Goal: Task Accomplishment & Management: Manage account settings

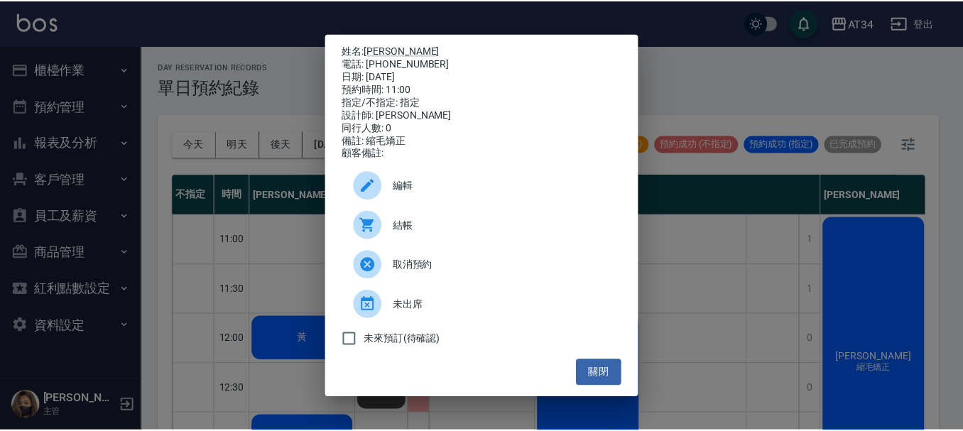
scroll to position [0, 339]
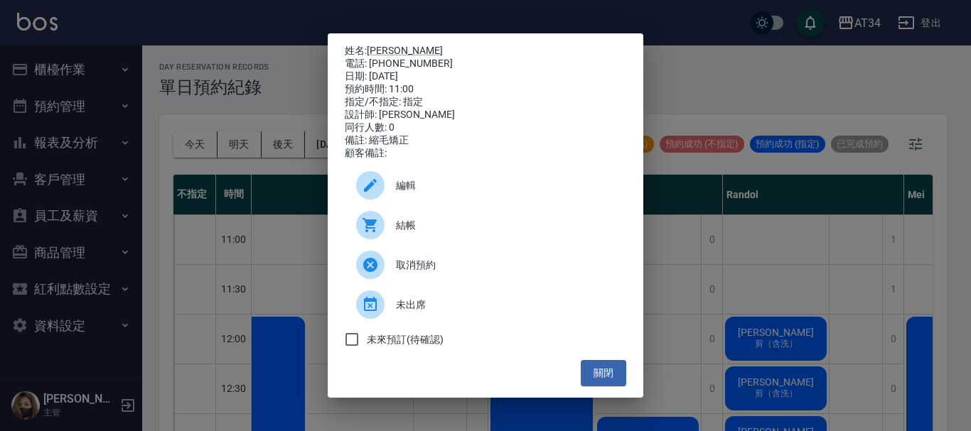
click at [762, 59] on div "姓名: 翁美鈴 電話: 0925272132 日期: 2025/10/12 預約時間: 11:00 指定/不指定: 指定 設計師: annie 同行人數: 0…" at bounding box center [485, 215] width 971 height 431
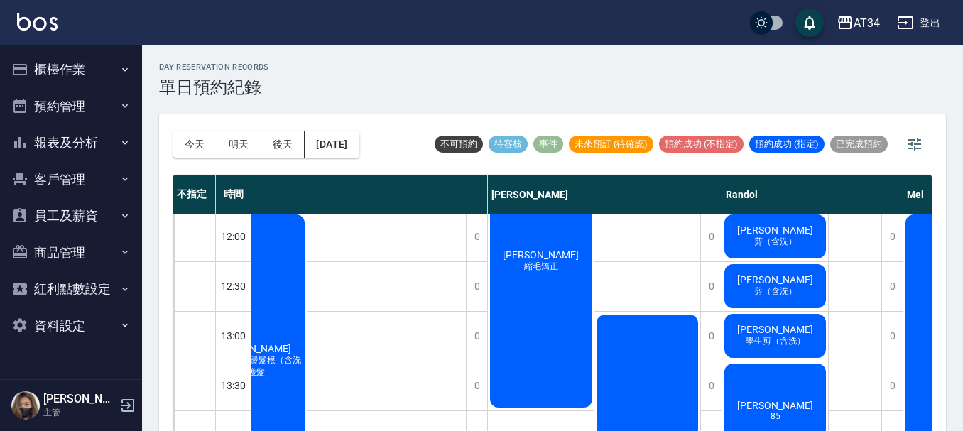
scroll to position [142, 339]
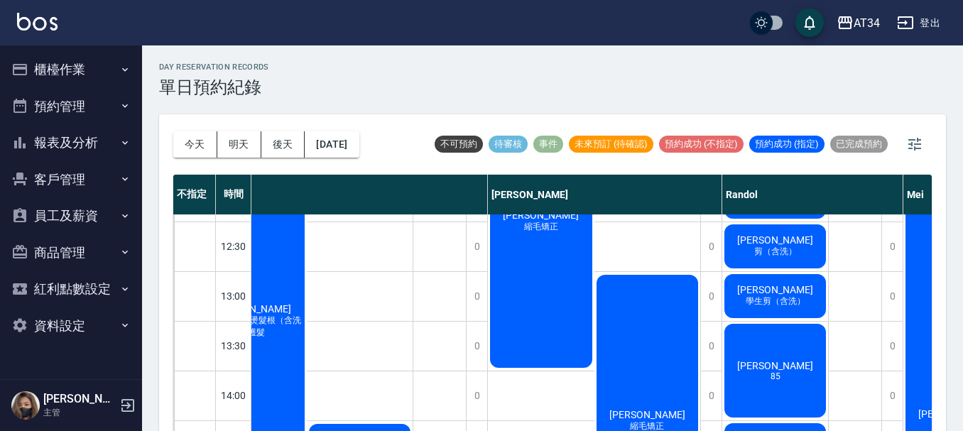
click at [794, 256] on span "剪（含洗）" at bounding box center [776, 252] width 48 height 12
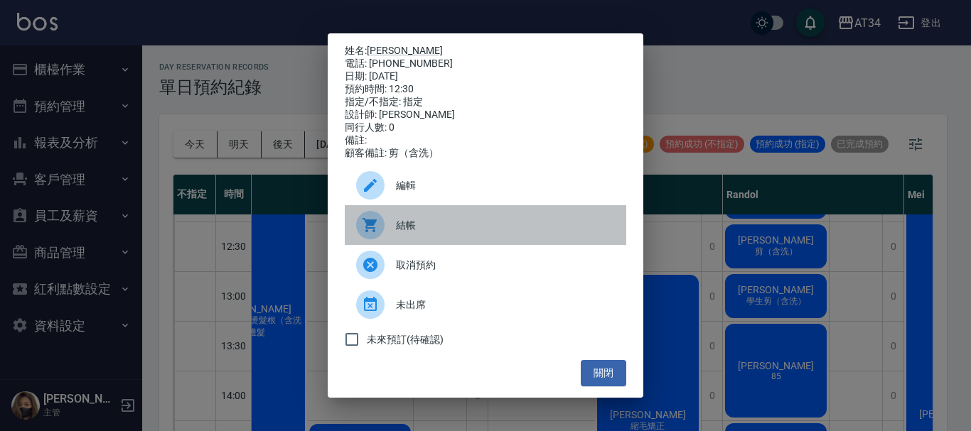
click at [440, 222] on div "結帳" at bounding box center [485, 225] width 281 height 40
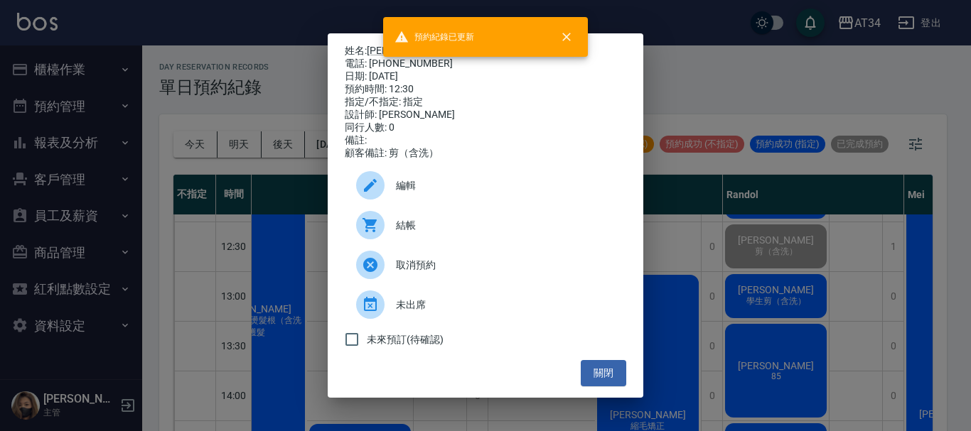
click at [893, 276] on div "姓名: 黃玫慧 電話: 0989097012 日期: 2025/10/12 預約時間: 12:30 指定/不指定: 指定 設計師: Randol 同行人數: …" at bounding box center [485, 215] width 971 height 431
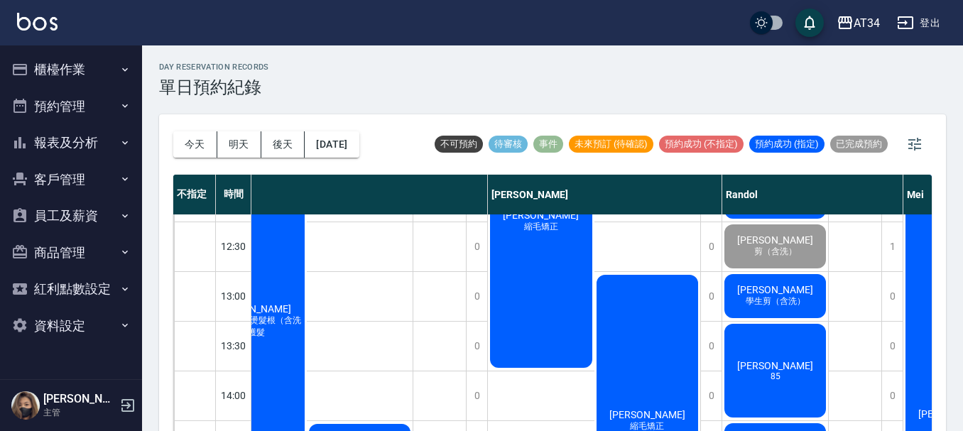
click at [780, 285] on span "郭文哲" at bounding box center [776, 289] width 82 height 11
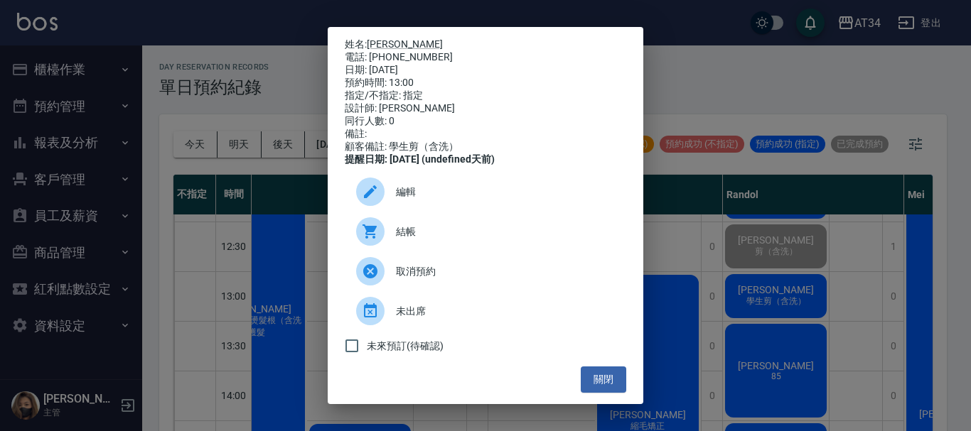
click at [715, 247] on div "姓名: 郭文哲 電話: 0900202510 日期: 2025/10/12 預約時間: 13:00 指定/不指定: 指定 設計師: Randol 同行人數: …" at bounding box center [485, 215] width 971 height 431
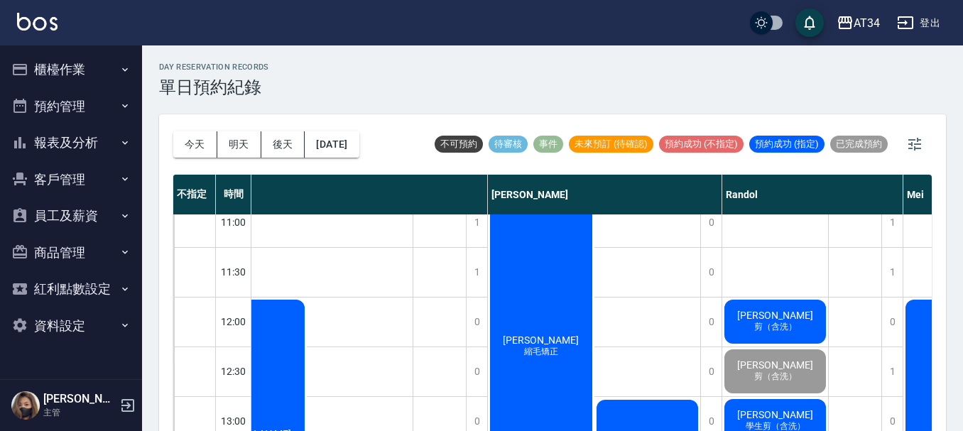
scroll to position [0, 339]
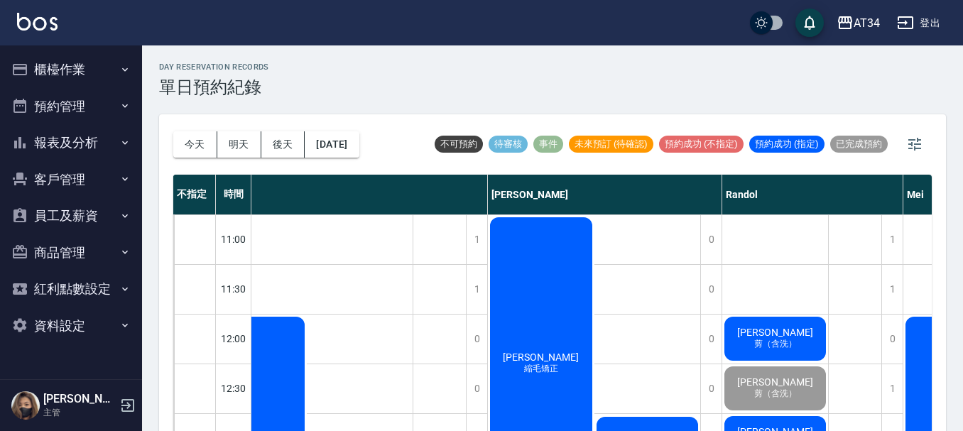
click at [777, 322] on div "陳俊宇 剪（含洗）" at bounding box center [776, 339] width 106 height 48
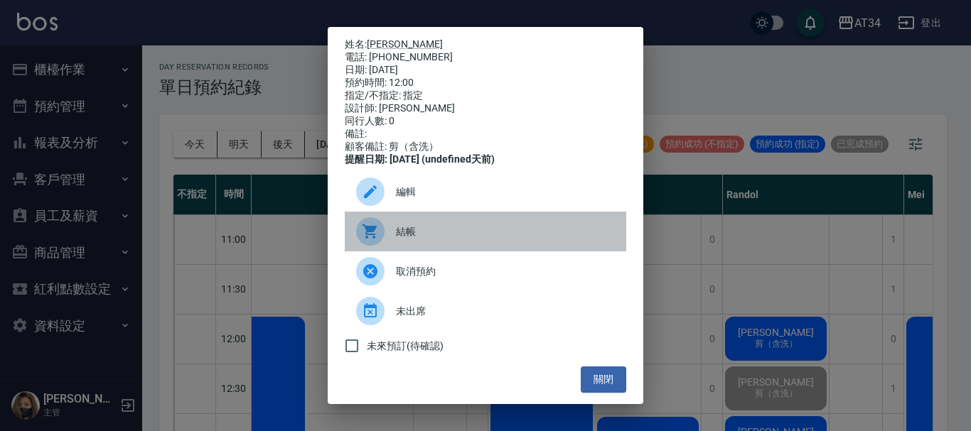
click at [502, 239] on span "結帳" at bounding box center [505, 232] width 219 height 15
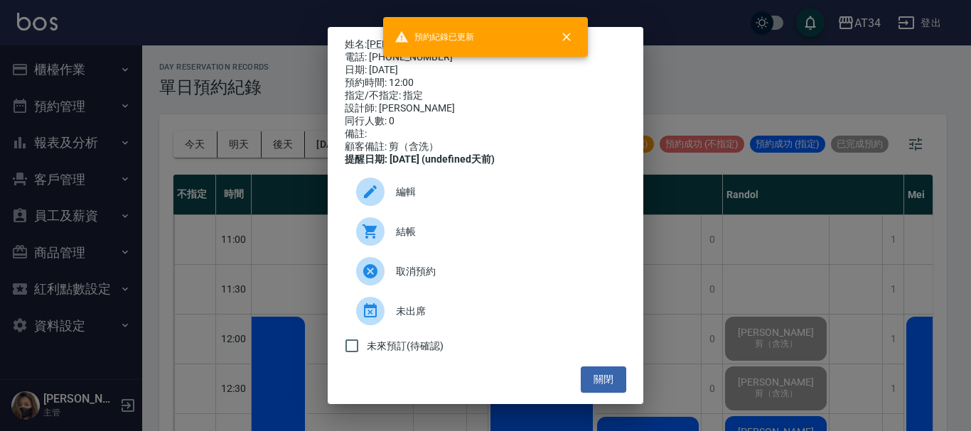
click at [814, 212] on div "姓名: 陳俊宇 電話: 0908603007 日期: 2025/10/12 預約時間: 12:00 指定/不指定: 指定 設計師: Randol 同行人數: …" at bounding box center [485, 215] width 971 height 431
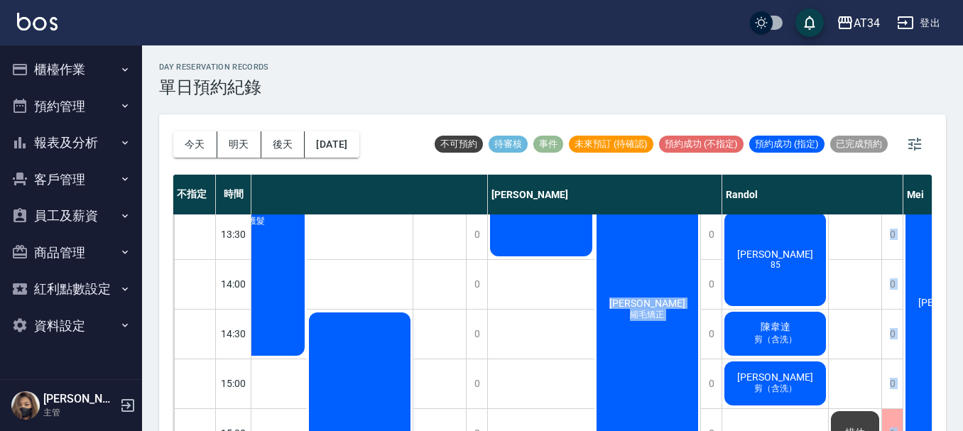
drag, startPoint x: 637, startPoint y: 421, endPoint x: 730, endPoint y: 424, distance: 93.1
click at [730, 424] on div "不指定 時間 Gina Wendy Seven annie Randol Mei Emily Yana Hebe Emma 11:00 11:30 12:00…" at bounding box center [552, 304] width 759 height 259
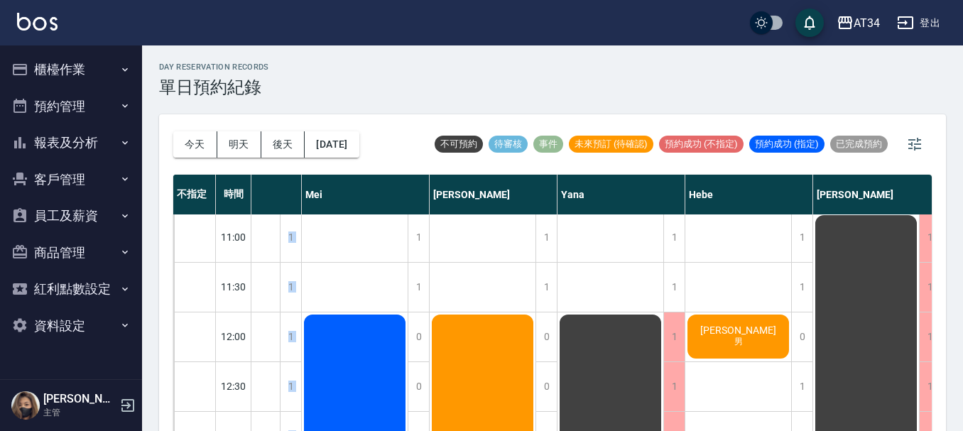
scroll to position [0, 941]
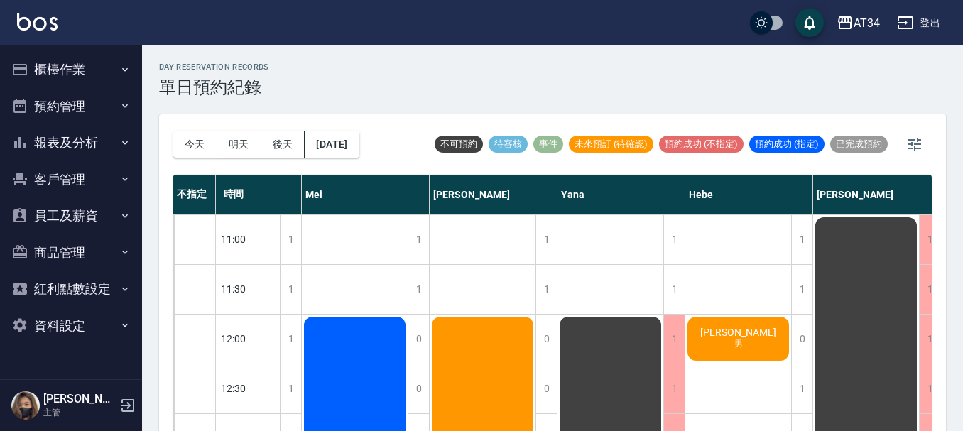
click at [772, 348] on div "楊展杰 男" at bounding box center [739, 339] width 106 height 48
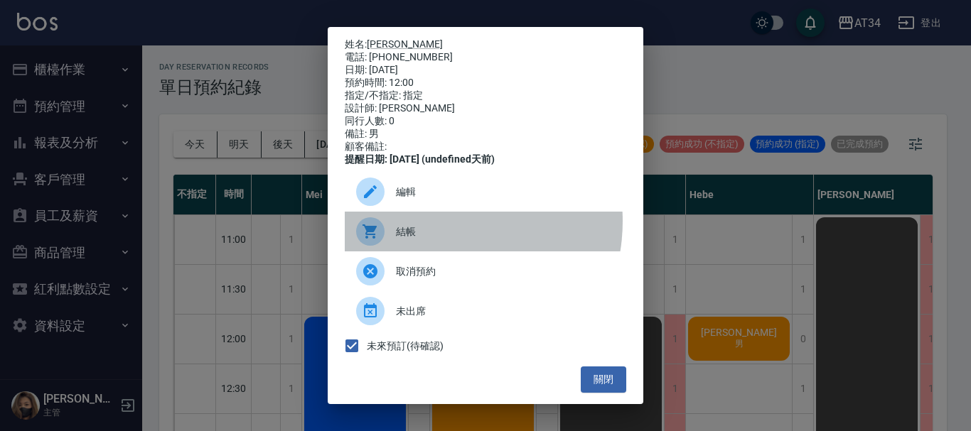
click at [434, 231] on div "結帳" at bounding box center [485, 232] width 281 height 40
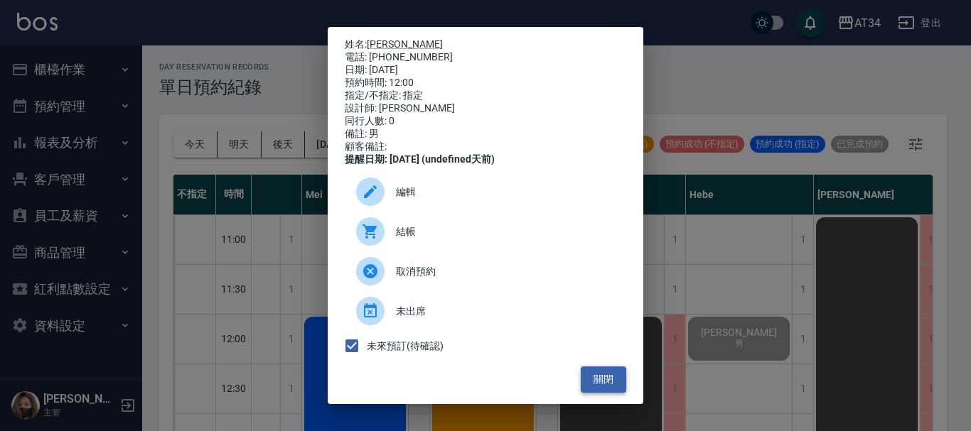
click at [587, 389] on button "關閉" at bounding box center [602, 380] width 45 height 26
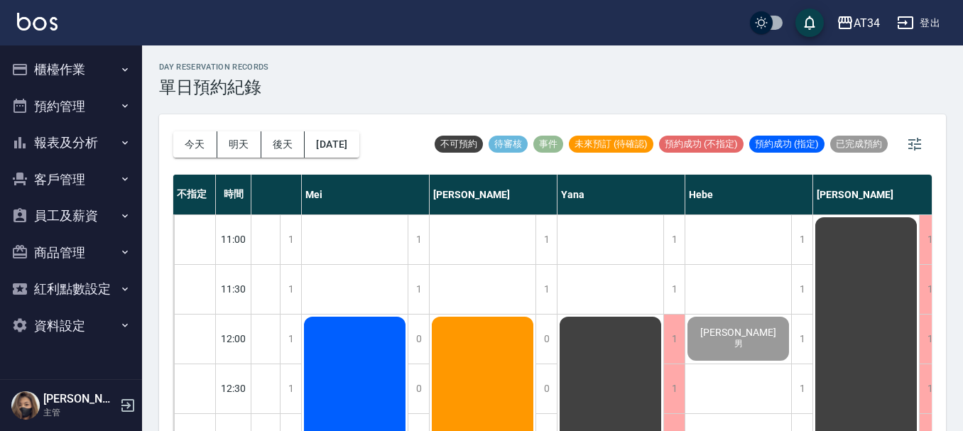
click at [52, 56] on button "櫃檯作業" at bounding box center [71, 69] width 131 height 37
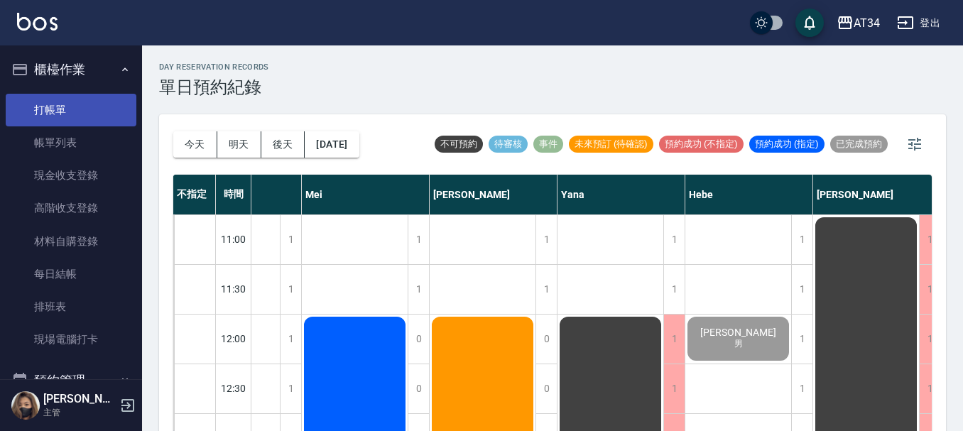
click at [67, 115] on link "打帳單" at bounding box center [71, 110] width 131 height 33
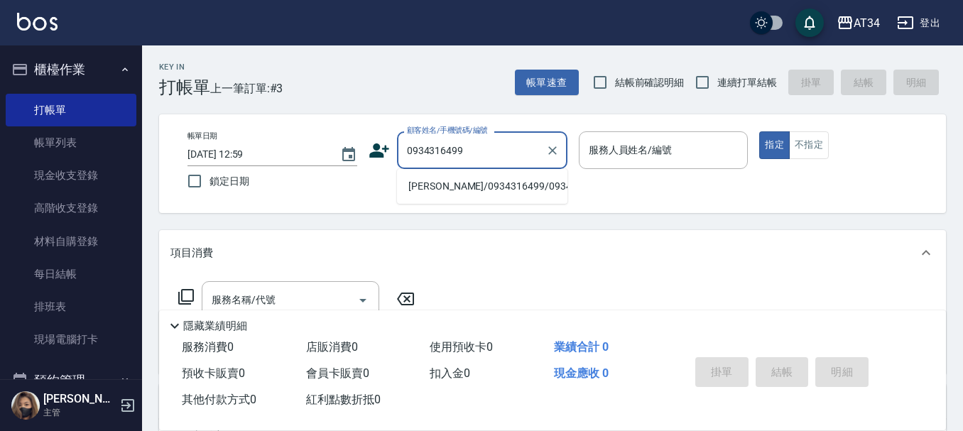
click at [455, 197] on li "張瑜倢/0934316499/0934316499" at bounding box center [482, 186] width 171 height 23
type input "張瑜倢/0934316499/0934316499"
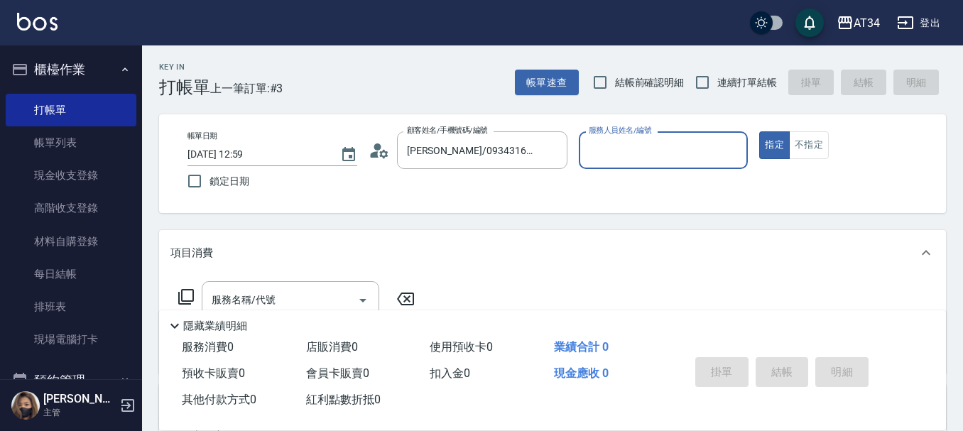
type input "Wendy-02"
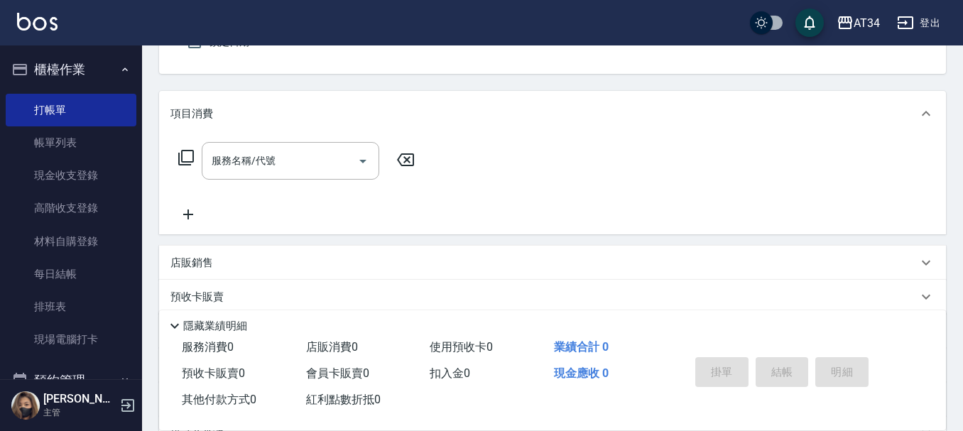
scroll to position [142, 0]
click at [355, 154] on icon "Open" at bounding box center [363, 158] width 17 height 17
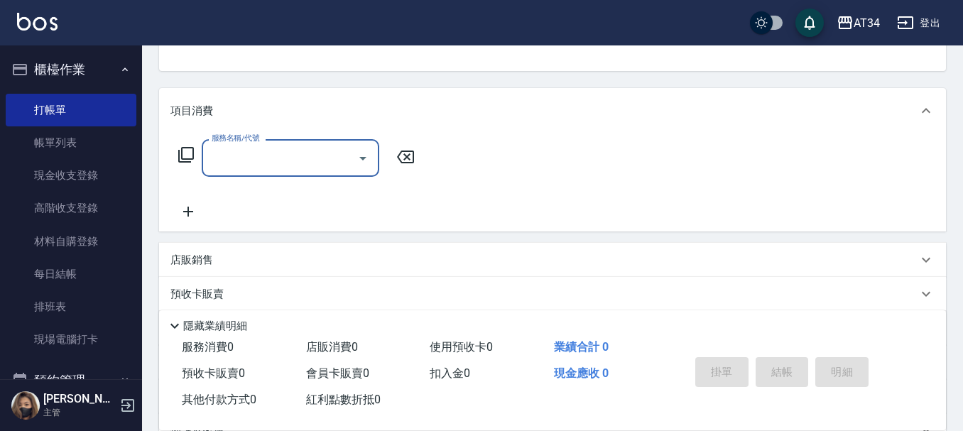
click at [335, 153] on input "服務名稱/代號" at bounding box center [280, 158] width 144 height 25
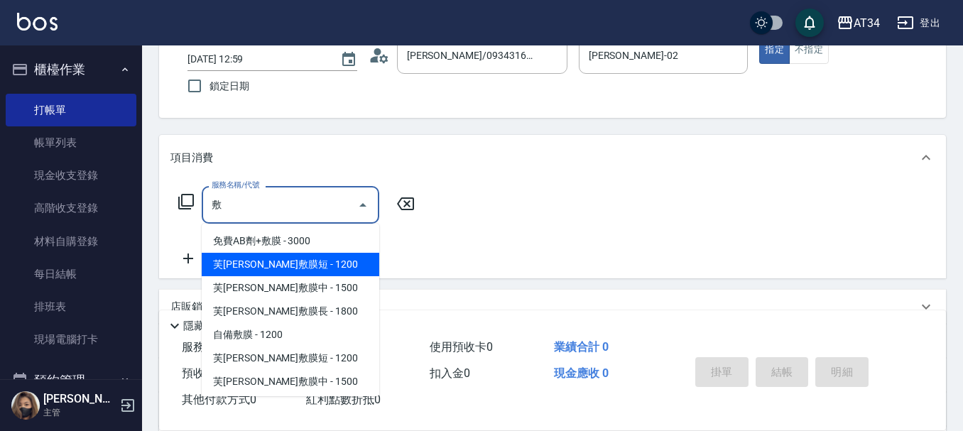
scroll to position [71, 0]
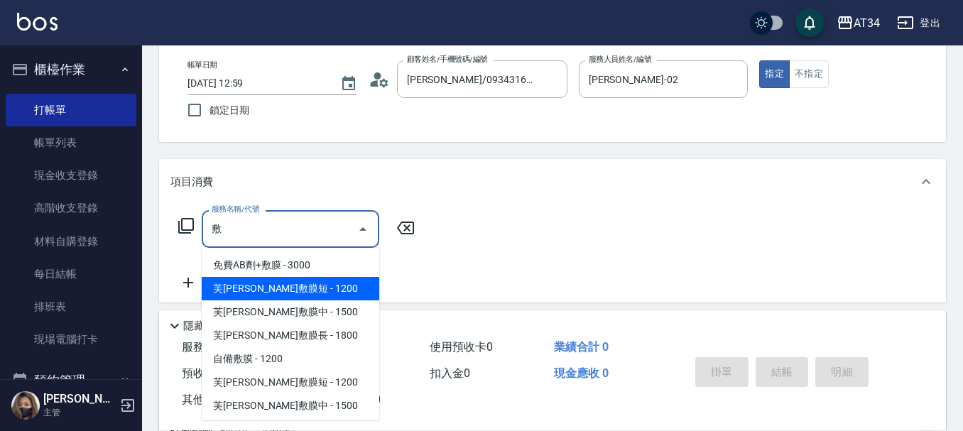
click at [305, 298] on span "芙米勒敷膜短 - 1200" at bounding box center [291, 288] width 178 height 23
type input "芙米勒敷膜短(918)"
type input "120"
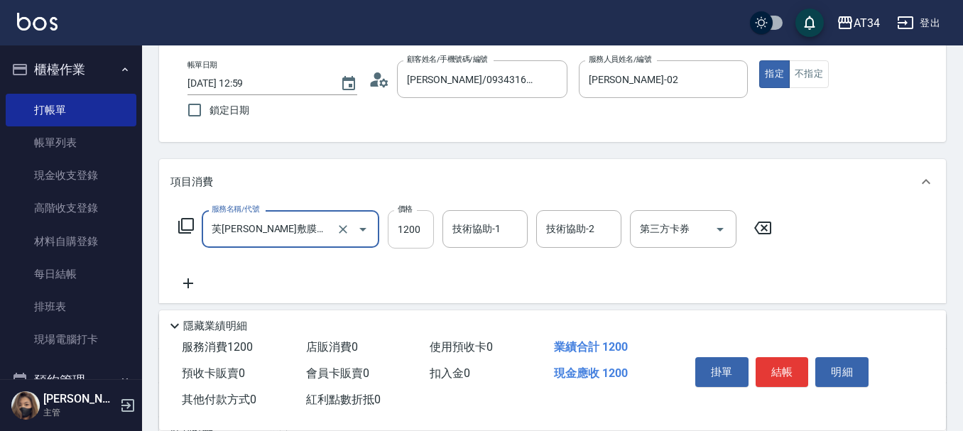
type input "芙米勒敷膜短(918)"
click at [409, 234] on input "1200" at bounding box center [411, 229] width 46 height 38
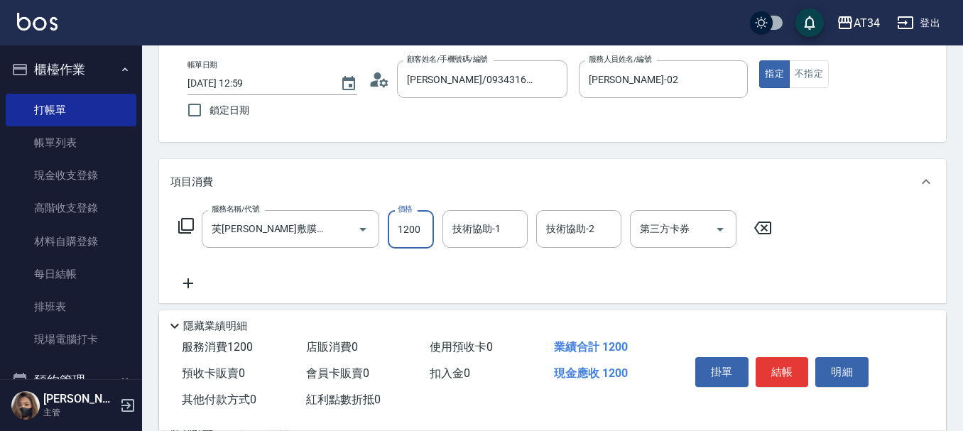
type input "0"
type input "100"
type input "1000"
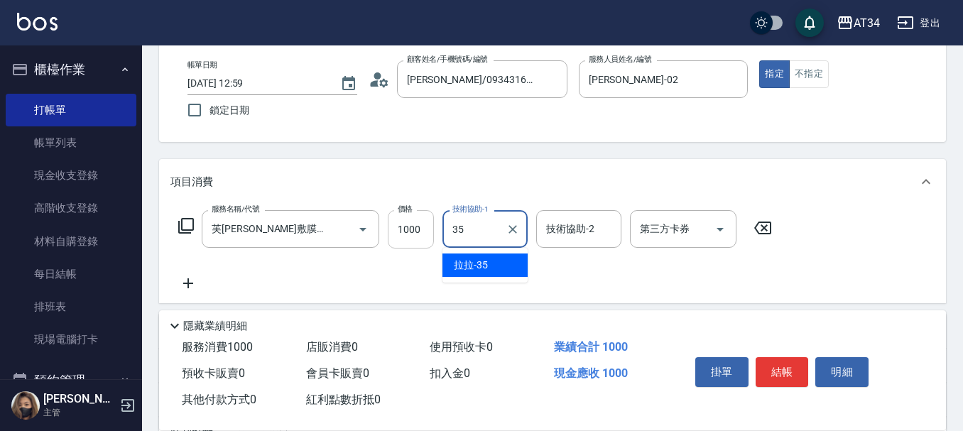
type input "拉拉-35"
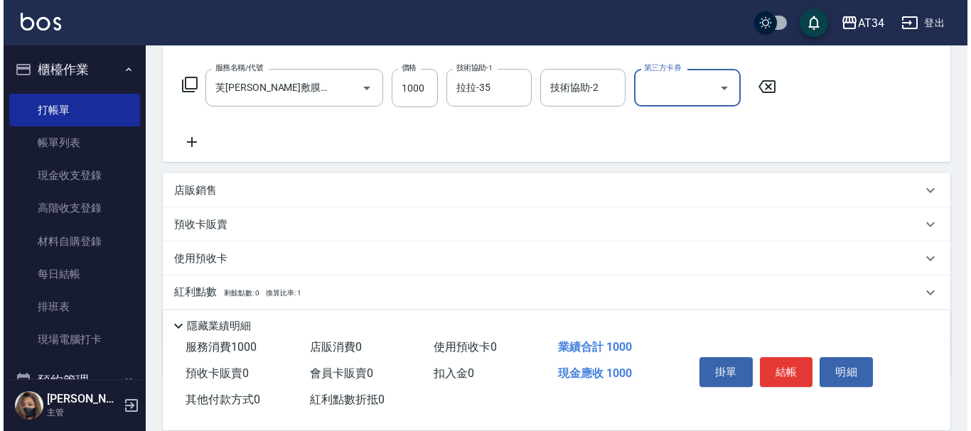
scroll to position [213, 0]
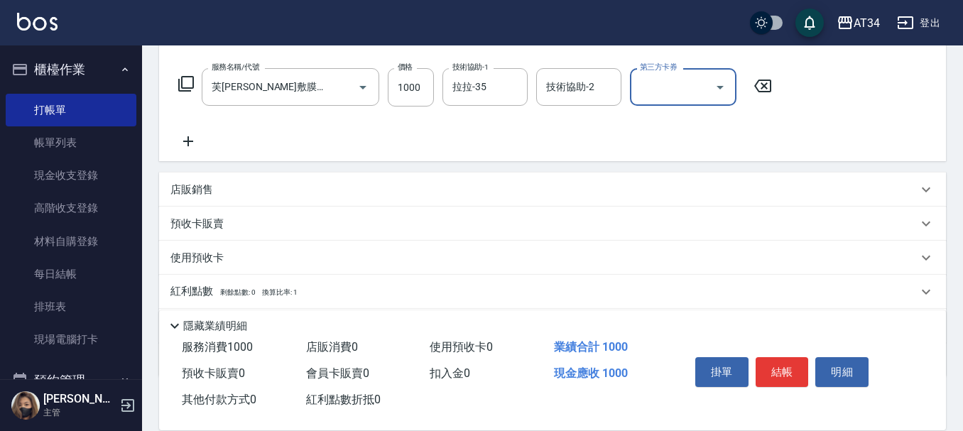
click at [185, 137] on icon at bounding box center [189, 141] width 36 height 17
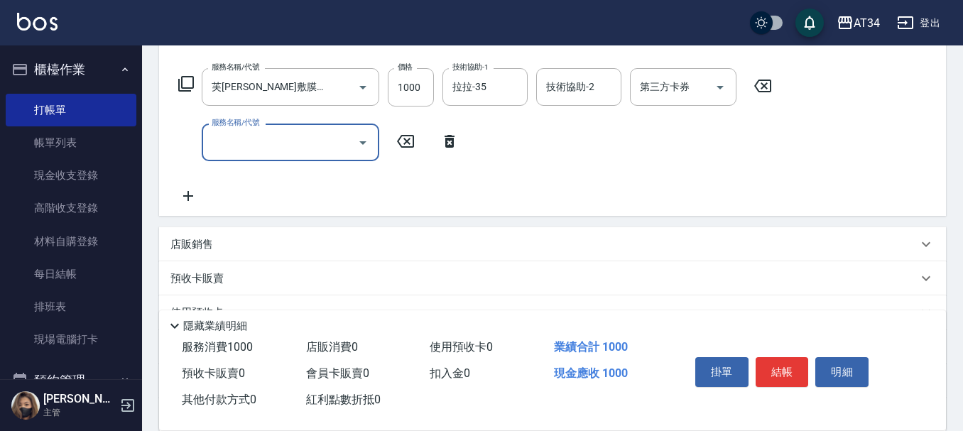
click at [191, 199] on icon at bounding box center [189, 196] width 36 height 17
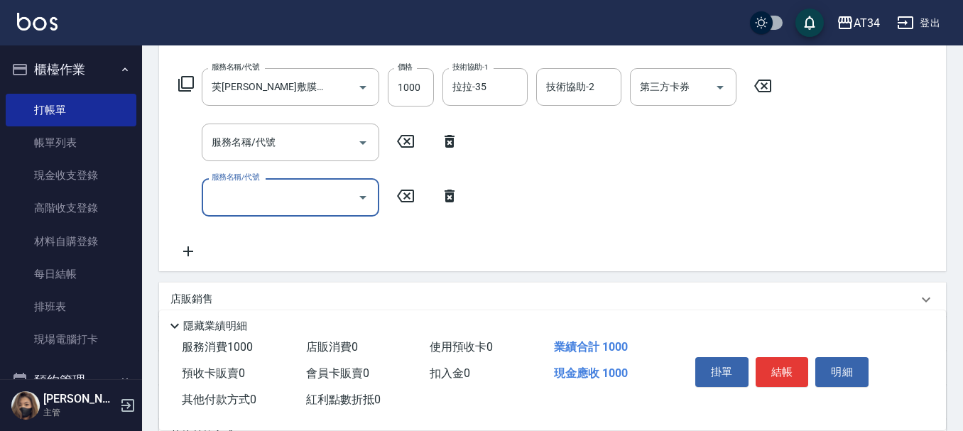
click at [259, 162] on div "服務名稱/代號 芙米勒敷膜短(918) 服務名稱/代號 價格 1000 價格 技術協助-1 拉拉-35 技術協助-1 技術協助-2 技術協助-2 第三方卡券 …" at bounding box center [476, 163] width 610 height 191
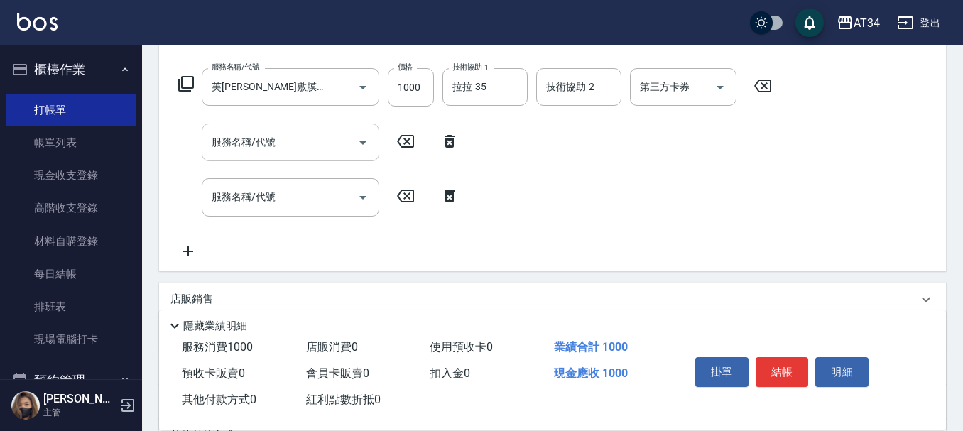
click at [265, 144] on input "服務名稱/代號" at bounding box center [280, 142] width 144 height 25
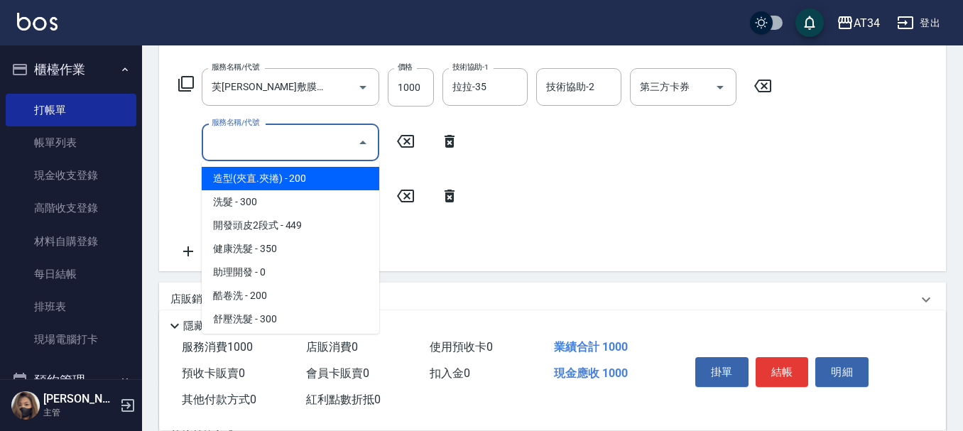
click at [187, 85] on icon at bounding box center [186, 83] width 17 height 17
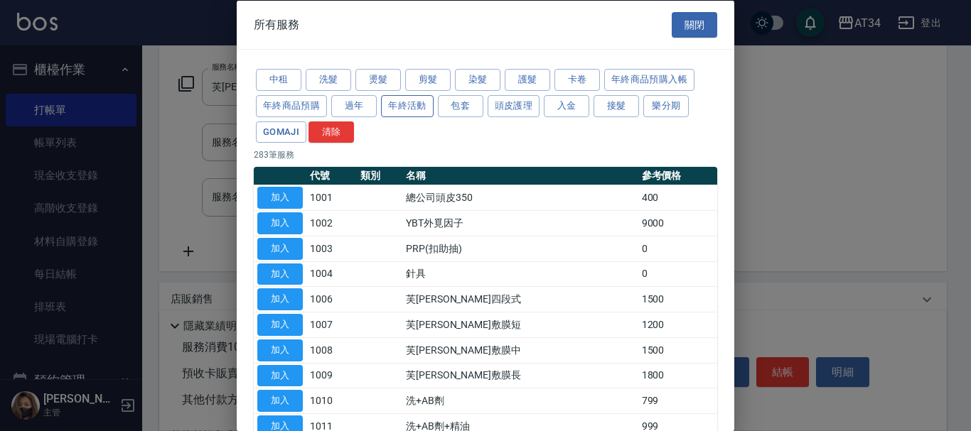
click at [410, 111] on button "年終活動" at bounding box center [407, 105] width 53 height 22
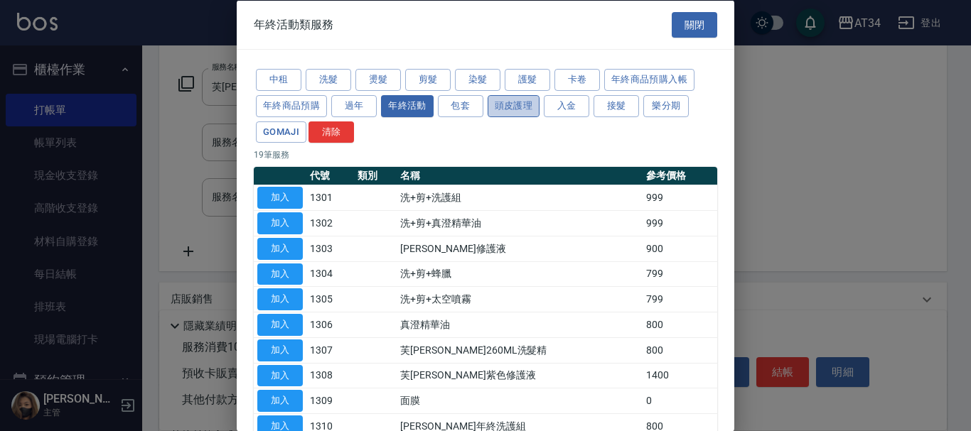
click at [499, 107] on button "頭皮護理" at bounding box center [513, 105] width 53 height 22
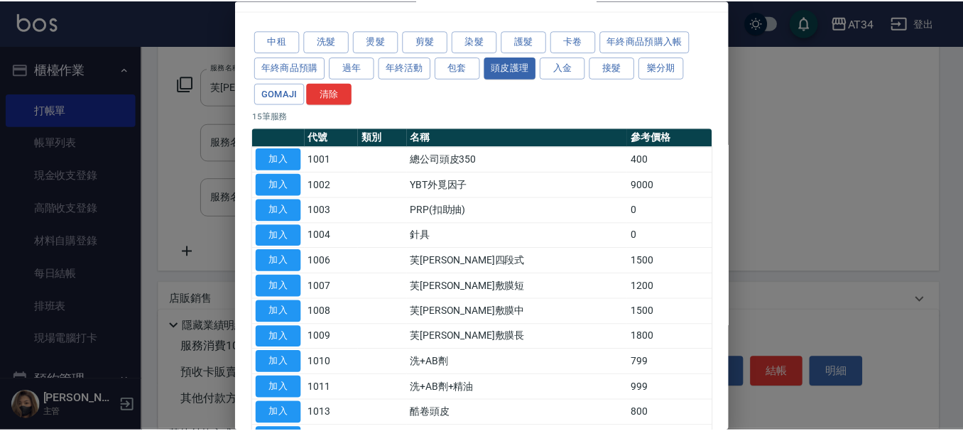
scroll to position [71, 0]
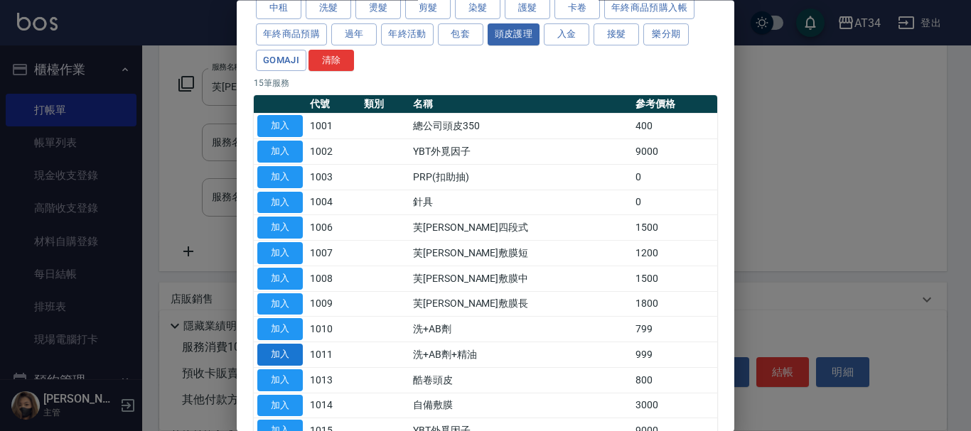
click at [266, 345] on button "加入" at bounding box center [279, 356] width 45 height 22
type input "190"
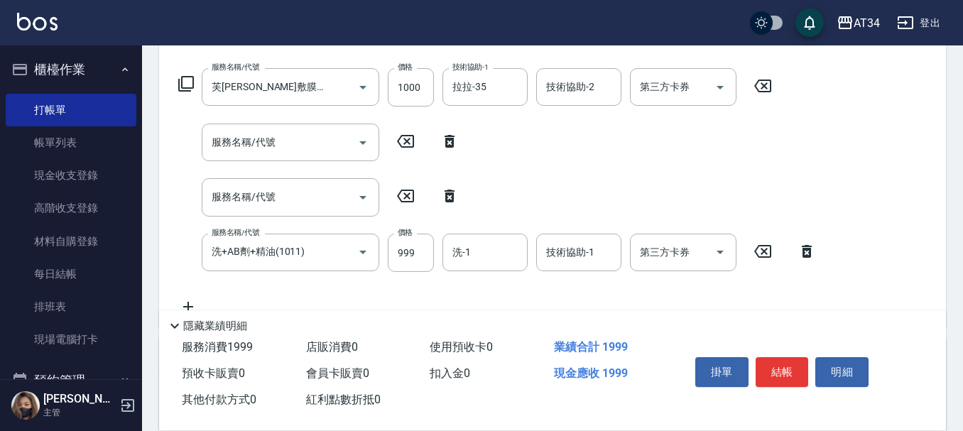
click at [453, 194] on icon at bounding box center [450, 196] width 10 height 13
type input "洗+AB劑+精油(1011)"
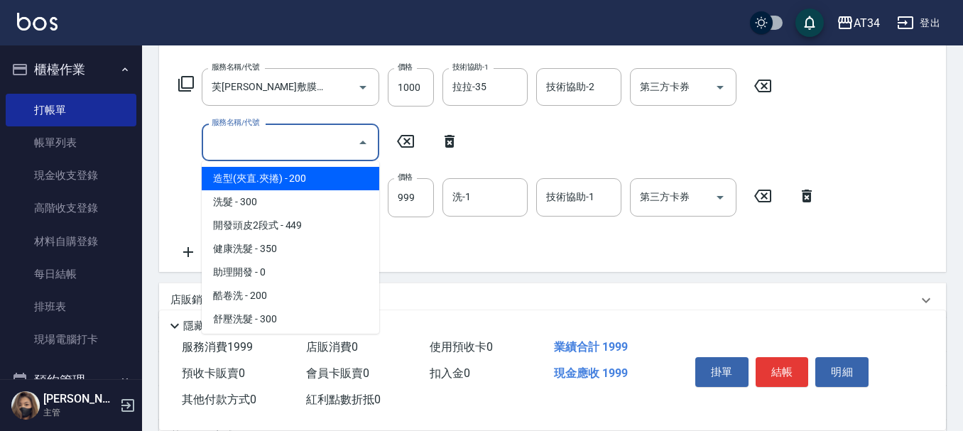
click at [274, 146] on input "服務名稱/代號" at bounding box center [280, 142] width 144 height 25
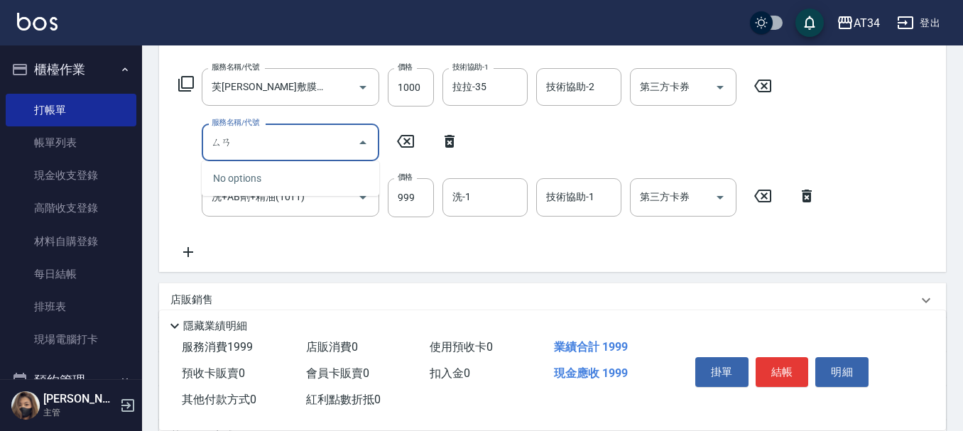
type input "三"
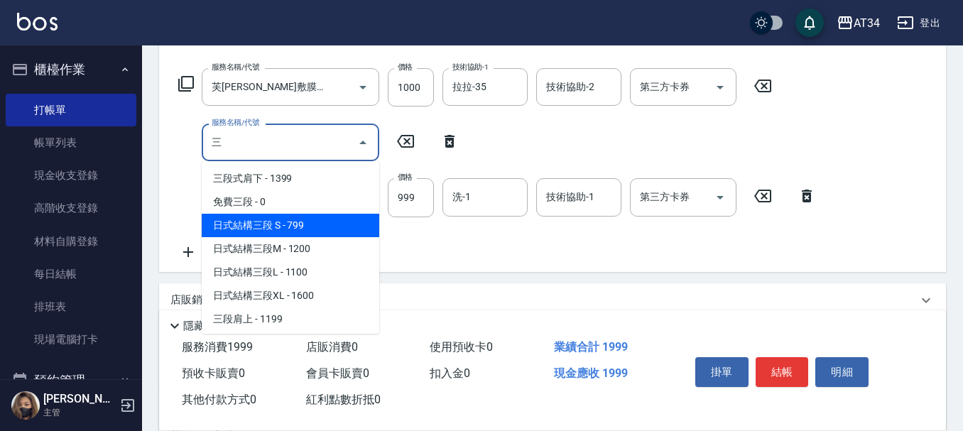
click at [291, 237] on span "日式結構三段 S - 799" at bounding box center [291, 225] width 178 height 23
type input "270"
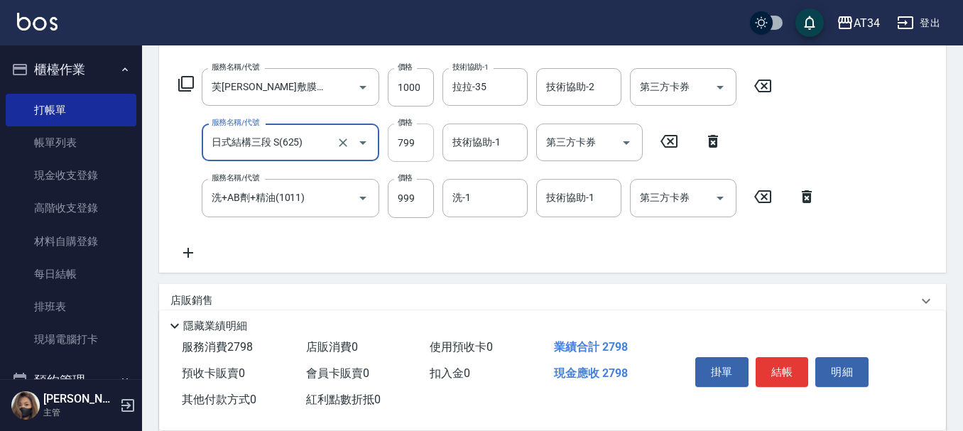
type input "日式結構三段 S(625)"
click at [404, 142] on input "799" at bounding box center [411, 143] width 46 height 38
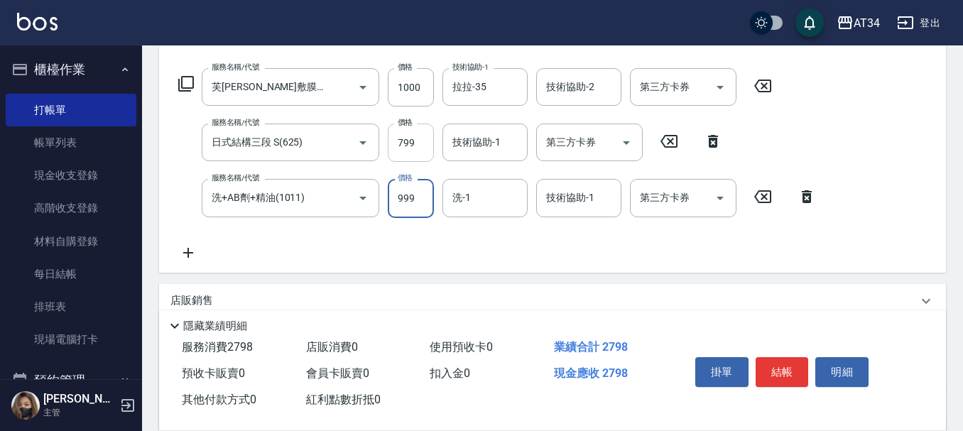
type input "1"
type input "180"
type input "110"
type input "190"
type input "1100"
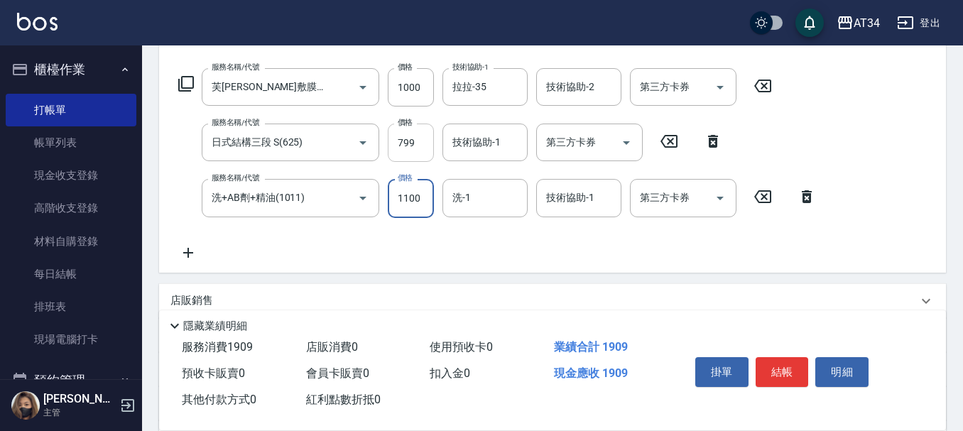
type input "280"
type input "1100"
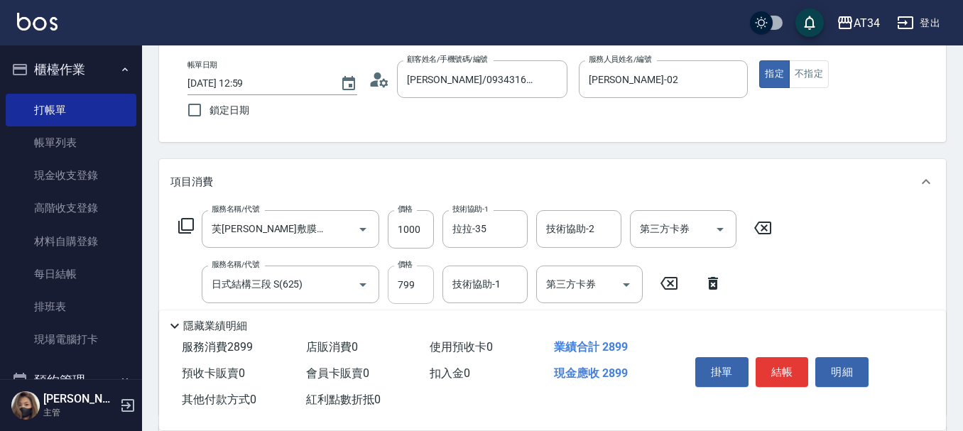
click at [404, 142] on div "Key In 打帳單 上一筆訂單:#3 帳單速查 結帳前確認明細 連續打單結帳 掛單 結帳 明細 帳單日期 2025/10/12 12:59 鎖定日期 顧客姓…" at bounding box center [552, 370] width 821 height 793
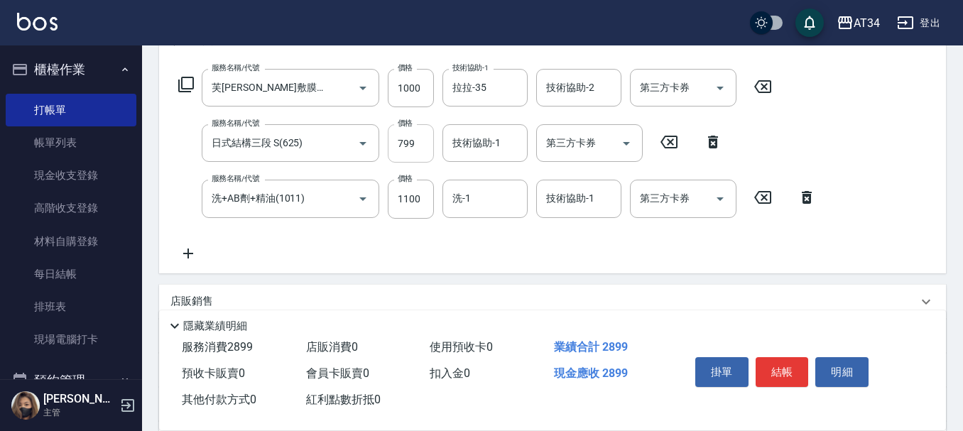
scroll to position [213, 0]
click at [404, 143] on input "799" at bounding box center [411, 143] width 46 height 38
type input "9"
type input "210"
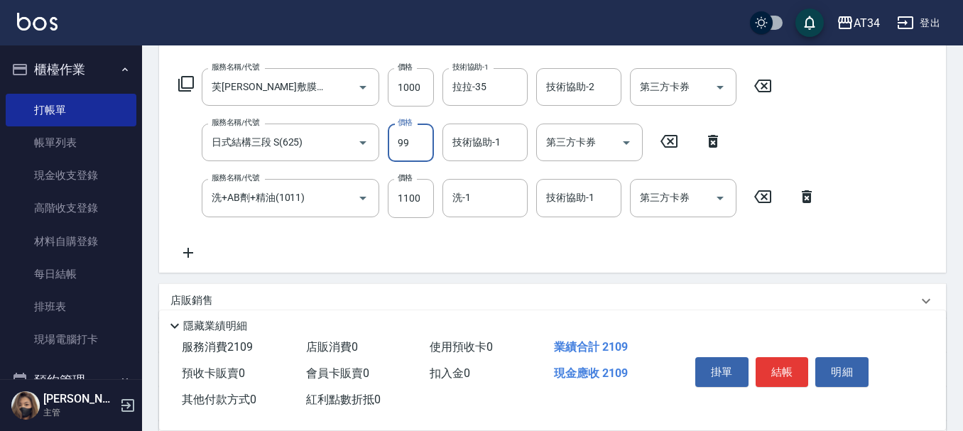
type input "999"
type input "300"
type input "999"
click at [459, 132] on div "技術協助-1 技術協助-1" at bounding box center [485, 143] width 85 height 38
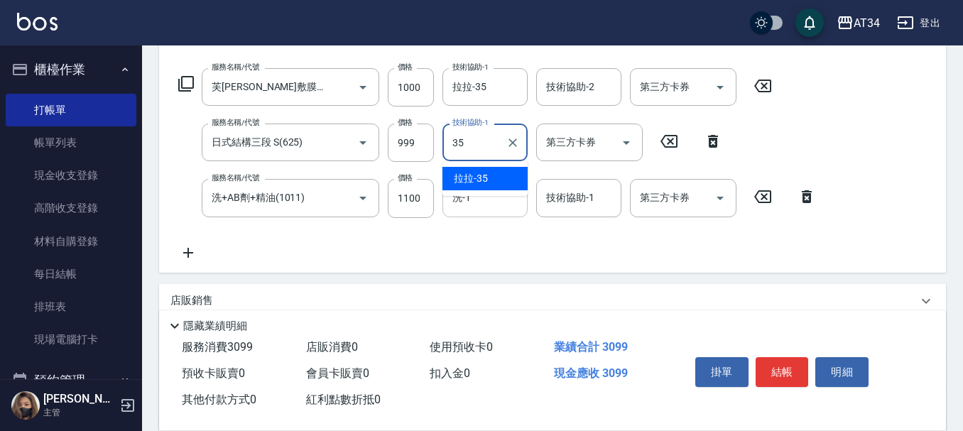
type input "拉拉-35"
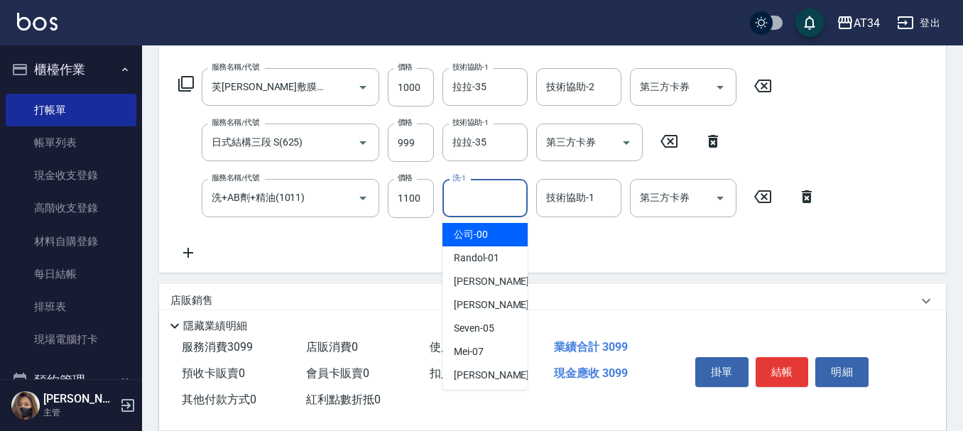
click at [484, 203] on input "洗-1" at bounding box center [485, 197] width 72 height 25
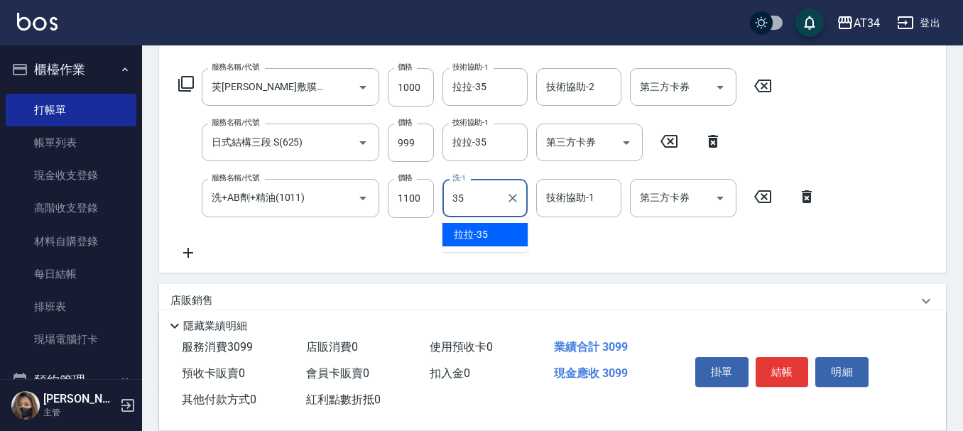
type input "拉拉-35"
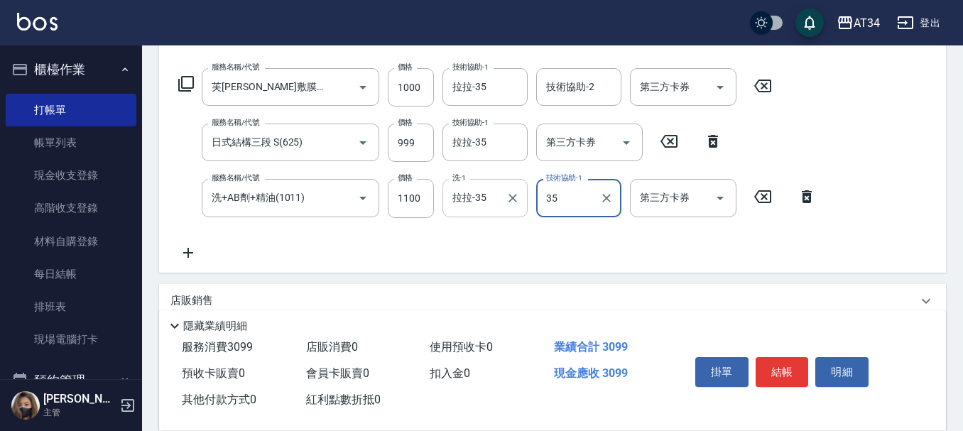
type input "拉拉-35"
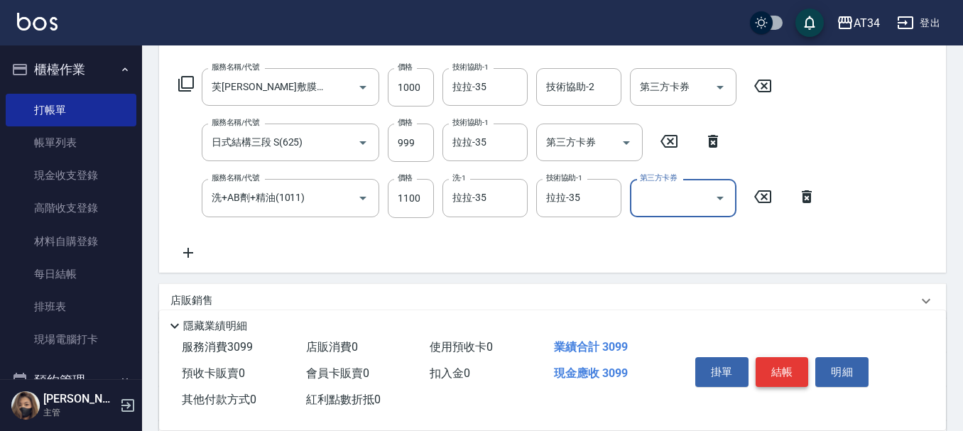
click at [779, 364] on button "結帳" at bounding box center [782, 372] width 53 height 30
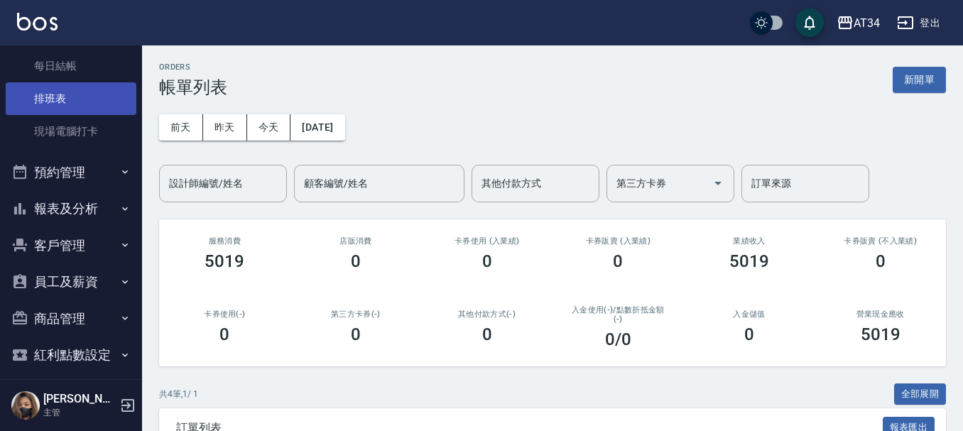
scroll to position [213, 0]
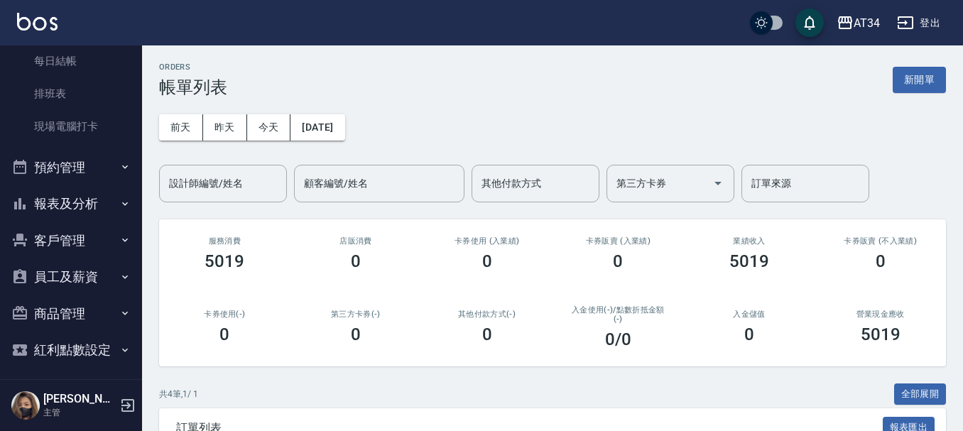
click at [60, 165] on button "預約管理" at bounding box center [71, 167] width 131 height 37
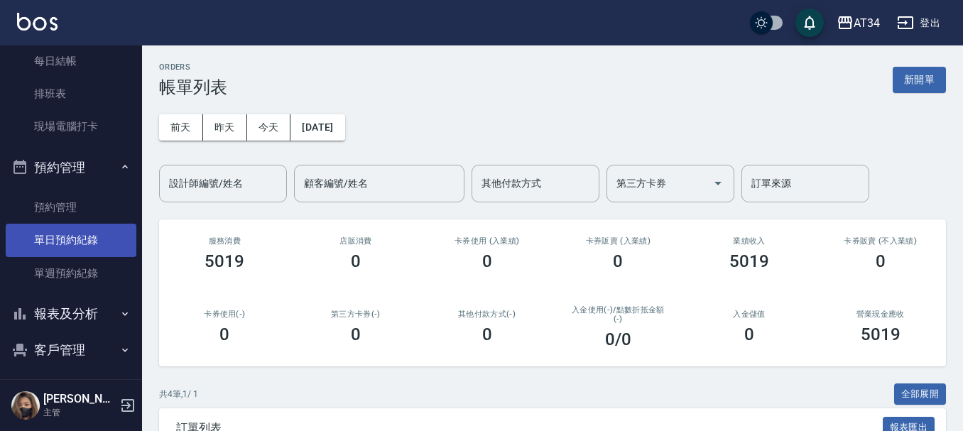
click at [62, 235] on link "單日預約紀錄" at bounding box center [71, 240] width 131 height 33
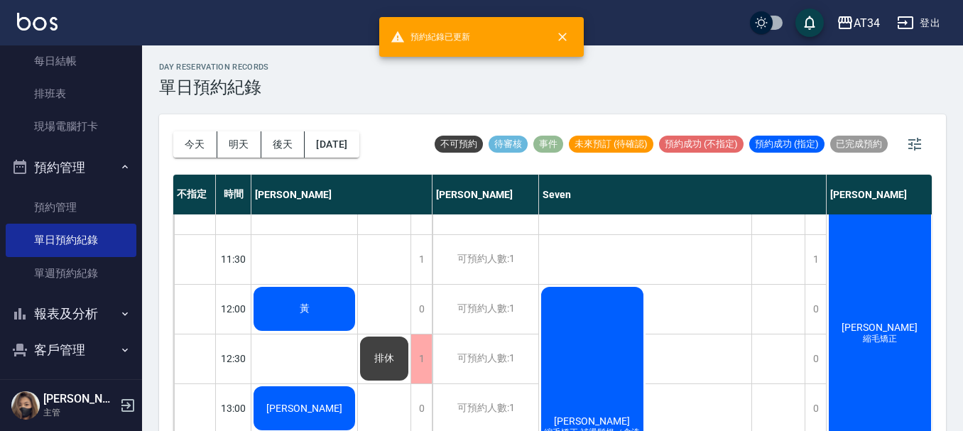
scroll to position [71, 0]
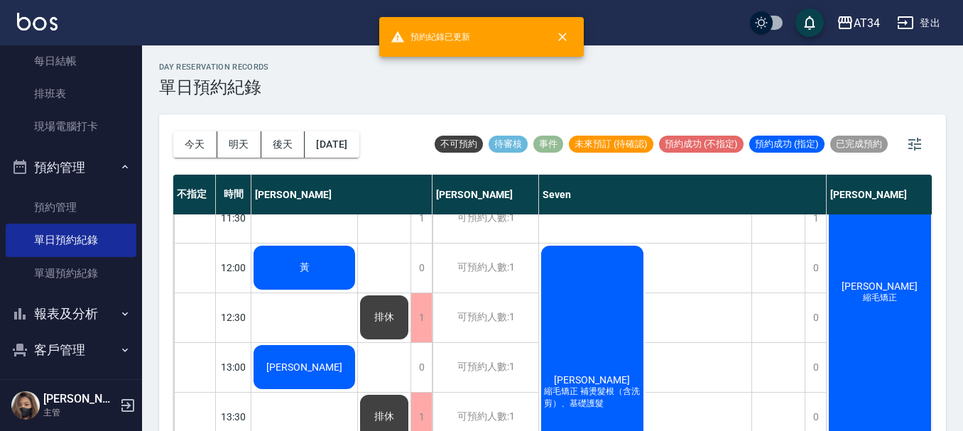
click at [330, 273] on div "黃" at bounding box center [305, 268] width 106 height 48
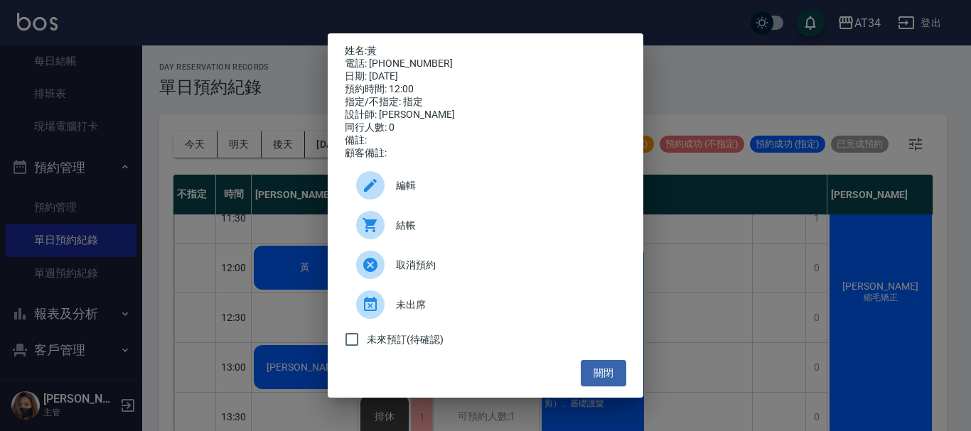
click at [385, 239] on div at bounding box center [376, 225] width 40 height 28
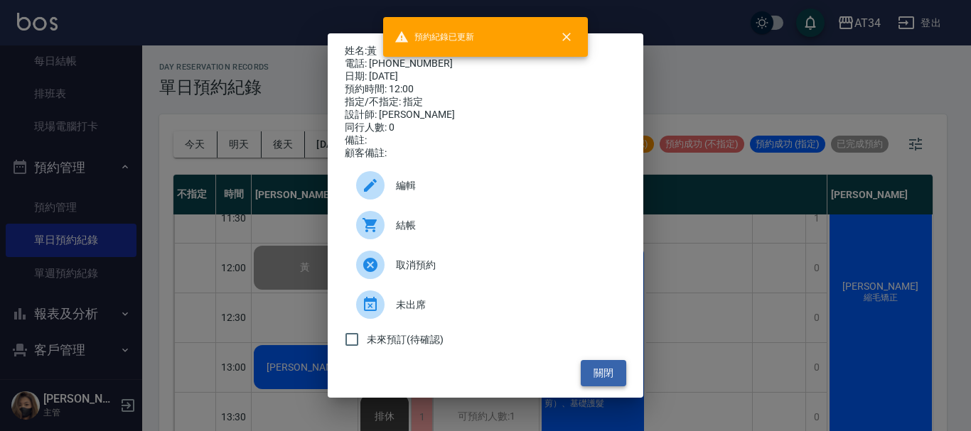
click at [598, 376] on button "關閉" at bounding box center [602, 373] width 45 height 26
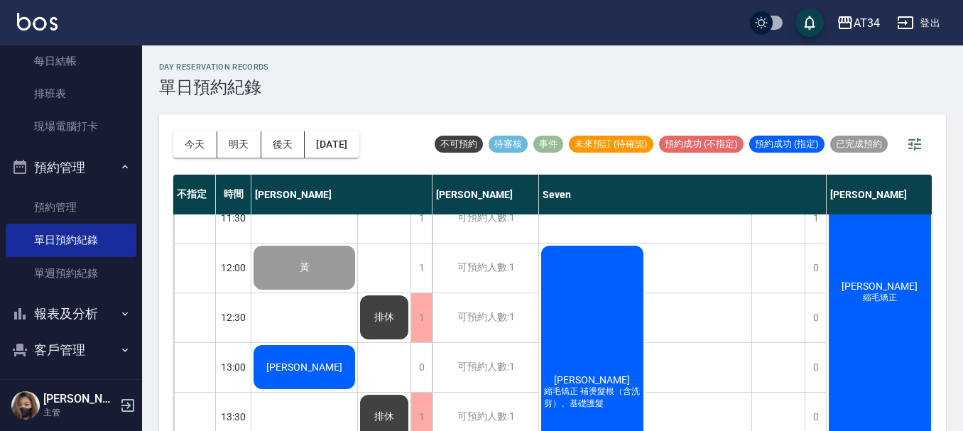
click at [315, 365] on span "[PERSON_NAME]" at bounding box center [305, 367] width 82 height 11
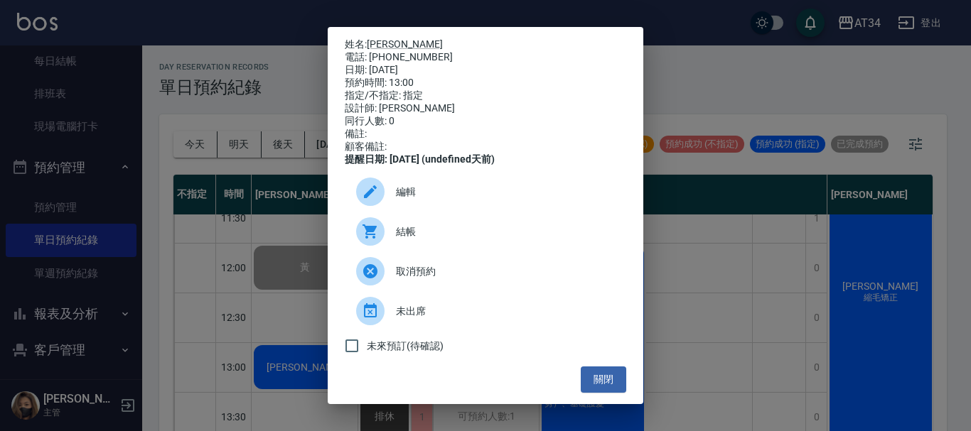
click at [401, 239] on span "結帳" at bounding box center [505, 232] width 219 height 15
click at [593, 387] on button "關閉" at bounding box center [602, 380] width 45 height 26
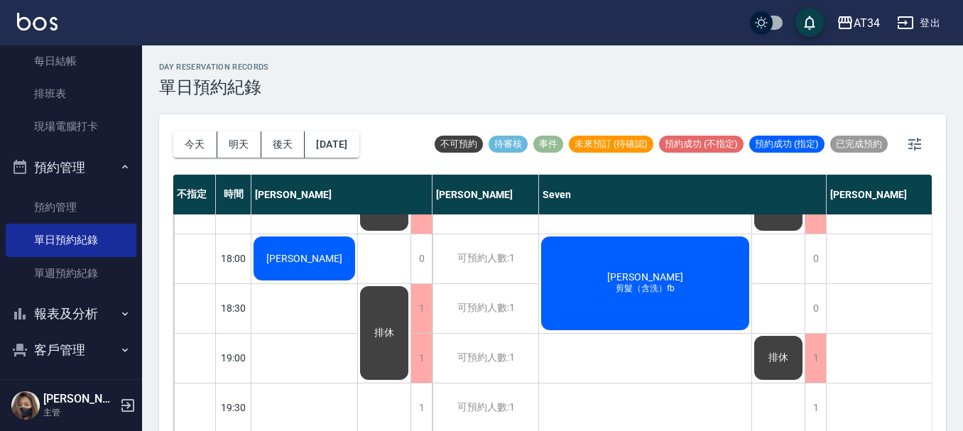
scroll to position [688, 0]
click at [419, 414] on div "1" at bounding box center [421, 408] width 21 height 49
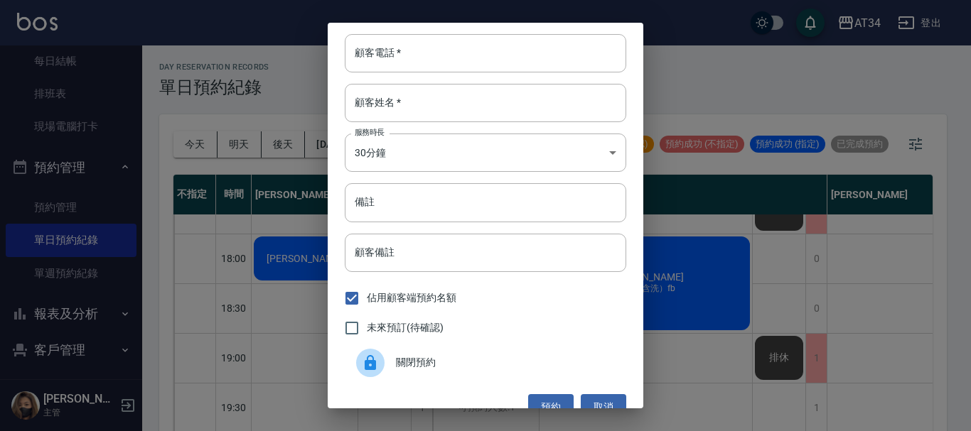
click at [413, 370] on span "關閉預約" at bounding box center [505, 362] width 219 height 15
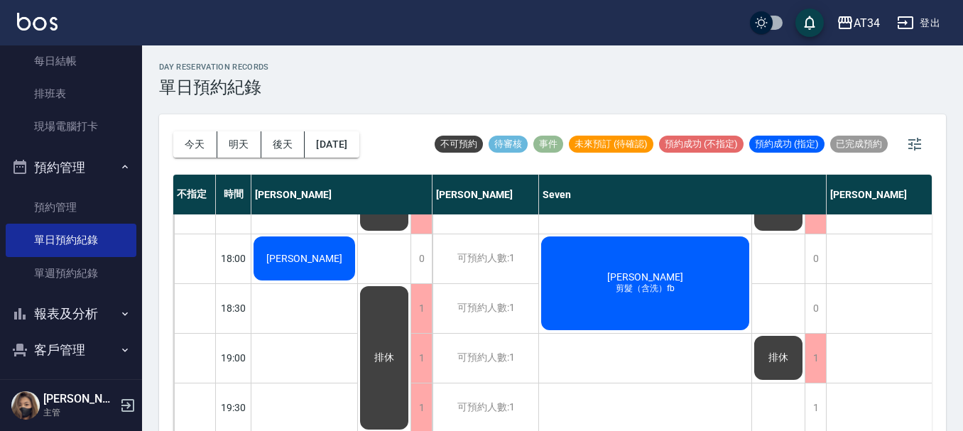
drag, startPoint x: 413, startPoint y: 370, endPoint x: 276, endPoint y: 61, distance: 338.1
click at [276, 61] on div "day Reservation records 單日預約紀錄 今天 明天 後天 2025/10/12 不可預約 待審核 事件 未來預訂 (待確認) 預約成功 …" at bounding box center [552, 246] width 821 height 402
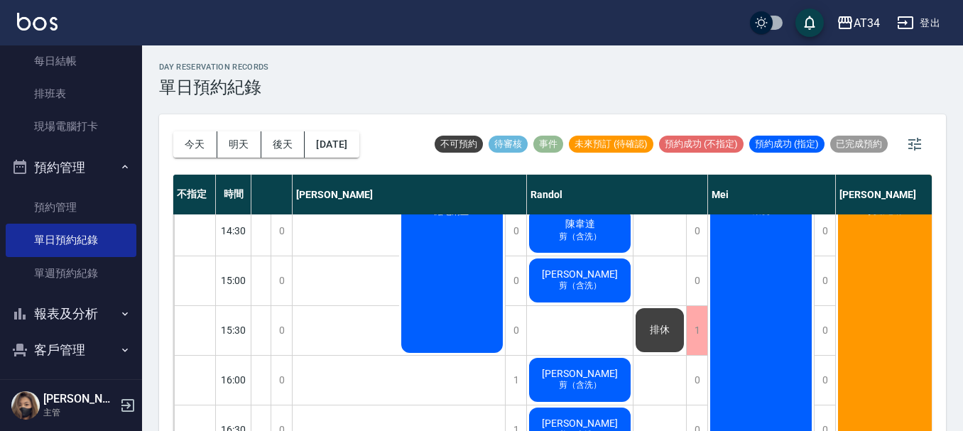
scroll to position [333, 534]
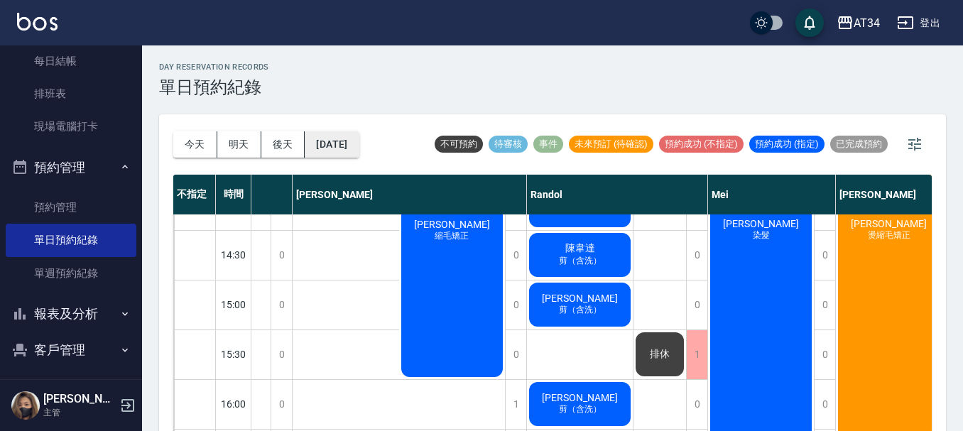
click at [320, 147] on button "[DATE]" at bounding box center [332, 144] width 54 height 26
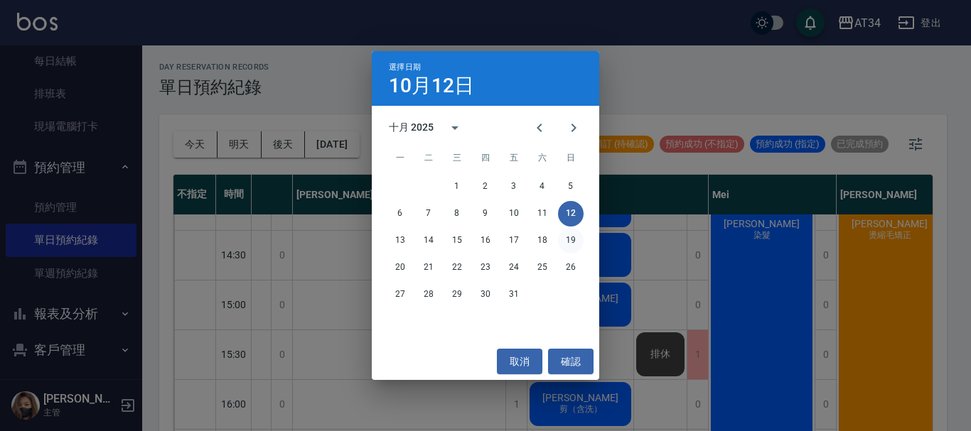
click at [571, 243] on button "19" at bounding box center [571, 241] width 26 height 26
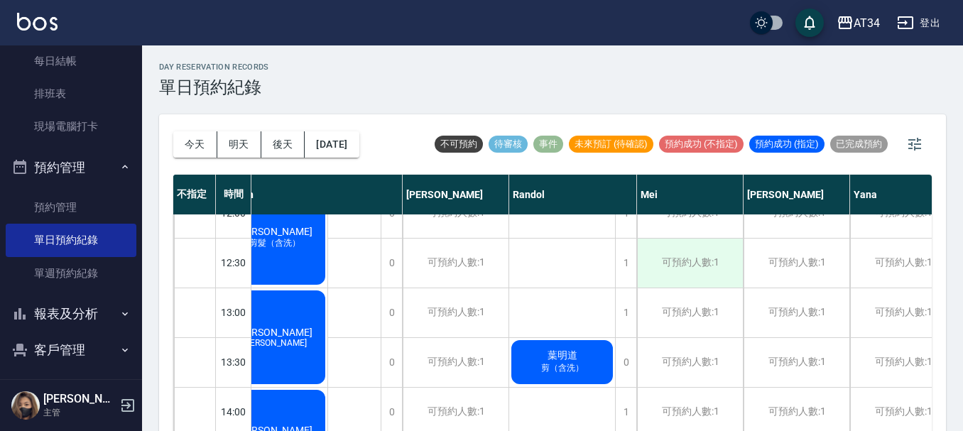
scroll to position [119, 264]
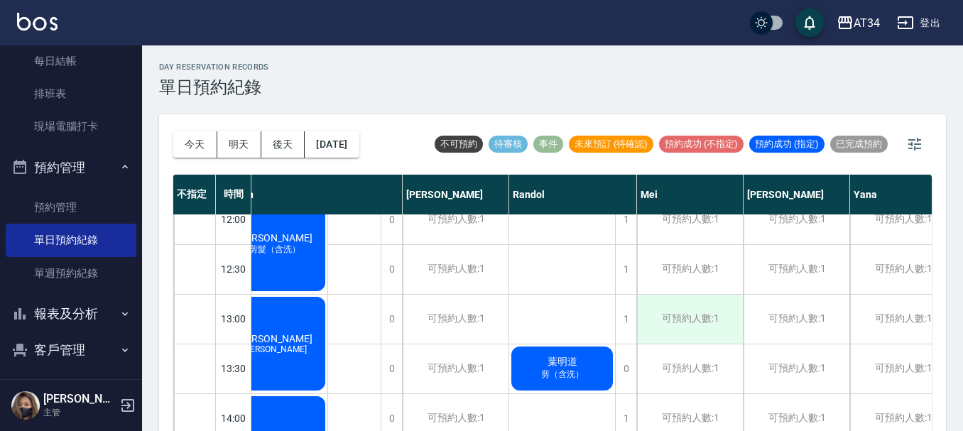
click at [709, 324] on div "可預約人數:1" at bounding box center [690, 319] width 106 height 49
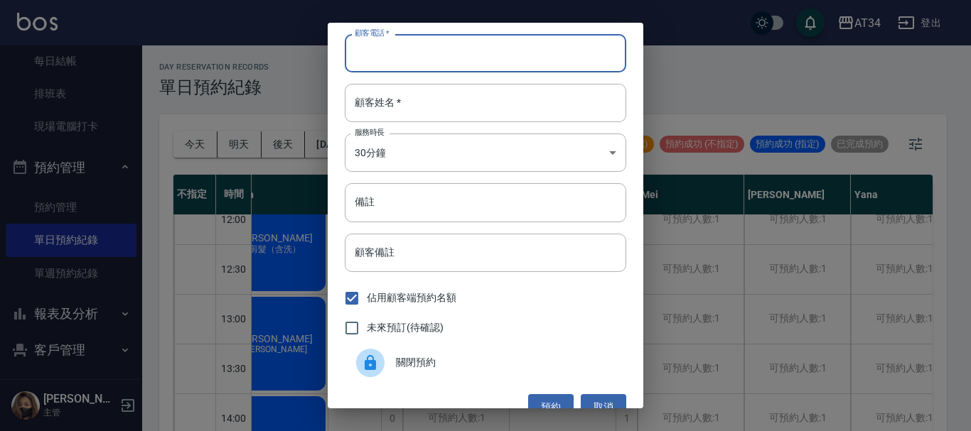
click at [430, 47] on input "顧客電話   *" at bounding box center [485, 53] width 281 height 38
type input "0931560529"
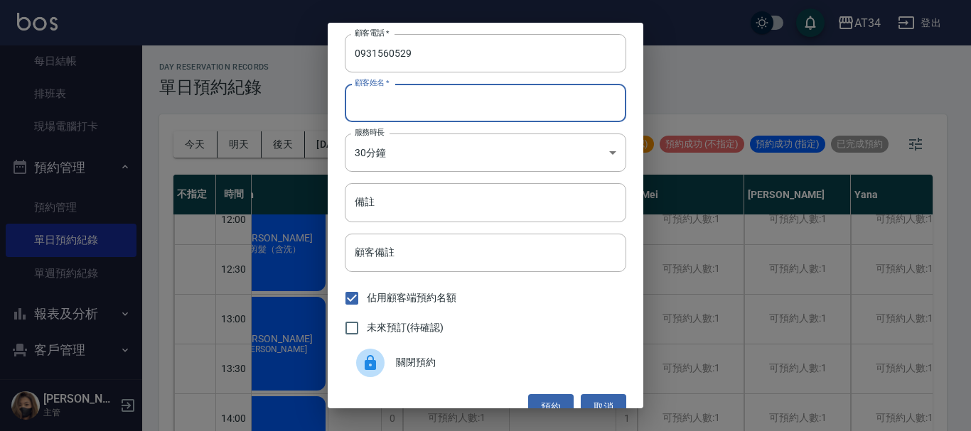
click at [415, 95] on input "顧客姓名   *" at bounding box center [485, 103] width 281 height 38
type input "U"
type input "楊小姐"
click at [413, 157] on body "AT34 登出 櫃檯作業 打帳單 帳單列表 現金收支登錄 高階收支登錄 材料自購登錄 每日結帳 排班表 現場電腦打卡 預約管理 預約管理 單日預約紀錄 單週預…" at bounding box center [485, 224] width 971 height 448
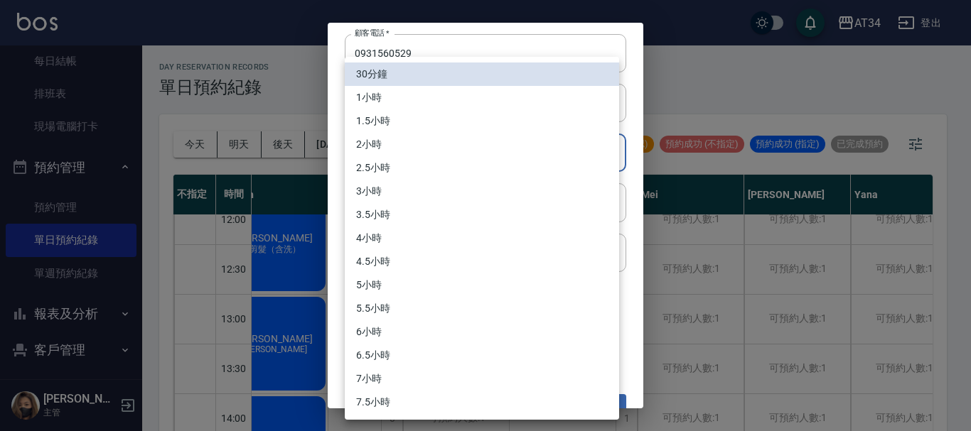
click at [423, 94] on li "1小時" at bounding box center [482, 97] width 274 height 23
type input "2"
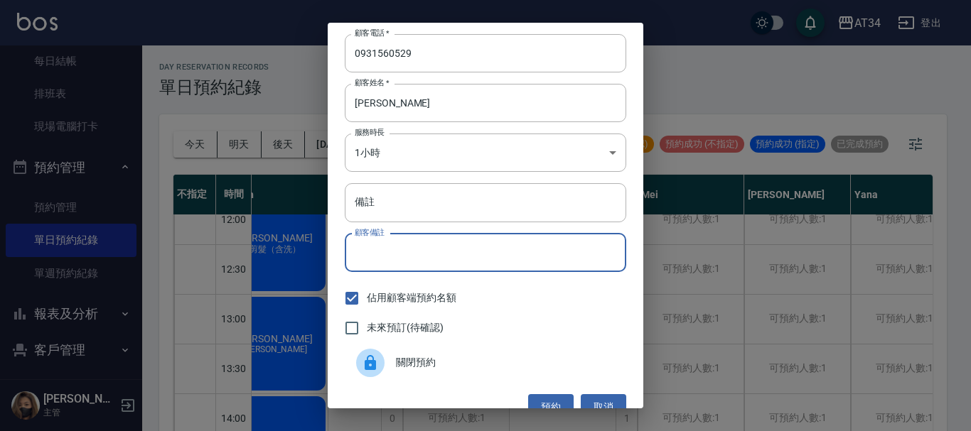
click at [405, 259] on input "顧客備註" at bounding box center [485, 253] width 281 height 38
type input "S+C"
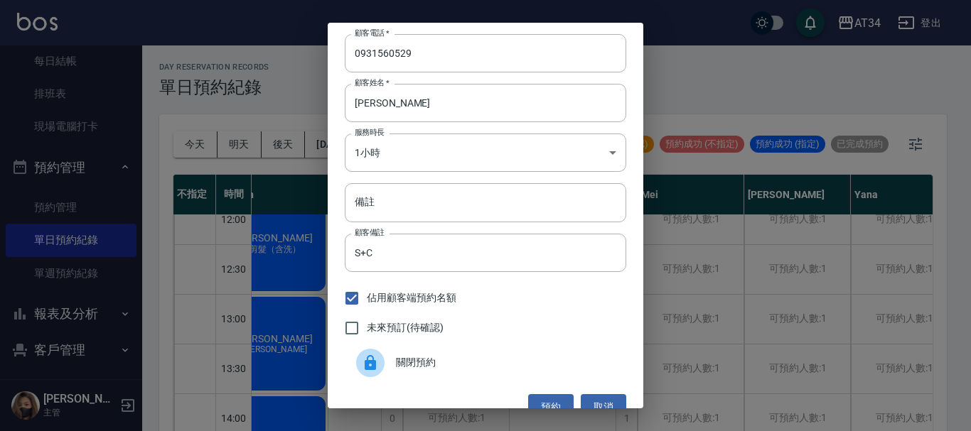
click at [375, 333] on span "未來預訂(待確認)" at bounding box center [405, 327] width 77 height 15
click at [367, 333] on input "未來預訂(待確認)" at bounding box center [352, 328] width 30 height 30
checkbox input "true"
click at [534, 405] on button "預約" at bounding box center [550, 407] width 45 height 26
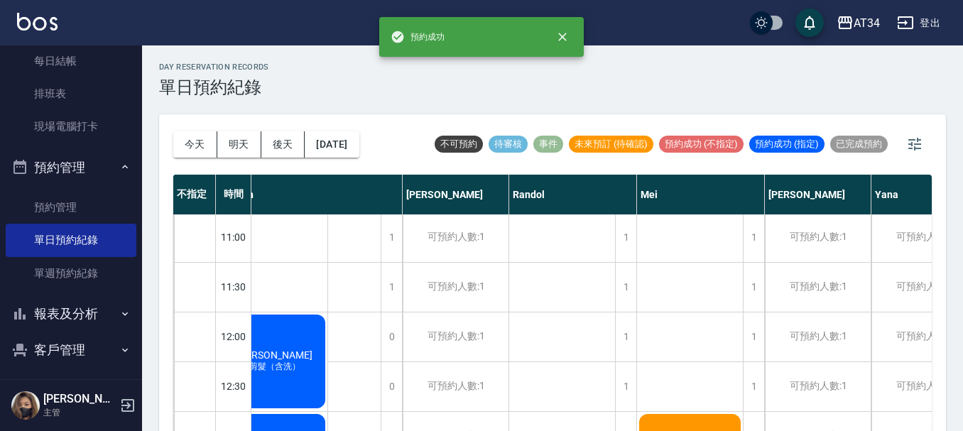
scroll to position [0, 264]
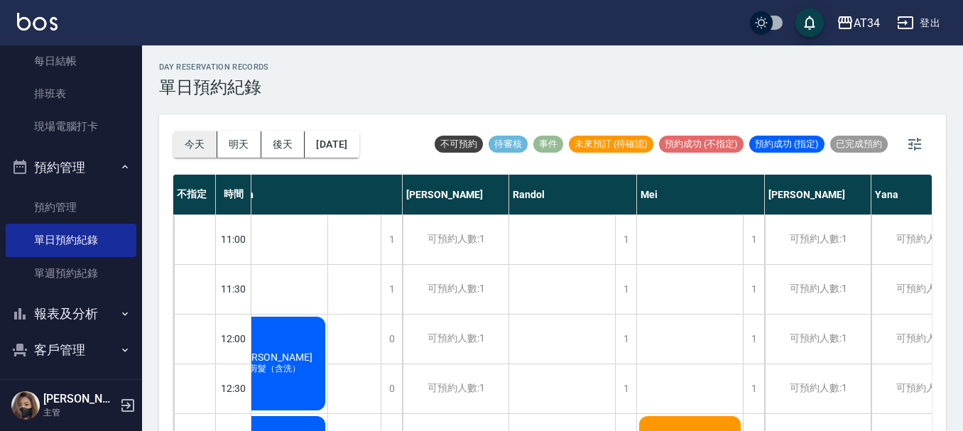
click at [184, 140] on button "今天" at bounding box center [195, 144] width 44 height 26
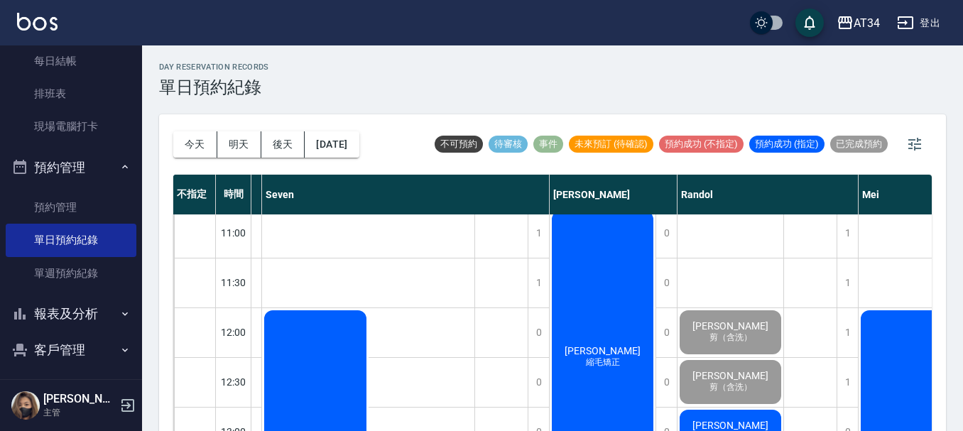
scroll to position [0, 277]
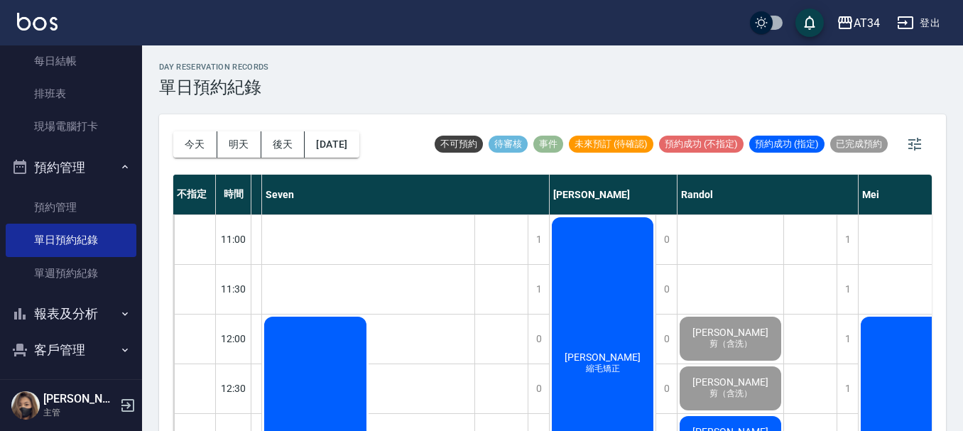
click at [627, 355] on div "翁美鈴 縮毛矯正" at bounding box center [603, 363] width 106 height 297
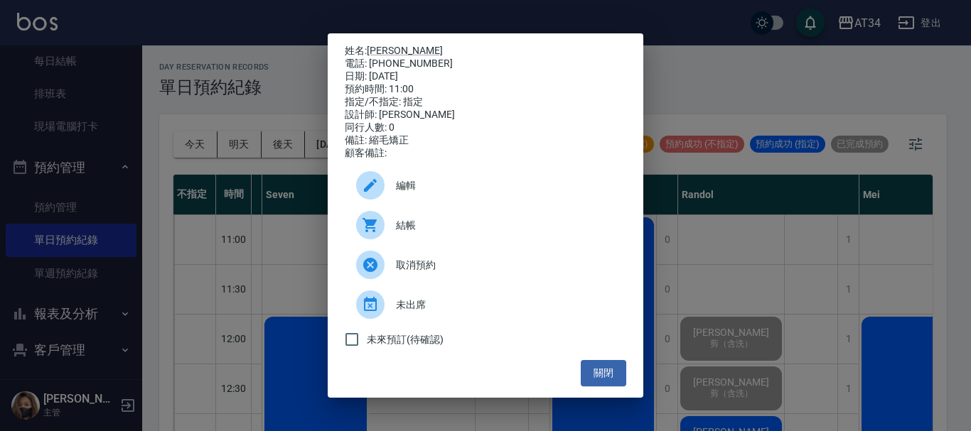
click at [445, 233] on span "結帳" at bounding box center [505, 225] width 219 height 15
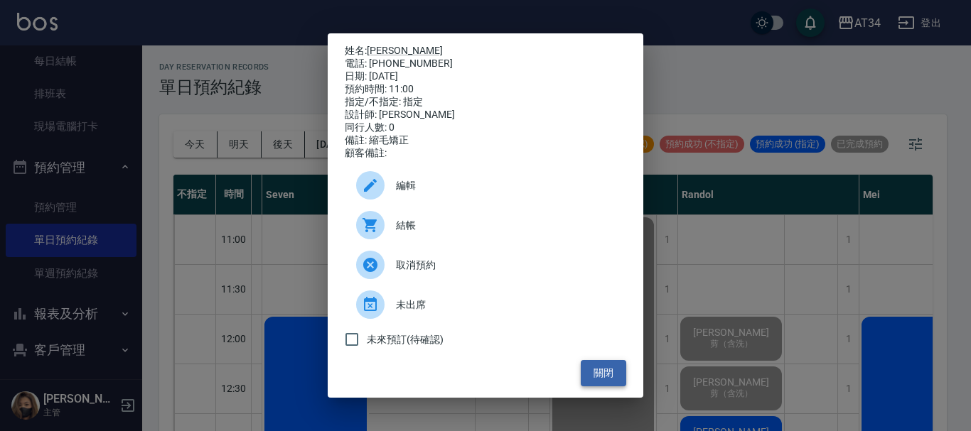
click at [594, 378] on button "關閉" at bounding box center [602, 373] width 45 height 26
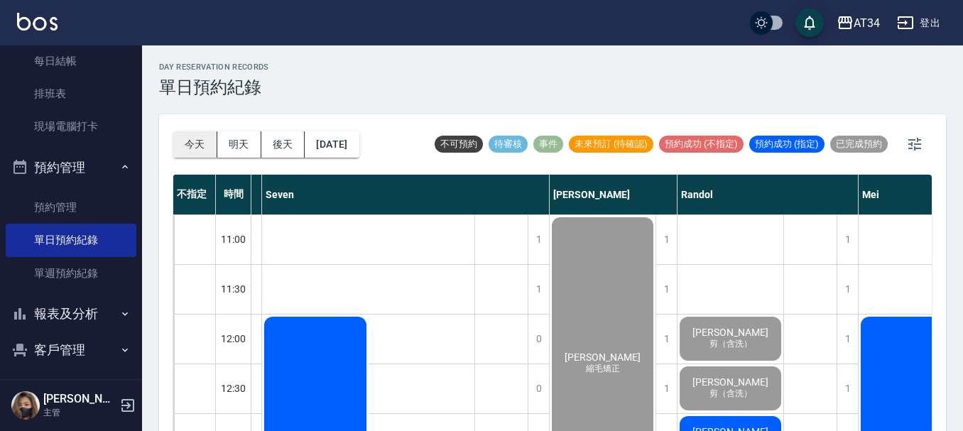
click at [205, 140] on button "今天" at bounding box center [195, 144] width 44 height 26
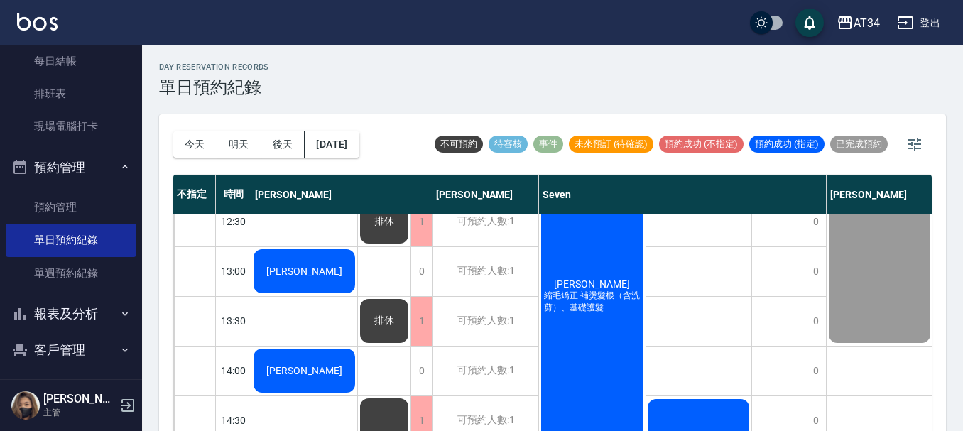
scroll to position [142, 0]
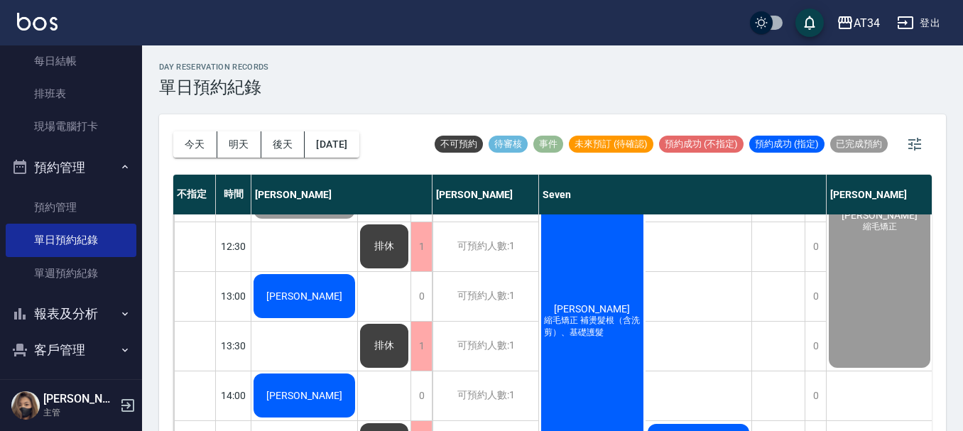
click at [306, 297] on span "[PERSON_NAME]" at bounding box center [305, 296] width 82 height 11
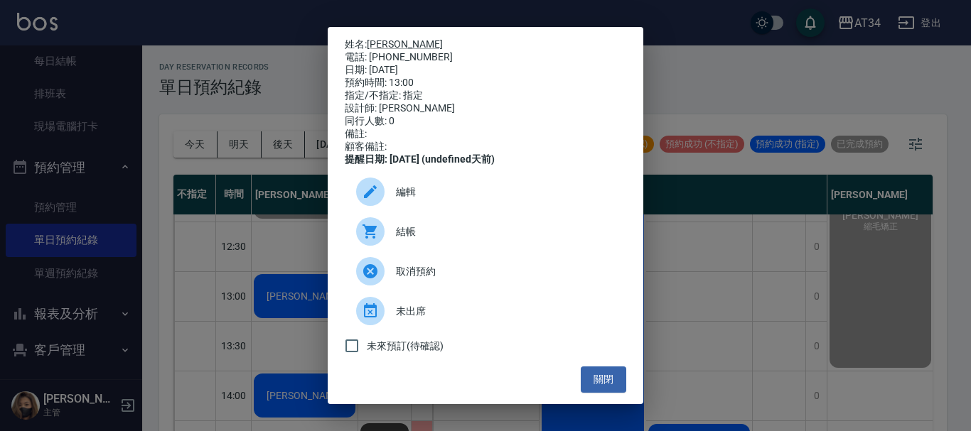
click at [399, 239] on span "結帳" at bounding box center [505, 232] width 219 height 15
click at [666, 54] on div "姓名: 陳昱杉 電話: 0919911254 日期: 2025/10/12 預約時間: 13:00 指定/不指定: 指定 設計師: Gina 同行人數: 0 …" at bounding box center [485, 215] width 971 height 431
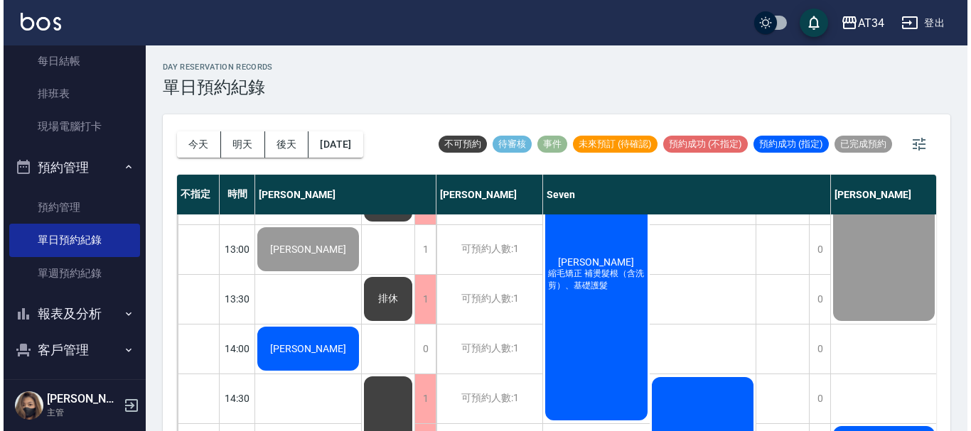
scroll to position [213, 0]
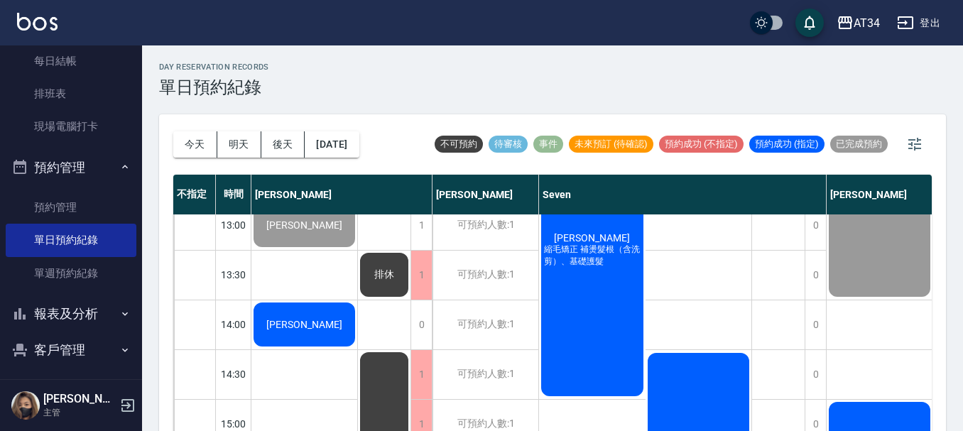
click at [279, 321] on div "[PERSON_NAME]" at bounding box center [305, 325] width 106 height 48
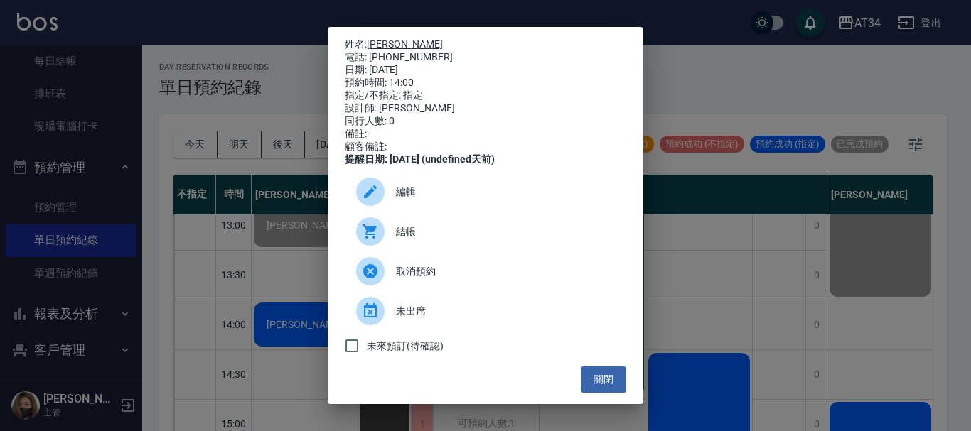
click at [372, 43] on link "[PERSON_NAME]" at bounding box center [405, 43] width 76 height 11
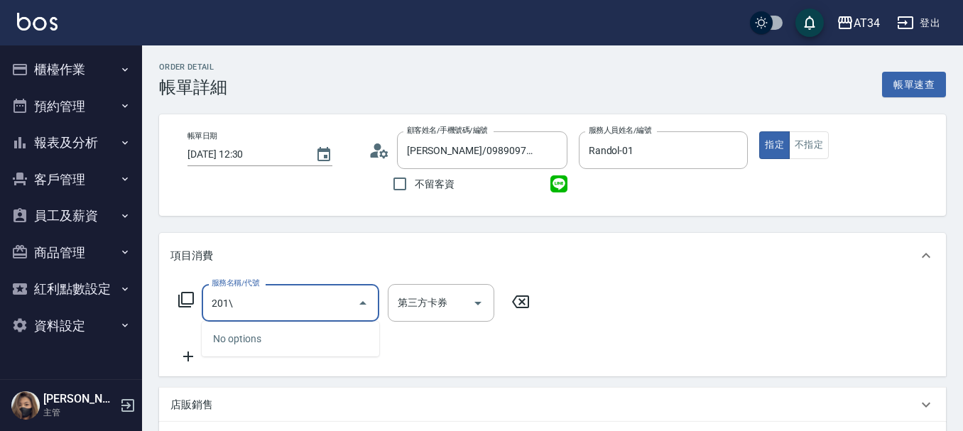
type input "201"
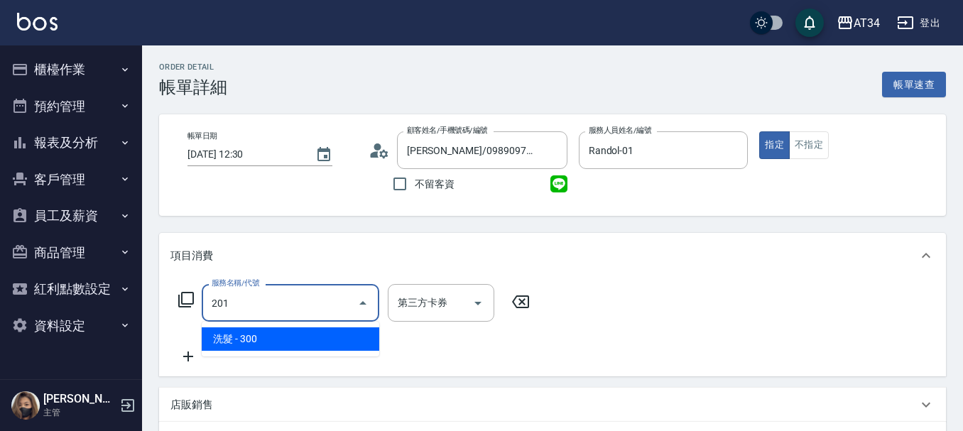
type input "30"
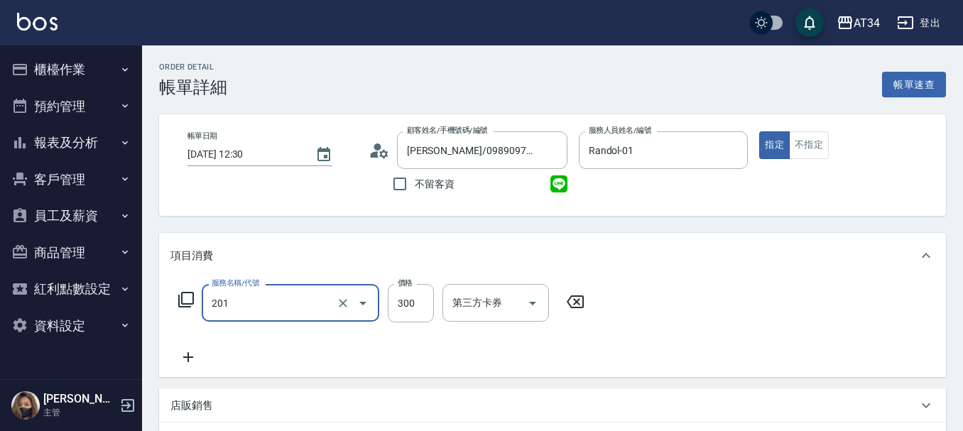
type input "洗髮(201)"
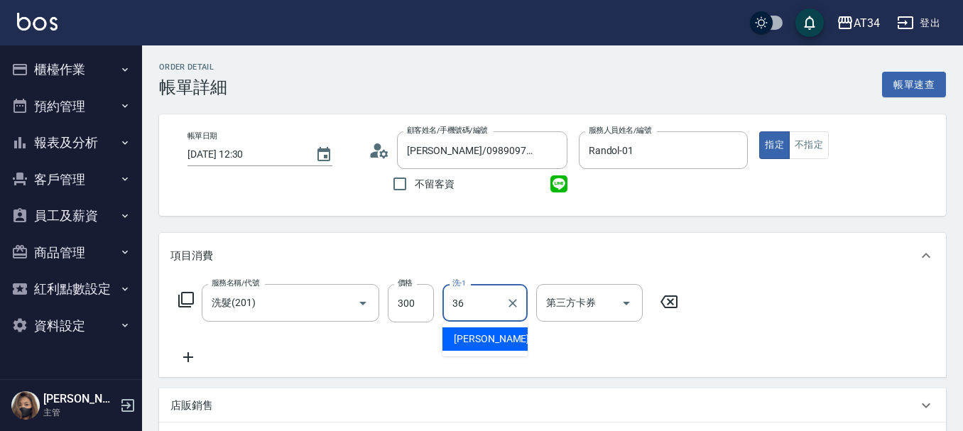
type input "[PERSON_NAME]-36"
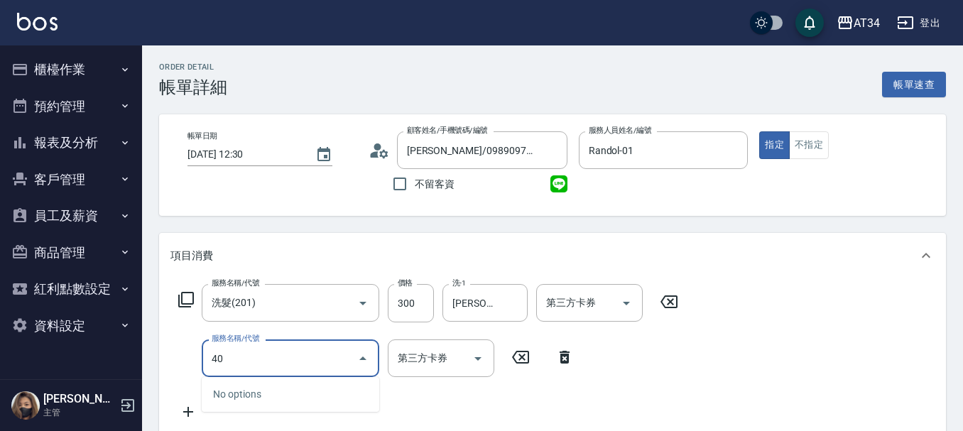
type input "401"
type input "50"
type input "剪髮(401)"
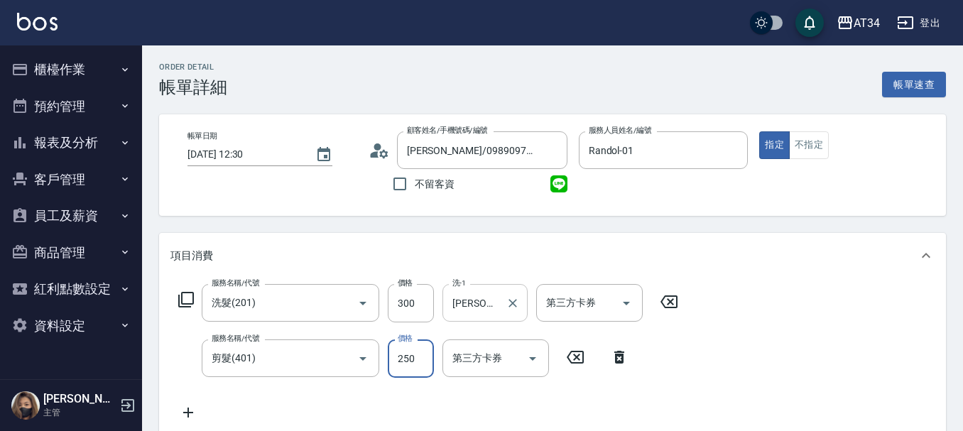
type input "30"
type input "11"
type input "40"
type input "110"
type input "30"
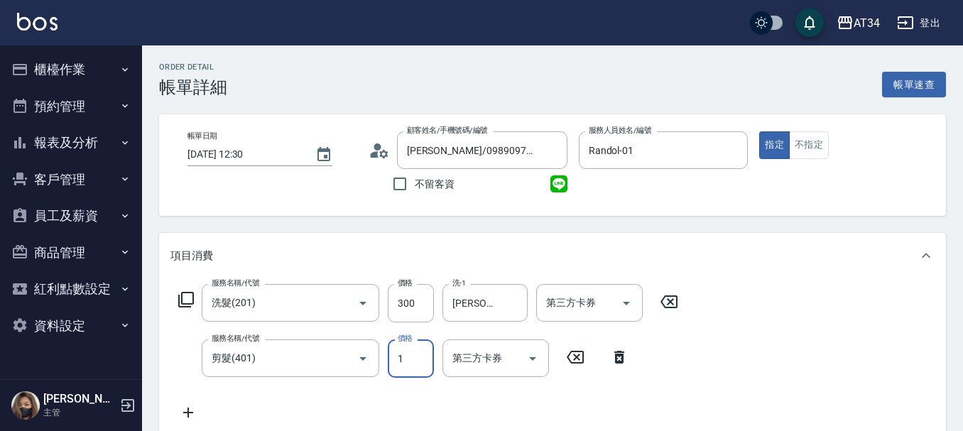
type input "10"
type input "40"
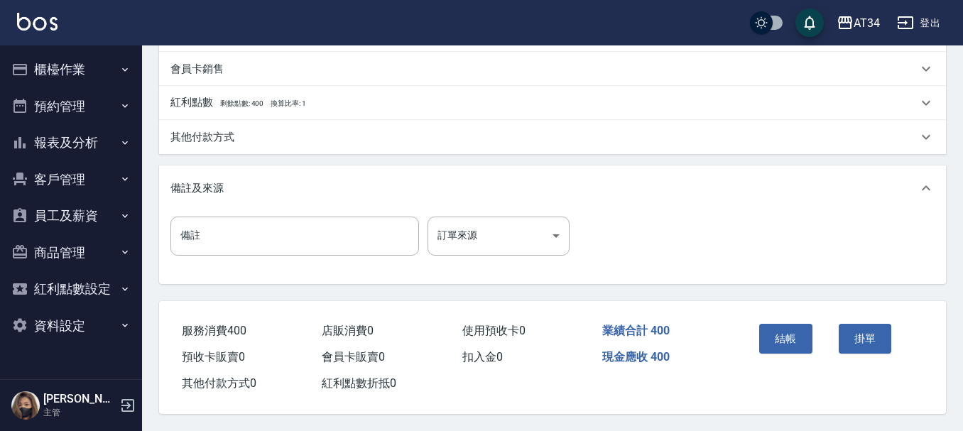
scroll to position [501, 0]
type input "100"
click at [274, 252] on div "備註 備註 訂單來源 ​ 訂單來源" at bounding box center [553, 244] width 765 height 55
click at [273, 242] on input "備註" at bounding box center [295, 236] width 249 height 38
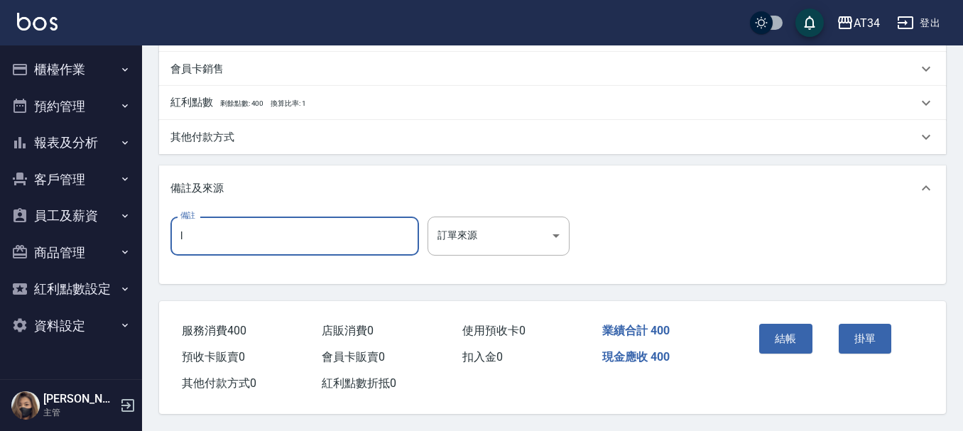
type input "LINE400"
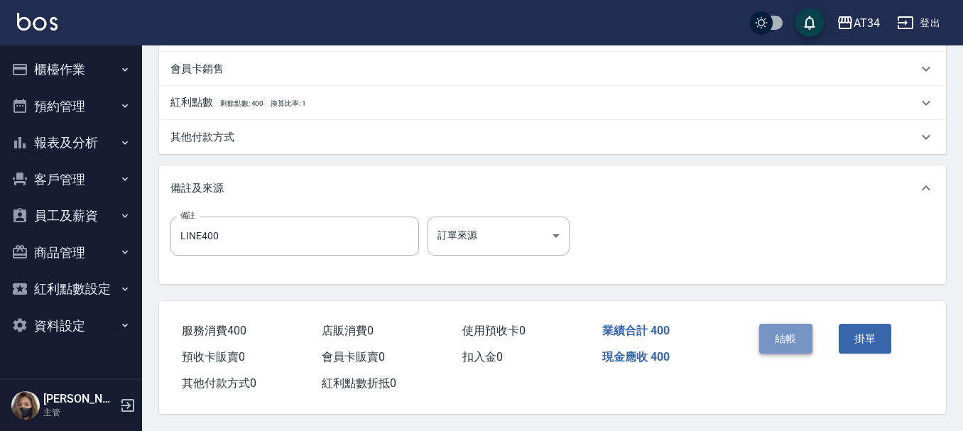
click at [796, 331] on button "結帳" at bounding box center [786, 339] width 53 height 30
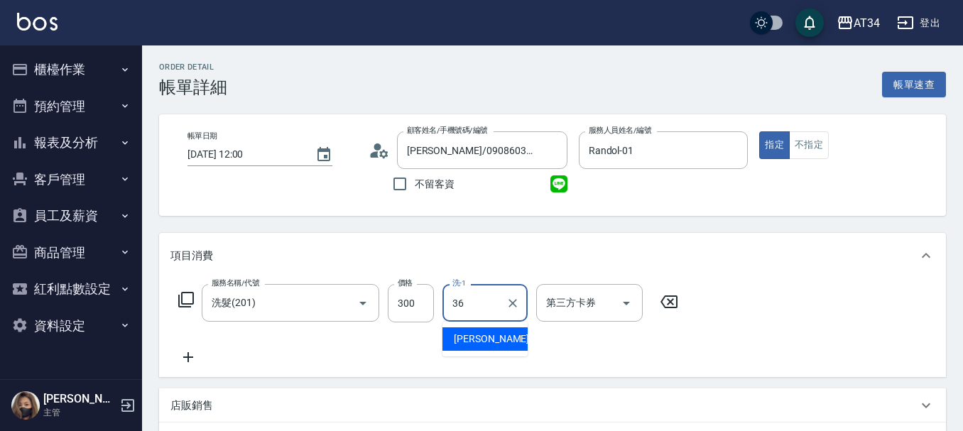
type input "張可芮-36"
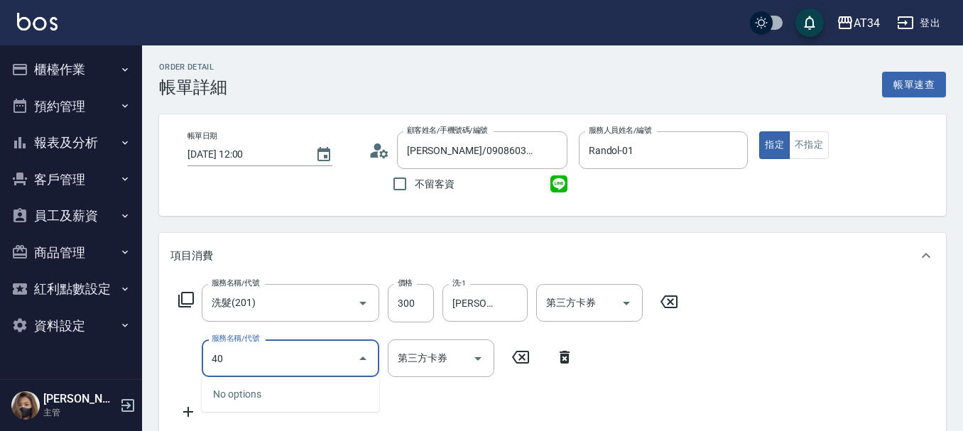
type input "401"
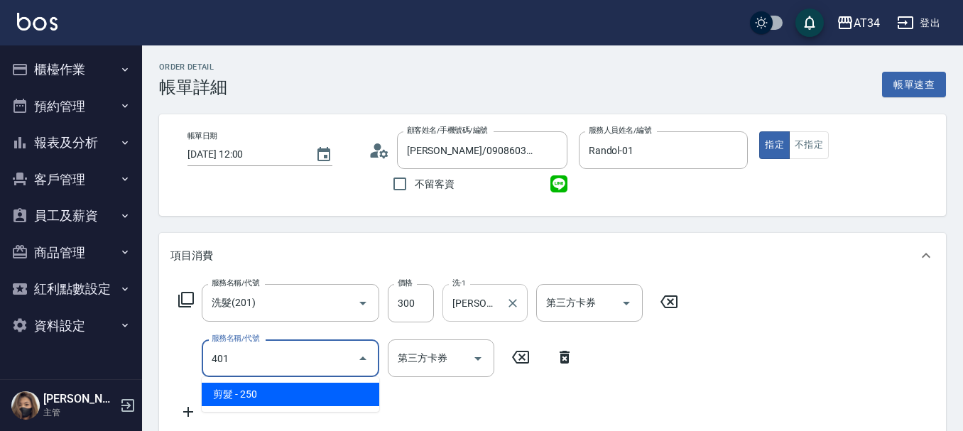
type input "50"
type input "剪髮(401)"
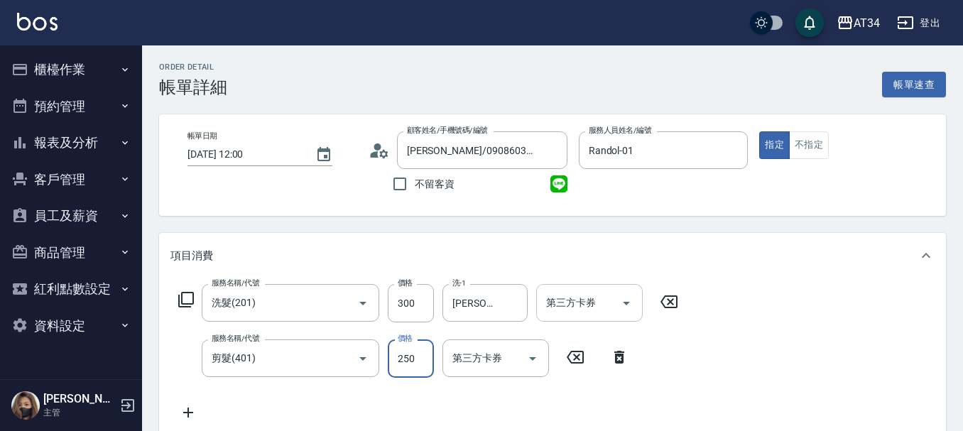
type input "30"
type input "33"
type input "60"
type input "332"
type input "360"
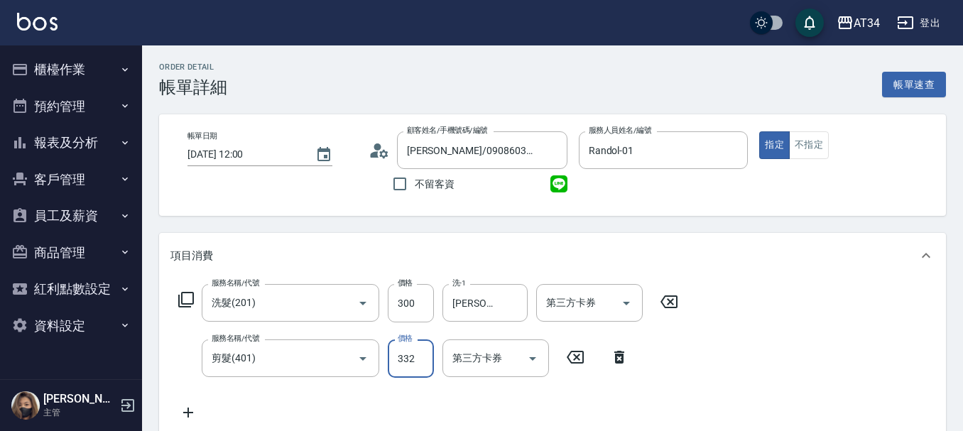
type input "3320"
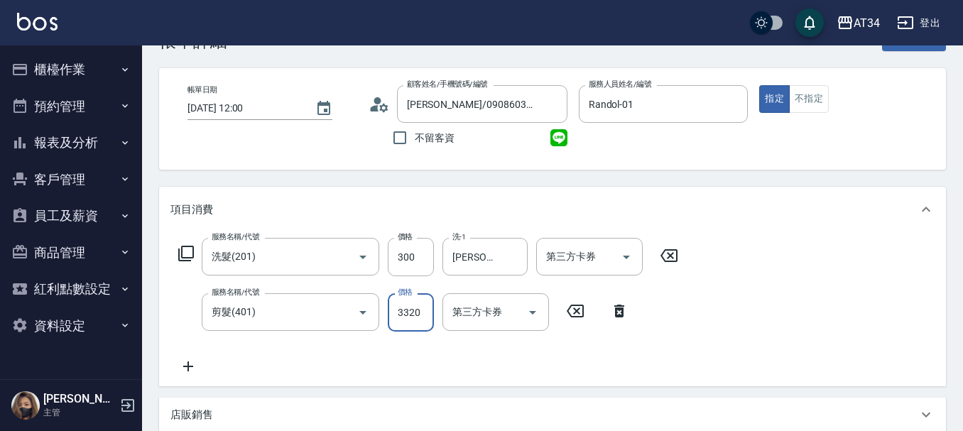
scroll to position [71, 0]
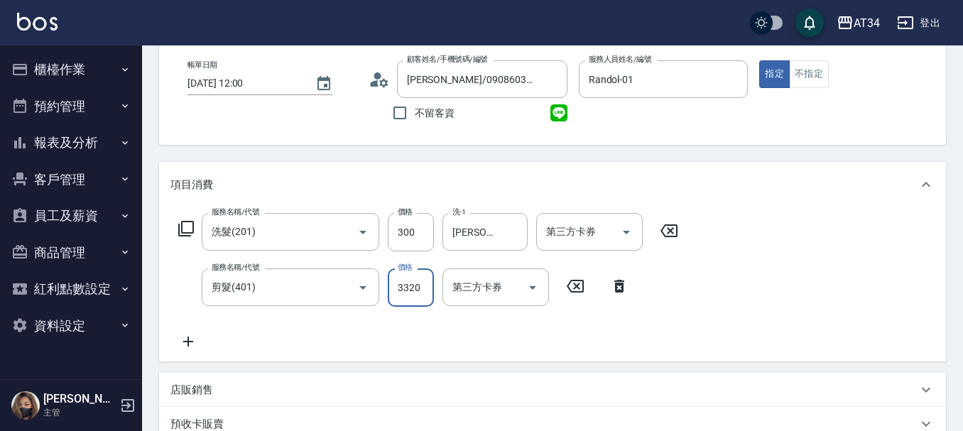
type input "60"
type input "332"
type input "30"
type input "42"
type input "70"
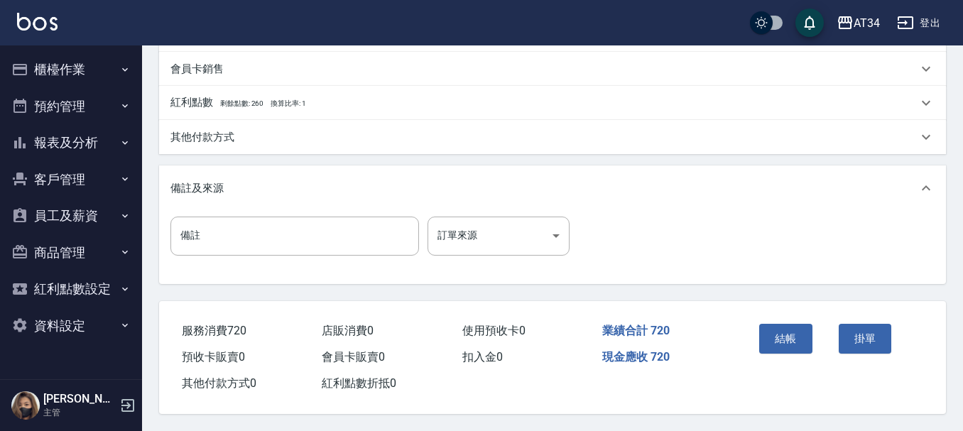
scroll to position [501, 0]
type input "420"
click at [785, 335] on button "結帳" at bounding box center [786, 339] width 53 height 30
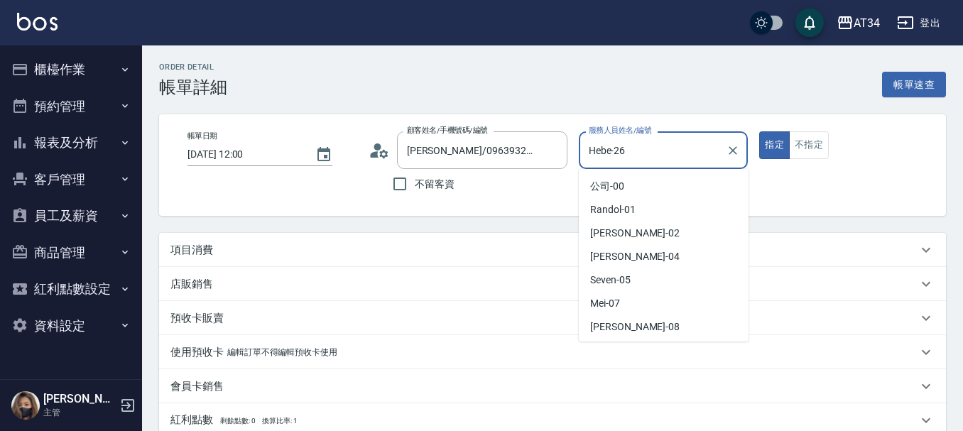
scroll to position [114, 0]
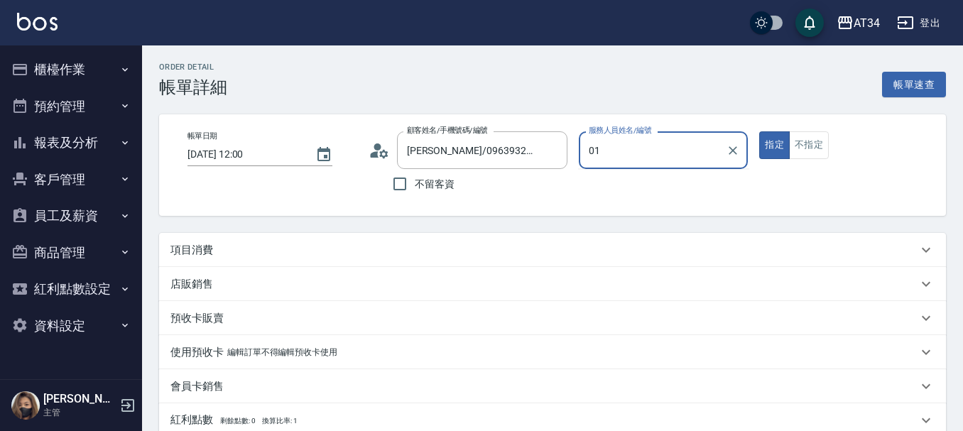
type input "Randol-01"
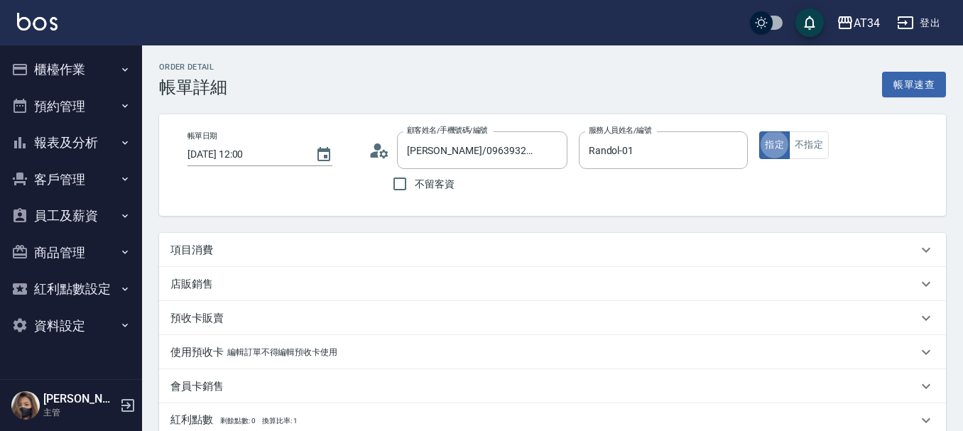
type button "true"
click at [391, 239] on div "項目消費" at bounding box center [552, 250] width 787 height 34
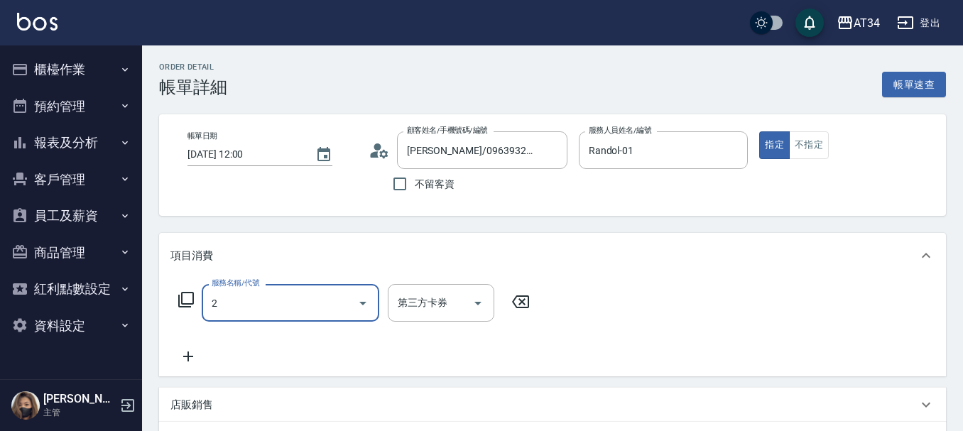
scroll to position [0, 0]
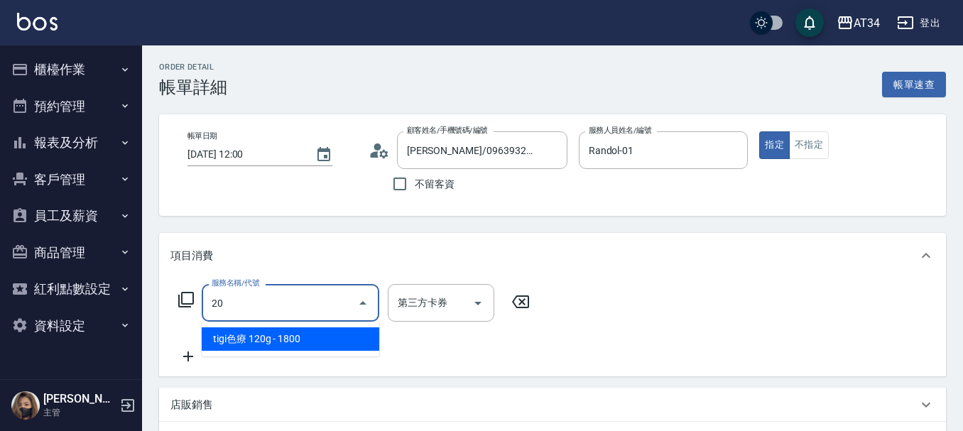
type input "201"
type input "30"
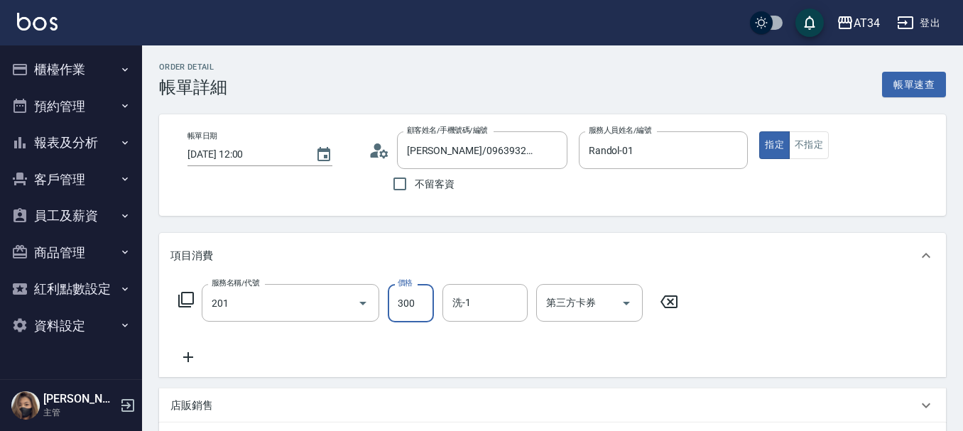
type input "洗髮(201)"
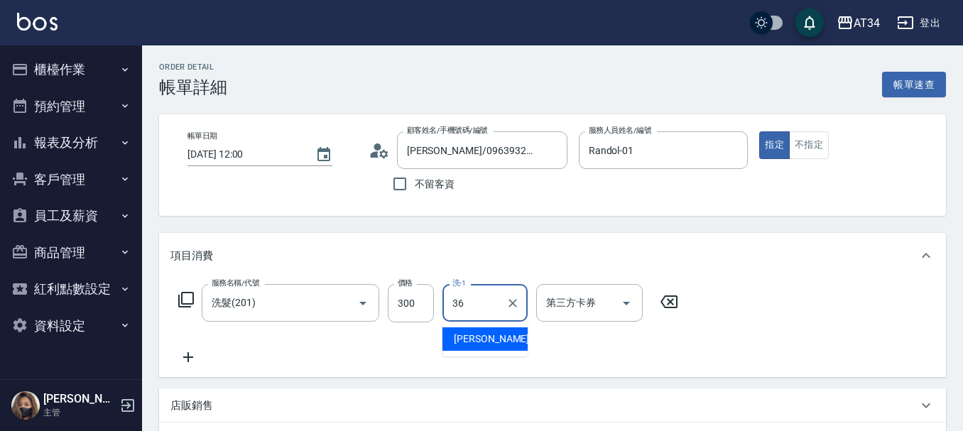
type input "張可芮-36"
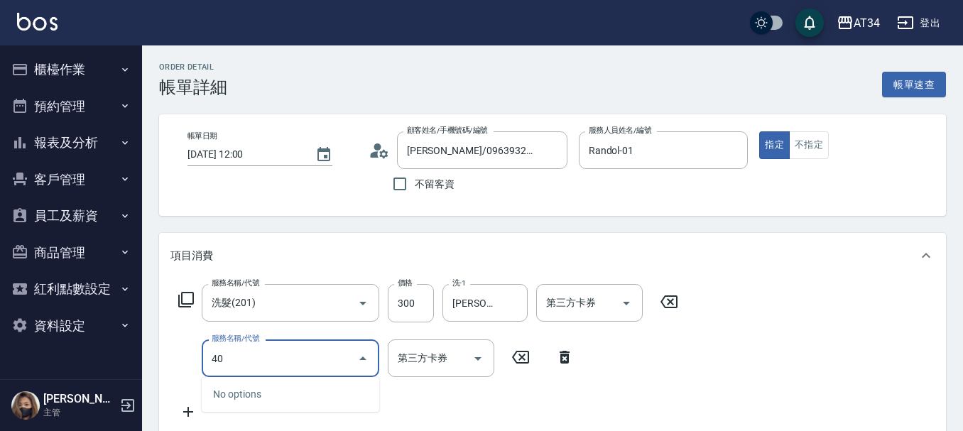
type input "401"
type input "50"
type input "剪髮(401)"
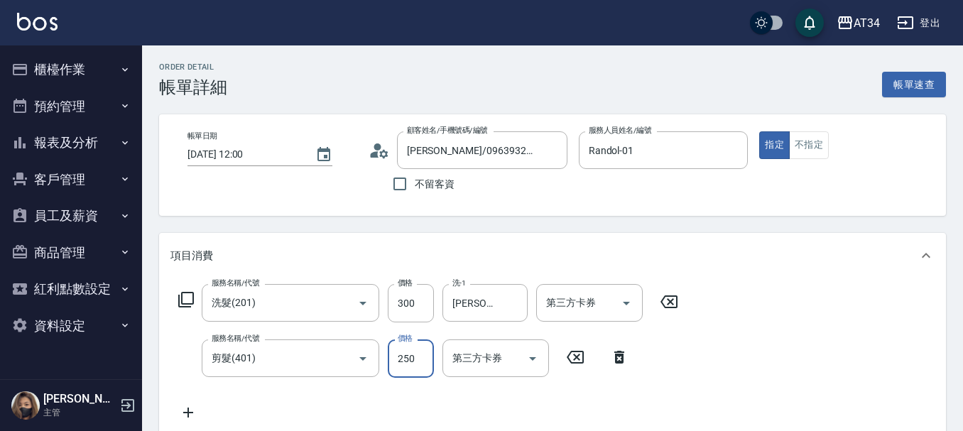
type input "30"
type input "50"
type input "80"
type input "500"
click at [492, 302] on input "張可芮-36" at bounding box center [474, 303] width 51 height 25
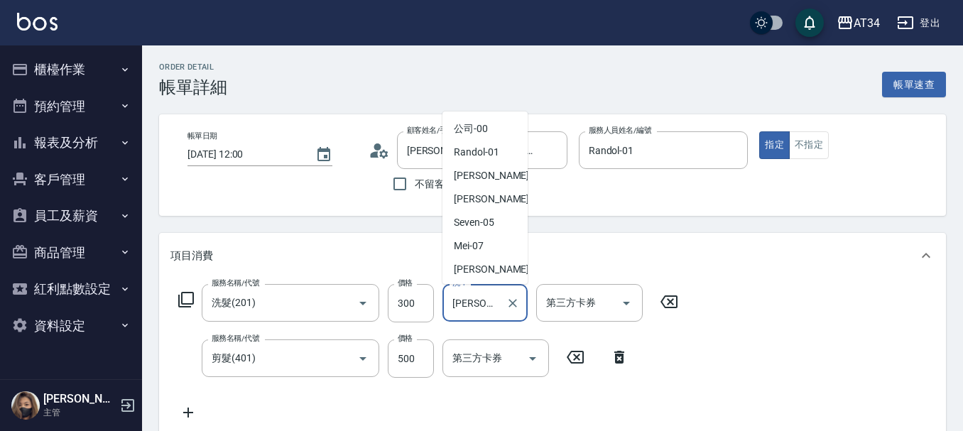
click at [492, 302] on input "張可芮-36" at bounding box center [474, 303] width 51 height 25
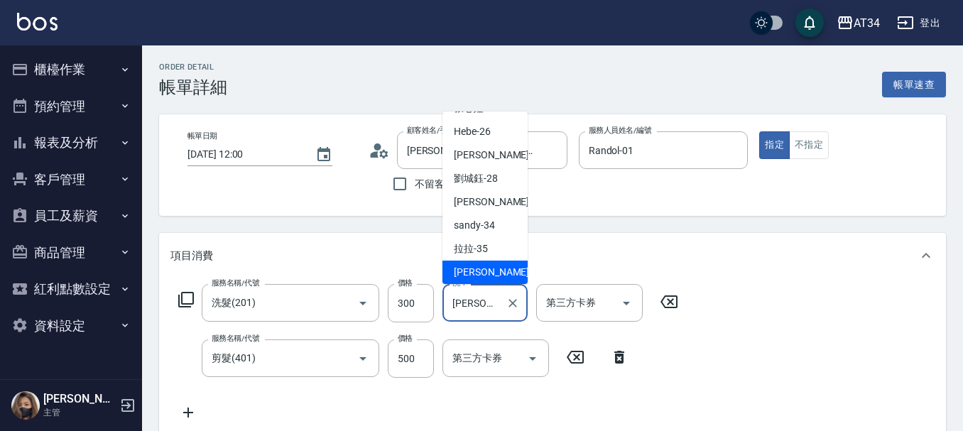
click at [493, 306] on input "張可芮-36" at bounding box center [474, 303] width 51 height 25
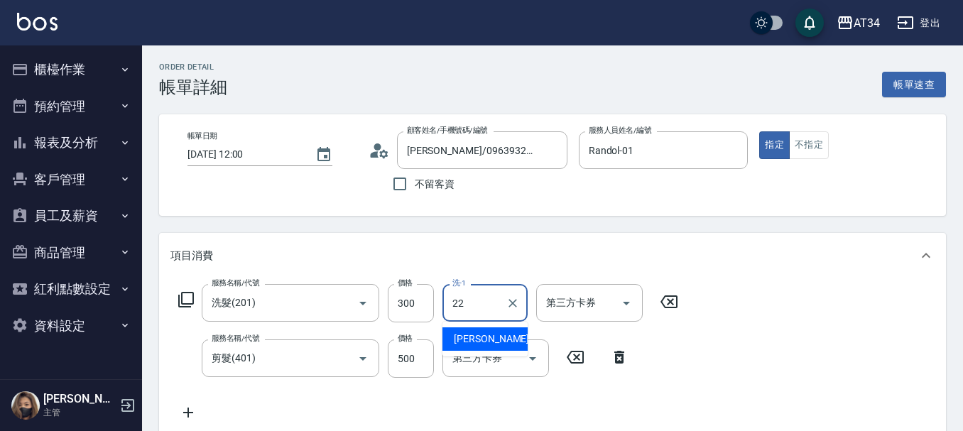
type input "賴佑潔-22"
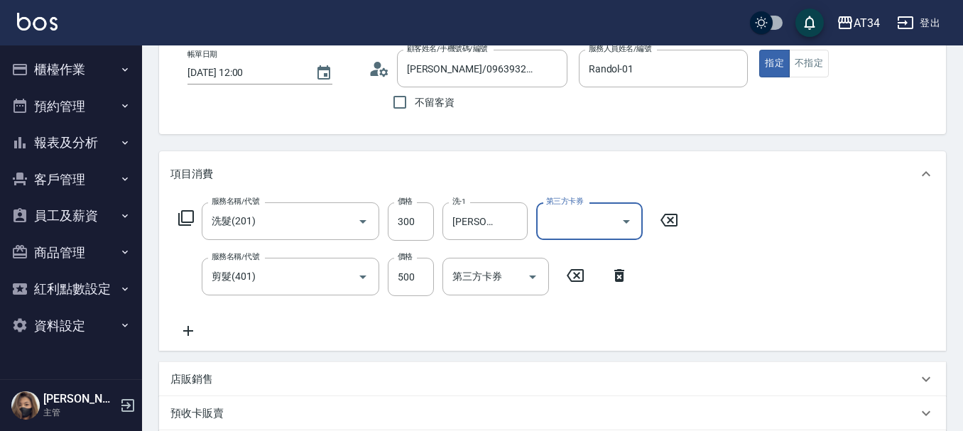
scroll to position [426, 0]
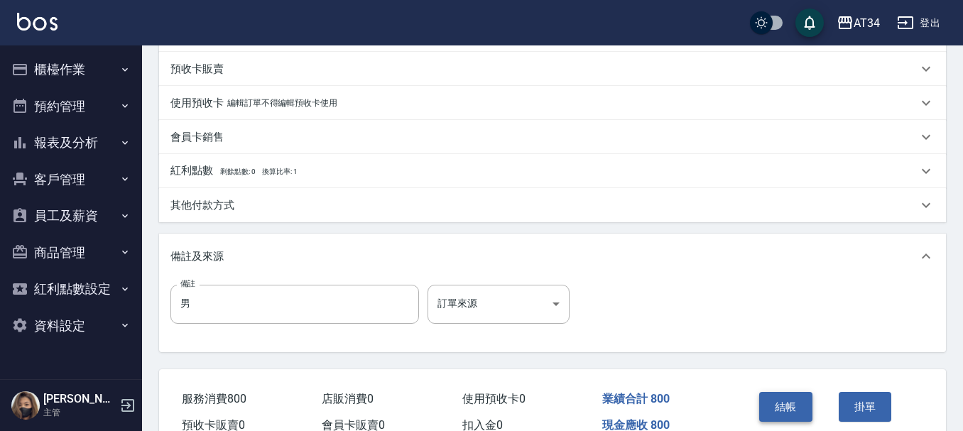
click at [796, 409] on button "結帳" at bounding box center [786, 407] width 53 height 30
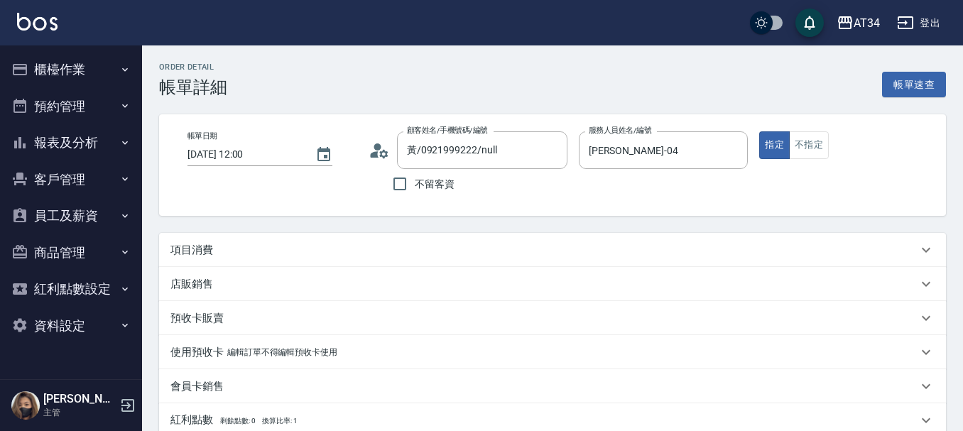
click at [258, 253] on div "項目消費" at bounding box center [544, 250] width 747 height 15
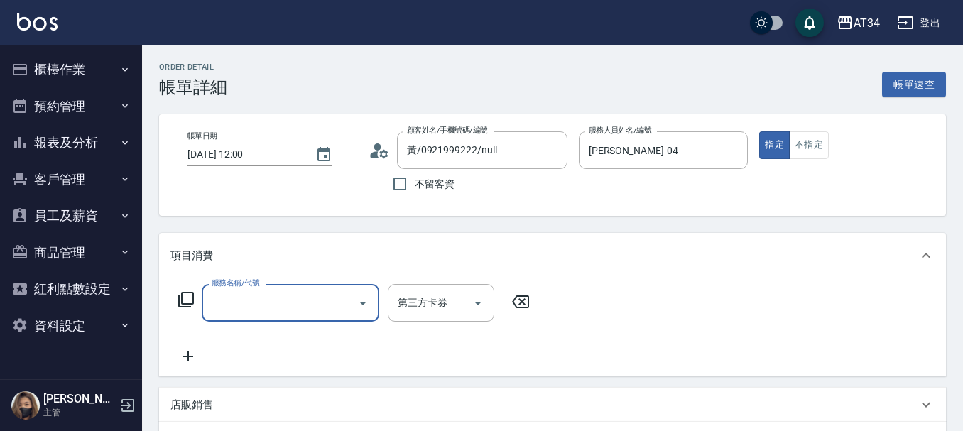
click at [264, 307] on input "服務名稱/代號" at bounding box center [280, 303] width 144 height 25
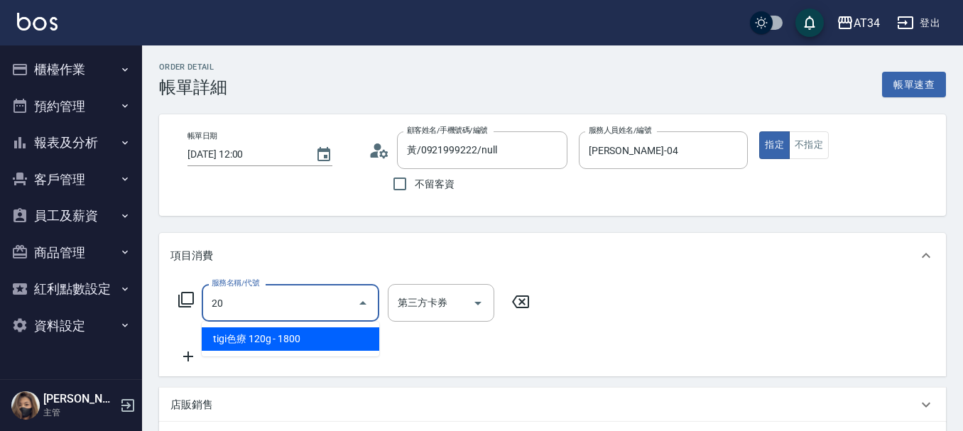
type input "201"
type input "30"
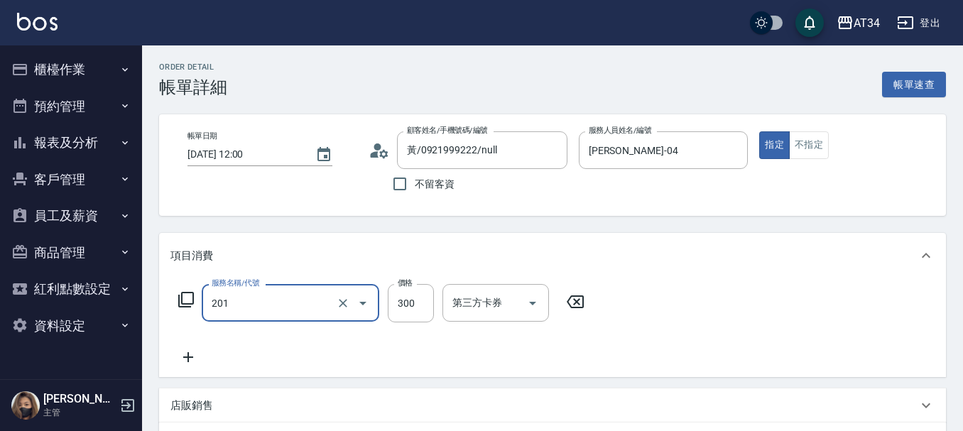
type input "洗髮(201)"
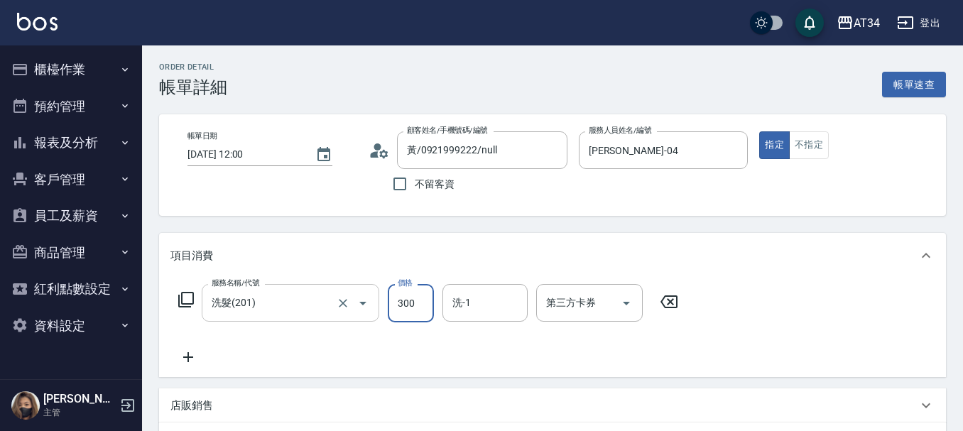
type input "0"
type input "200"
type input "20"
type input "200"
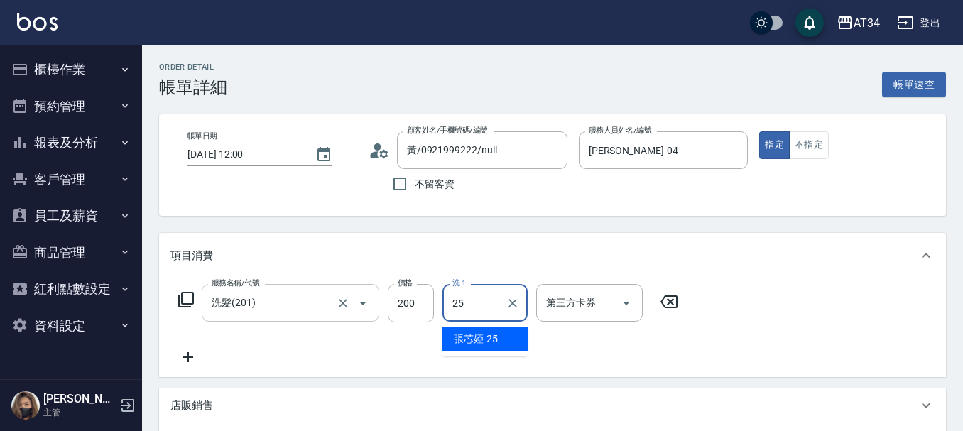
type input "張芯婭-25"
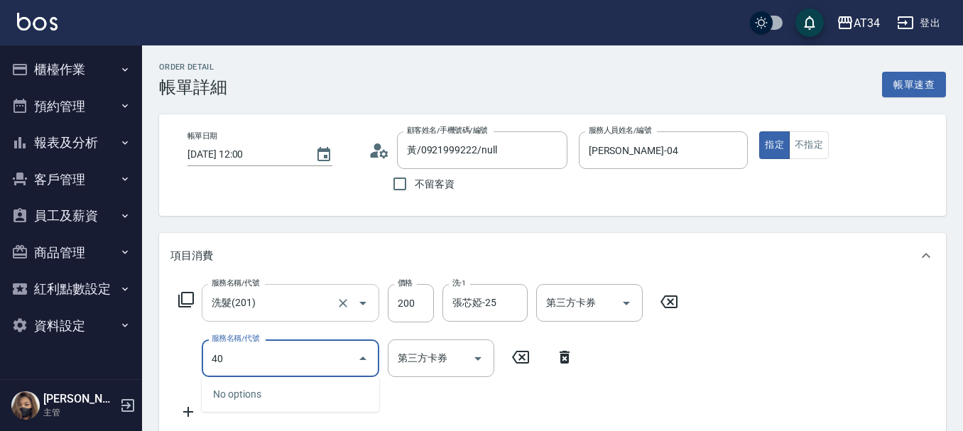
type input "401"
type input "40"
type input "剪髮(401)"
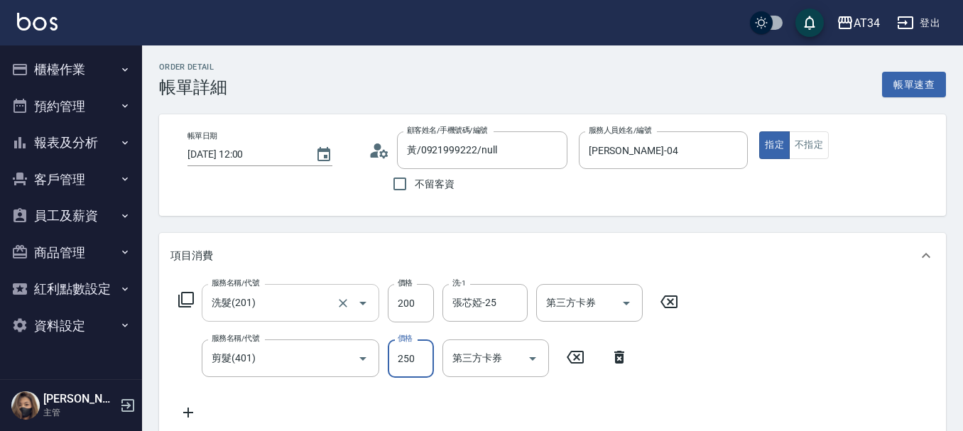
type input "20"
type input "40"
type input "60"
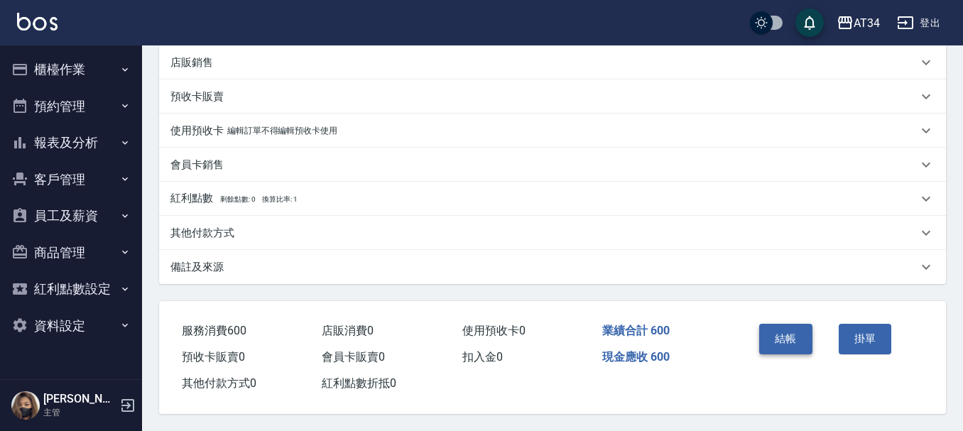
type input "400"
click at [774, 334] on button "結帳" at bounding box center [786, 339] width 53 height 30
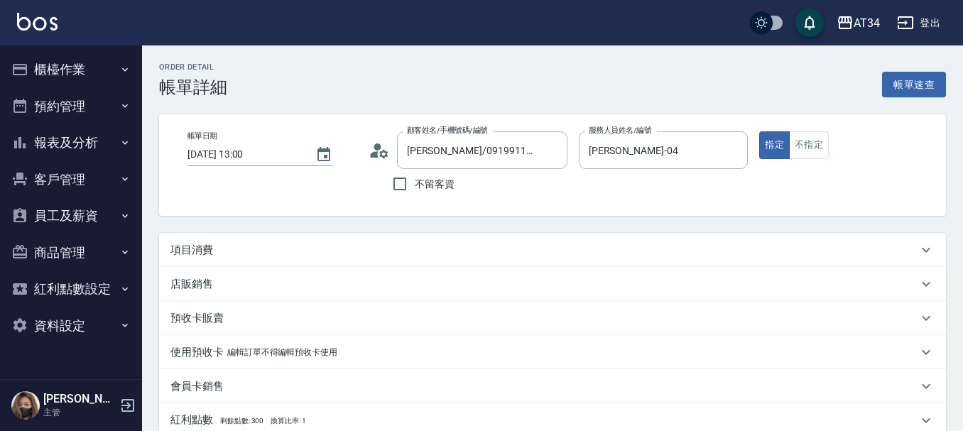
click at [54, 74] on button "櫃檯作業" at bounding box center [71, 69] width 131 height 37
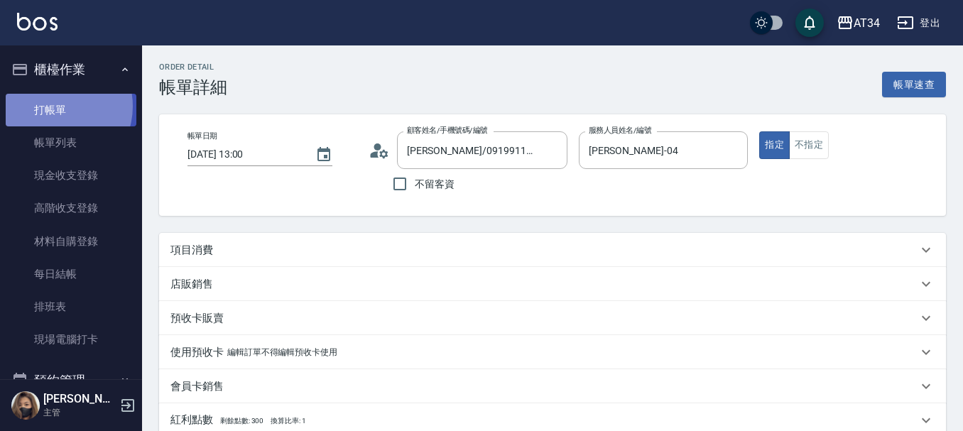
click at [53, 106] on link "打帳單" at bounding box center [71, 110] width 131 height 33
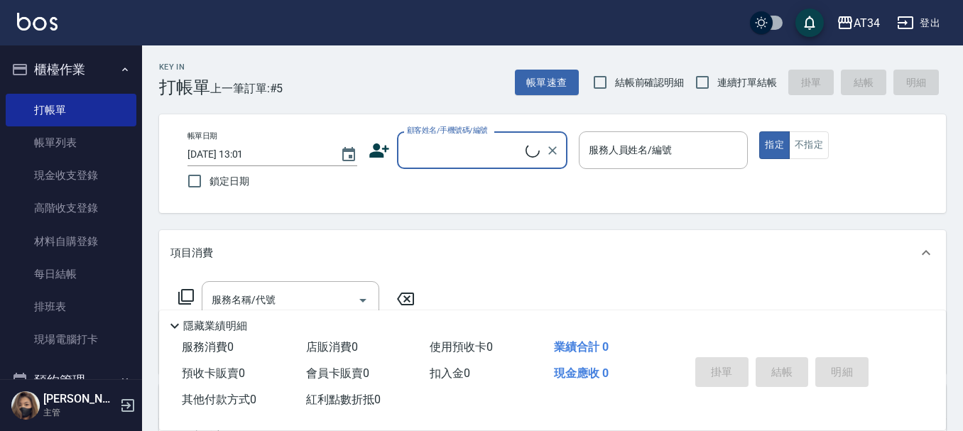
click at [458, 148] on input "顧客姓名/手機號碼/編號" at bounding box center [465, 150] width 122 height 25
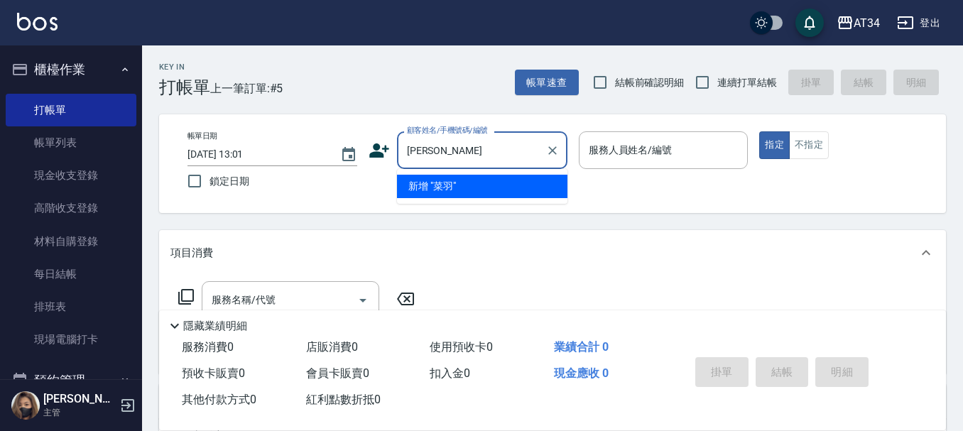
click at [418, 151] on input "菜羽" at bounding box center [472, 150] width 136 height 25
click at [442, 199] on ul "新增 "蔡羽"" at bounding box center [482, 186] width 171 height 35
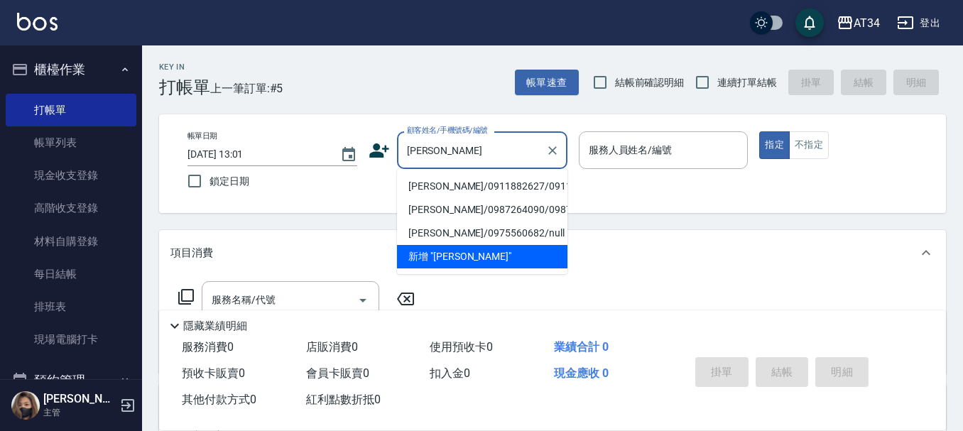
click at [442, 190] on li "[PERSON_NAME]/0911882627/0911882627" at bounding box center [482, 186] width 171 height 23
type input "[PERSON_NAME]/0911882627/0911882627"
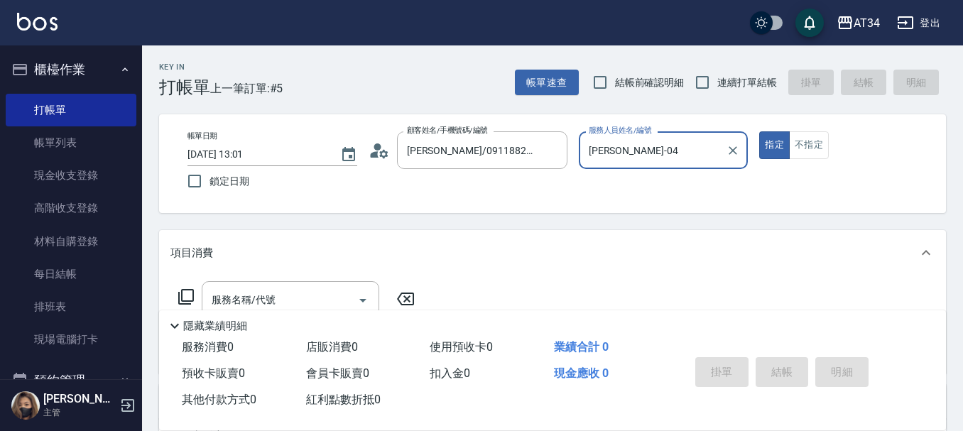
type input "Gina-04"
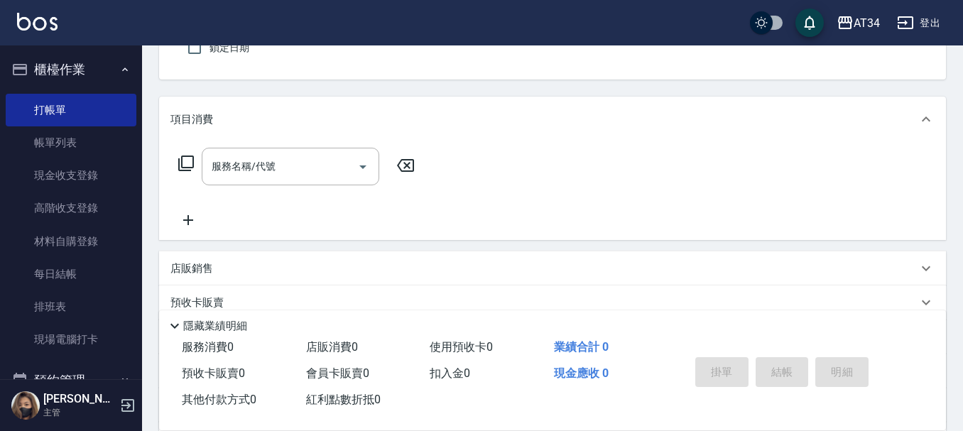
scroll to position [142, 0]
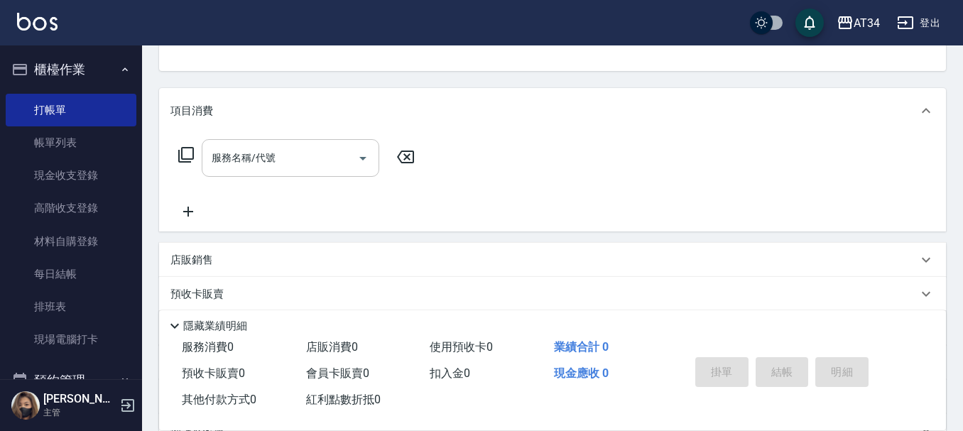
click at [269, 165] on div "服務名稱/代號 服務名稱/代號" at bounding box center [291, 158] width 178 height 38
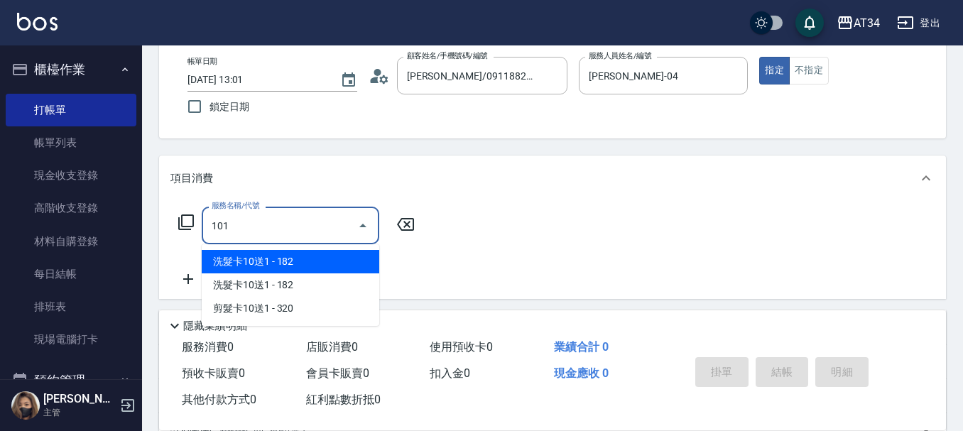
type input "1011"
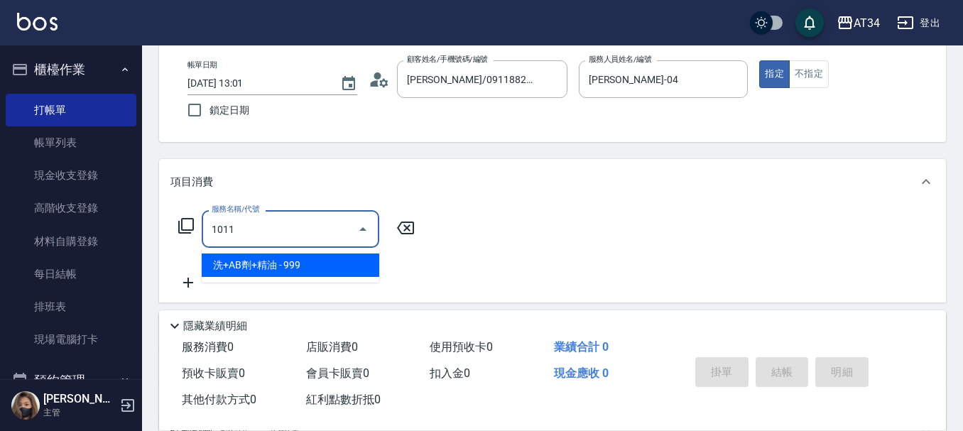
type input "90"
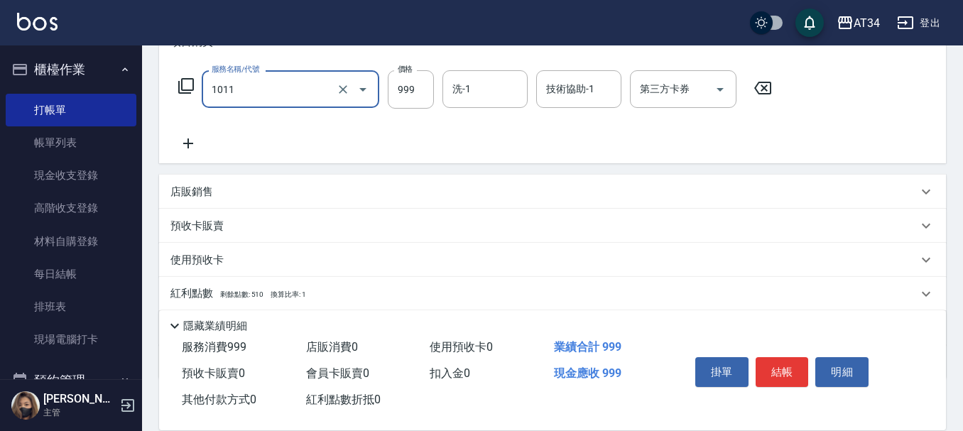
scroll to position [213, 0]
type input "洗+AB劑+精油(1011)"
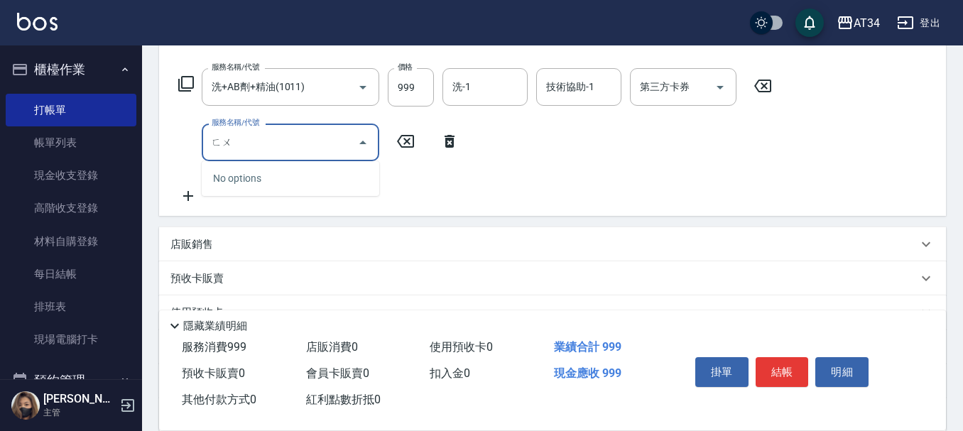
type input "敷"
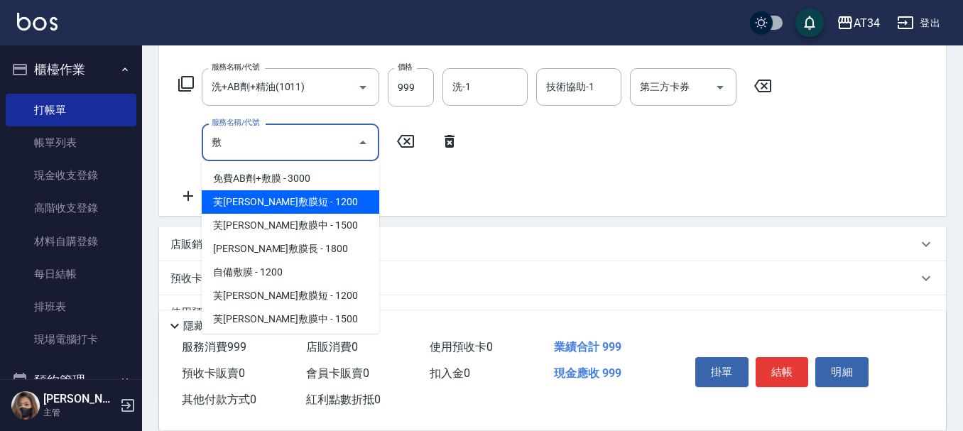
click at [260, 207] on span "芙[PERSON_NAME]敷膜短 - 1200" at bounding box center [291, 201] width 178 height 23
type input "210"
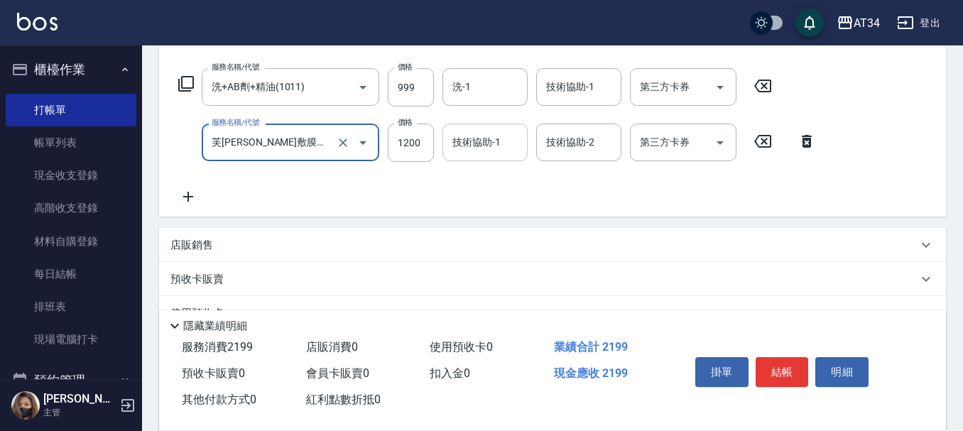
type input "芙米勒敷膜短(918)"
click at [483, 148] on input "技術協助-1" at bounding box center [485, 142] width 72 height 25
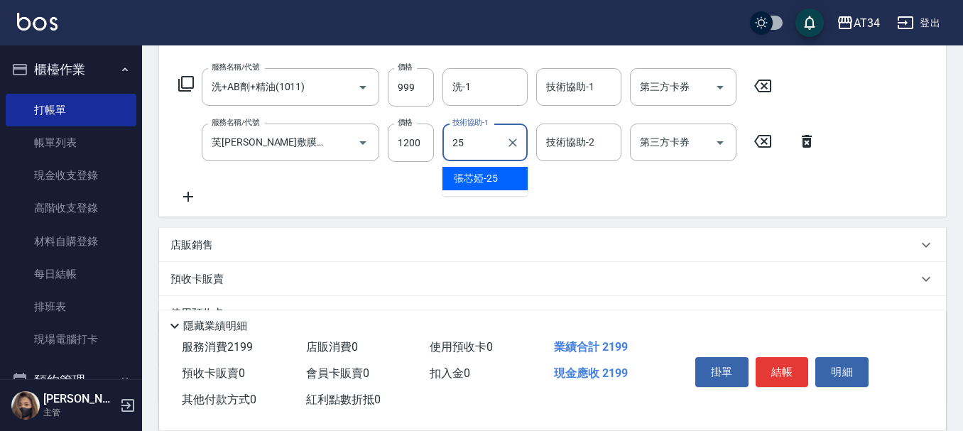
type input "張芯婭-25"
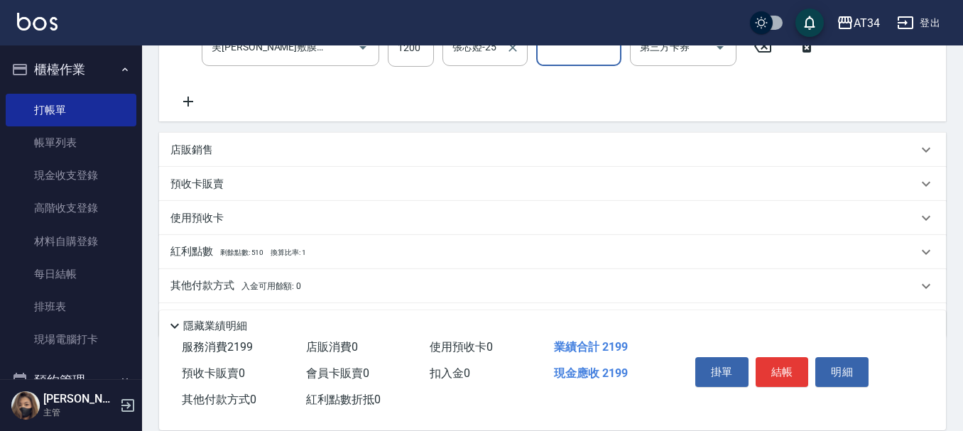
scroll to position [351, 0]
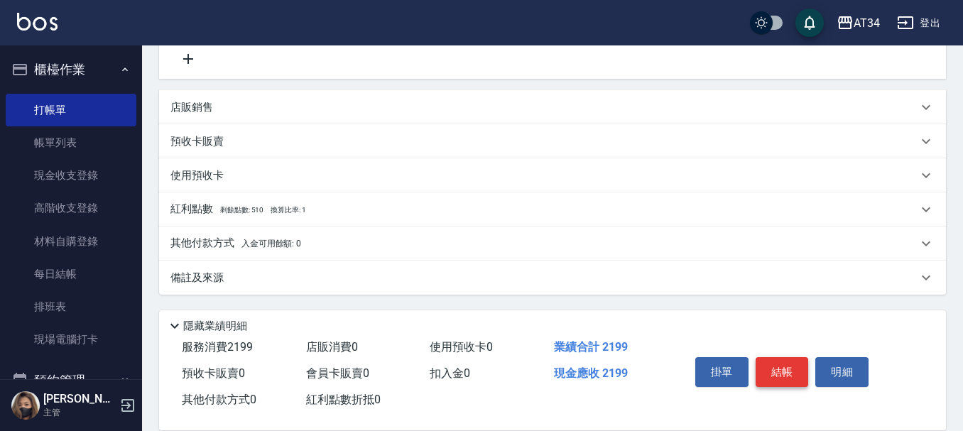
click at [771, 364] on button "結帳" at bounding box center [782, 372] width 53 height 30
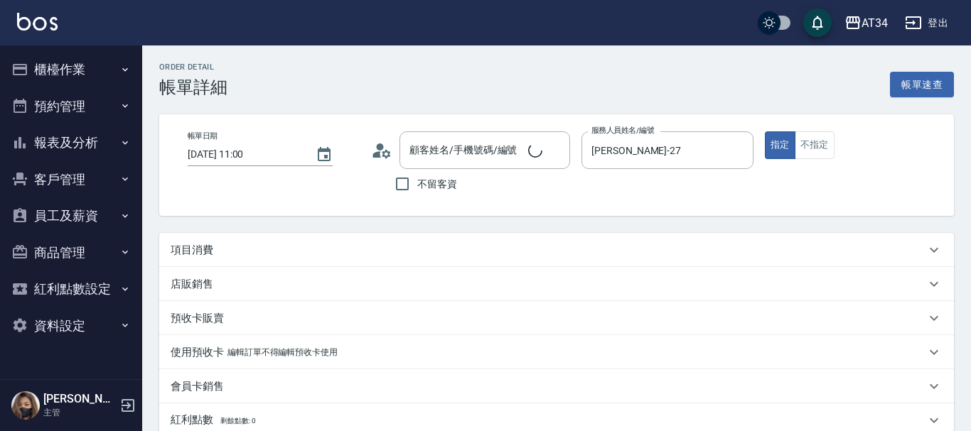
type input "[DATE] 11:00"
type input "[PERSON_NAME]-27"
type input "縮毛矯正"
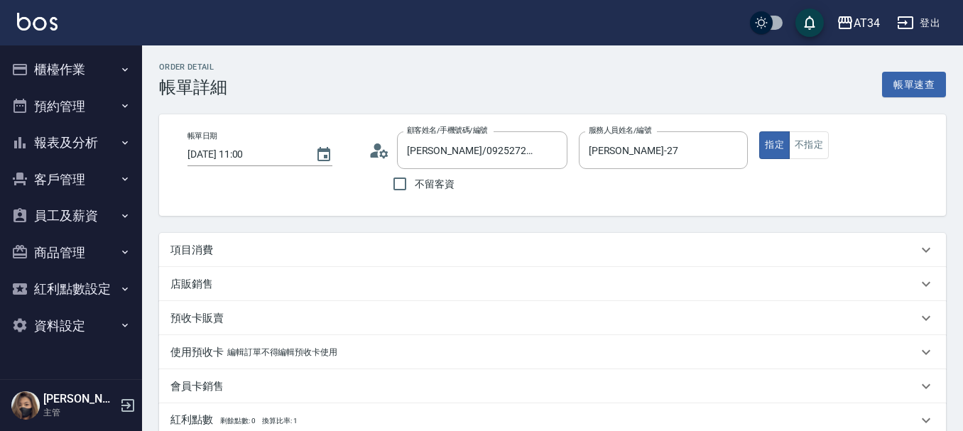
type input "翁美鈴/0925272132/null"
click at [391, 146] on div "顧客姓名/手機號碼/編號 翁美鈴/0925272132/null 顧客姓名/手機號碼/編號" at bounding box center [468, 150] width 199 height 38
click at [384, 153] on icon at bounding box center [379, 150] width 21 height 21
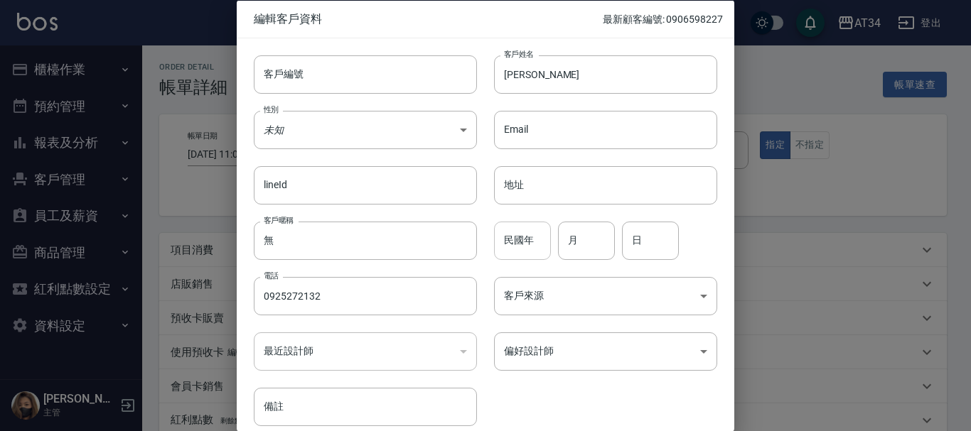
click at [506, 242] on input "民國年" at bounding box center [522, 240] width 57 height 38
type input "64"
type input "10"
type input "22"
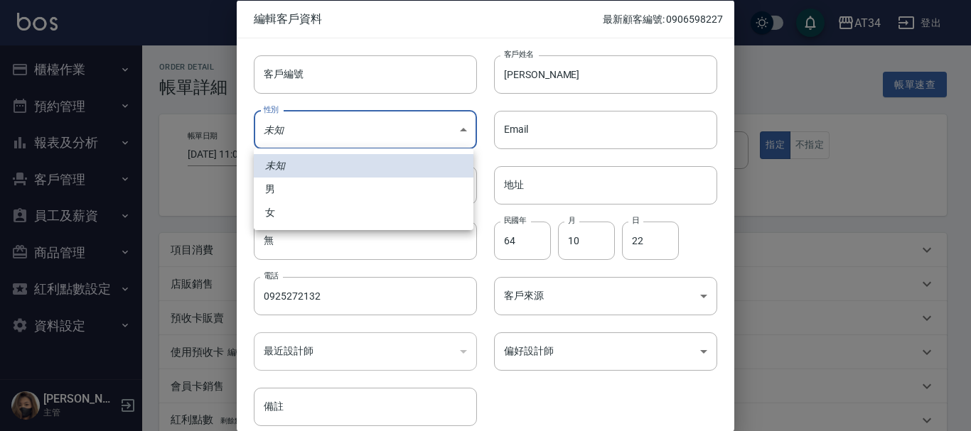
click at [453, 139] on body "AT34 登出 櫃檯作業 打帳單 帳單列表 現金收支登錄 高階收支登錄 材料自購登錄 每日結帳 排班表 現場電腦打卡 預約管理 預約管理 單日預約紀錄 單週預…" at bounding box center [485, 357] width 971 height 714
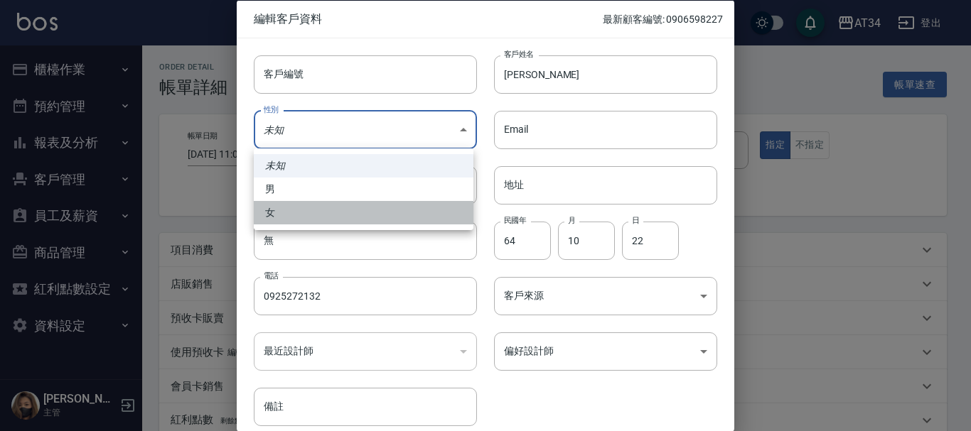
click at [399, 208] on li "女" at bounding box center [364, 212] width 220 height 23
type input "FEMALE"
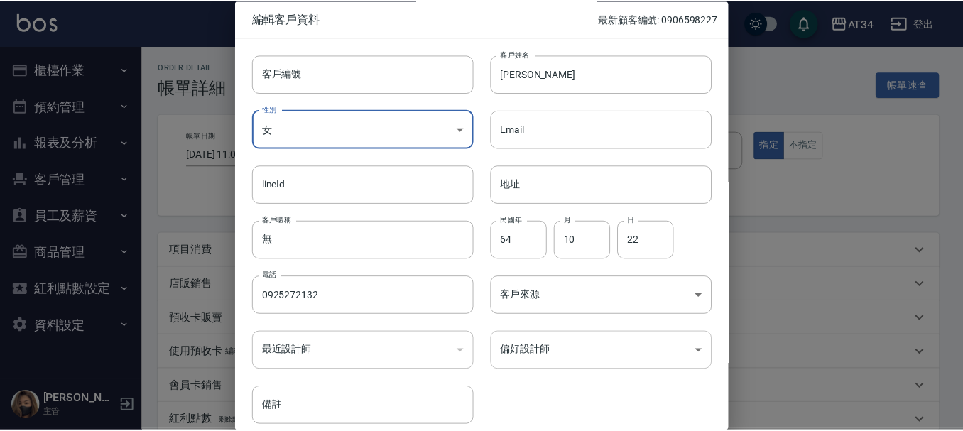
scroll to position [61, 0]
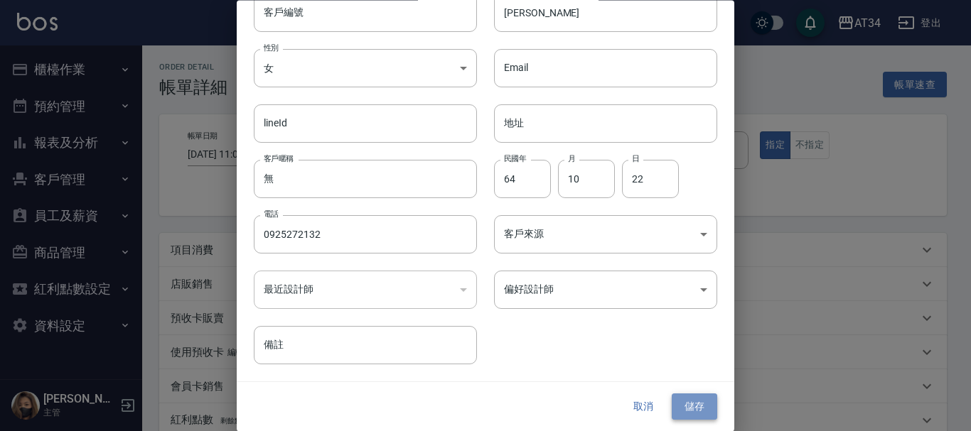
click at [674, 406] on button "儲存" at bounding box center [693, 407] width 45 height 26
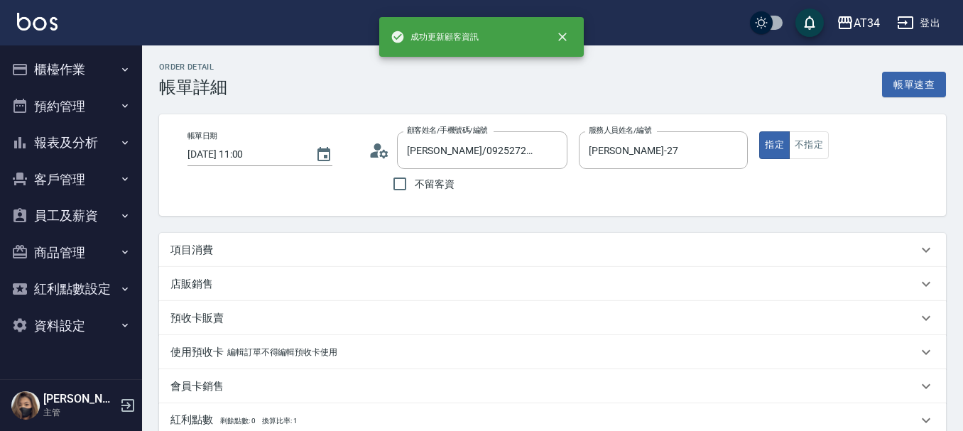
type input "翁美鈴/0925272132/"
click at [703, 345] on div "使用預收卡 編輯訂單不得編輯預收卡使用" at bounding box center [544, 352] width 747 height 15
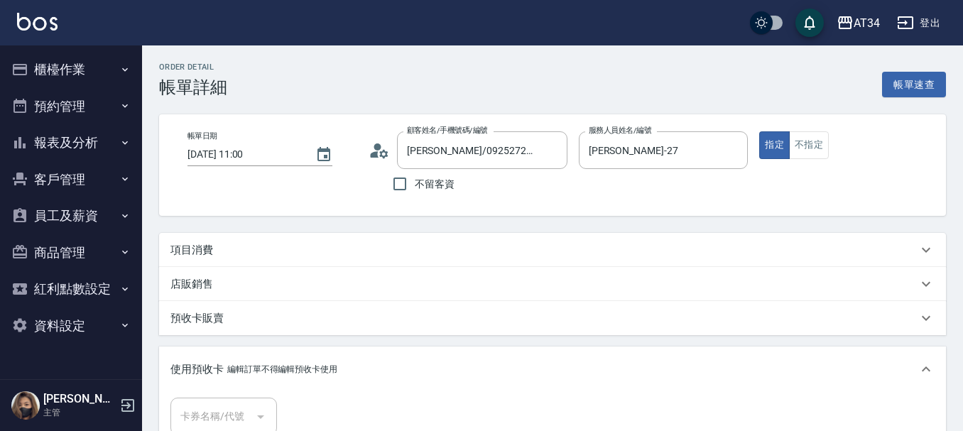
click at [329, 247] on div "項目消費" at bounding box center [544, 250] width 747 height 15
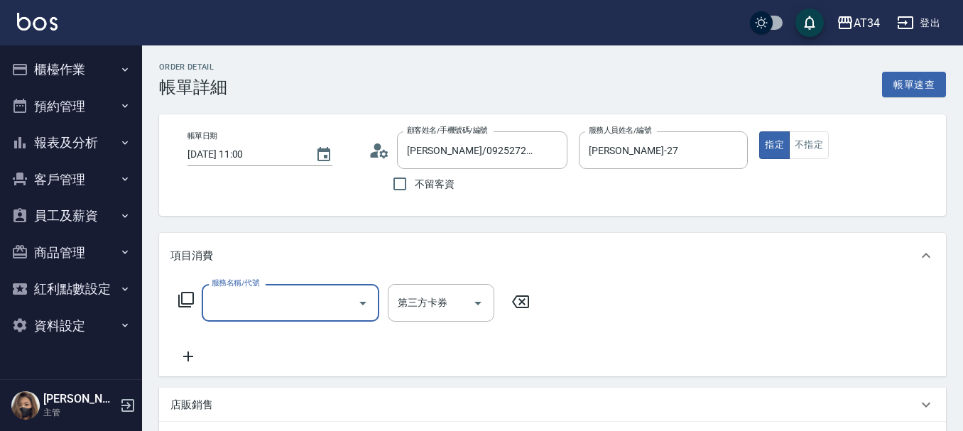
scroll to position [0, 0]
click at [279, 300] on input "服務名稱/代號" at bounding box center [280, 303] width 144 height 25
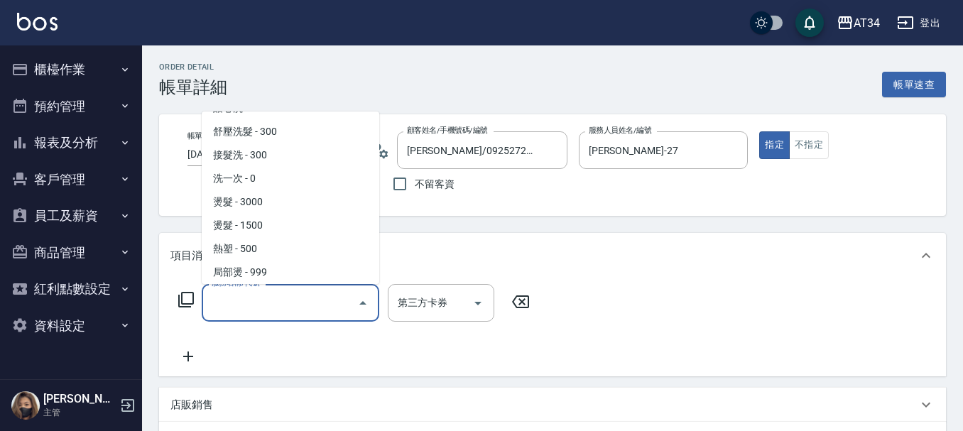
scroll to position [142, 0]
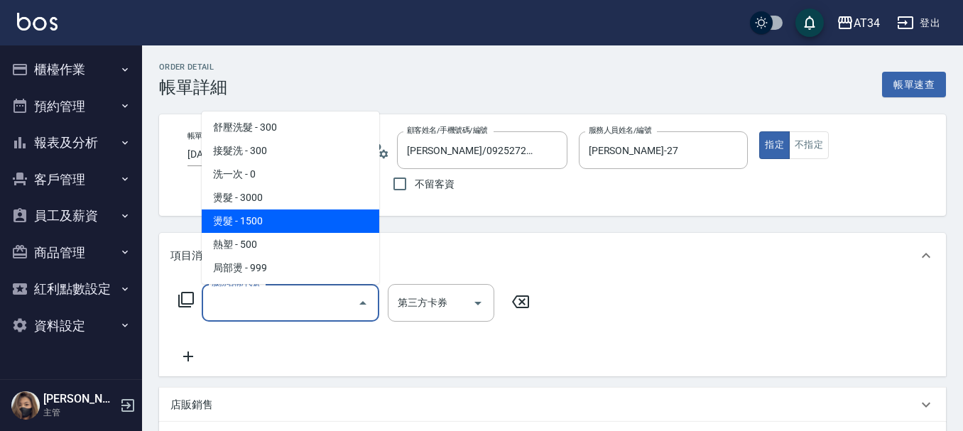
click at [268, 220] on span "燙髮 - 1500" at bounding box center [291, 221] width 178 height 23
type input "150"
type input "燙髮(301)"
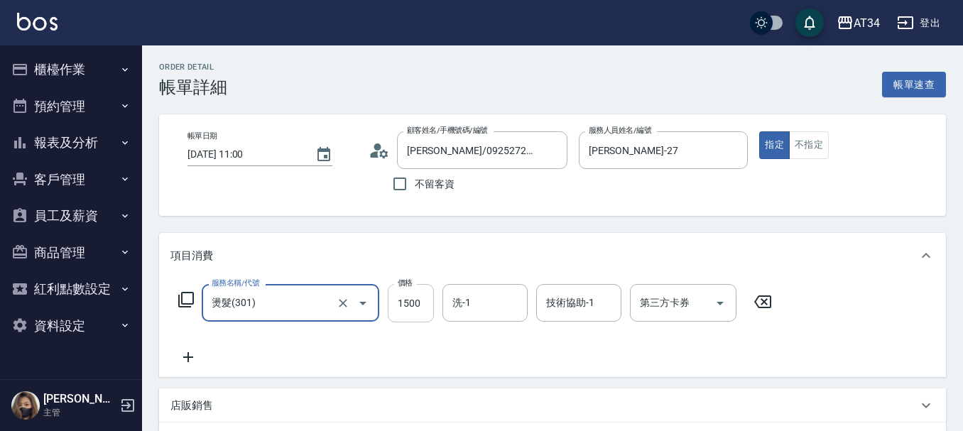
click at [396, 308] on input "1500" at bounding box center [411, 303] width 46 height 38
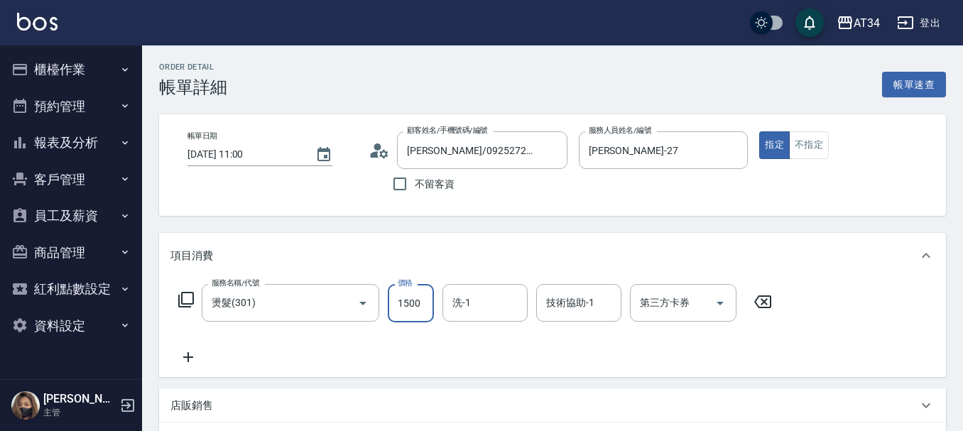
type input "0"
type input "28"
type input "20"
type input "280"
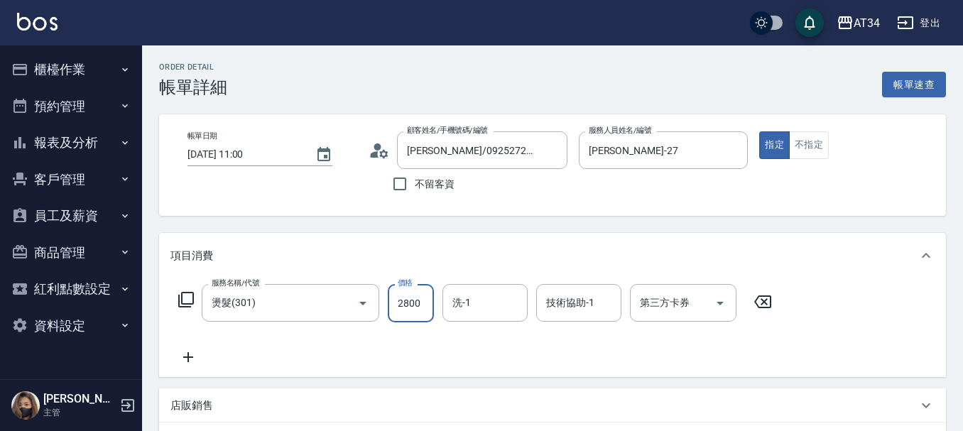
type input "2800"
click at [193, 356] on icon at bounding box center [189, 357] width 36 height 17
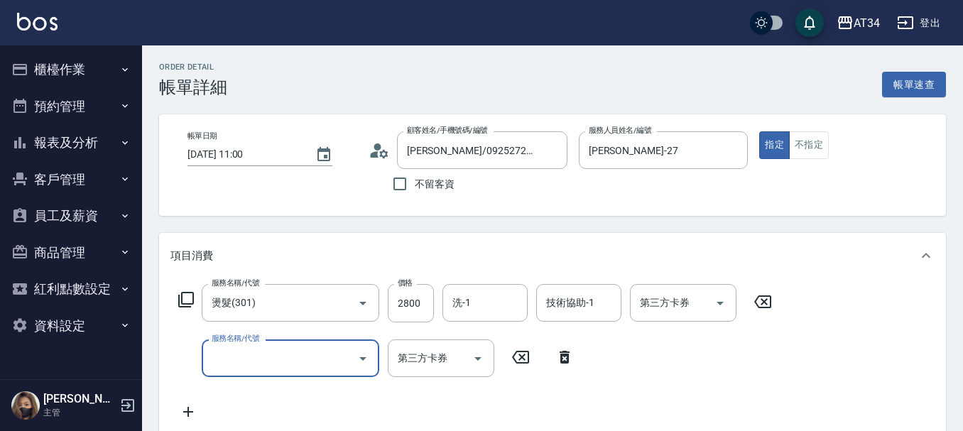
click at [250, 360] on input "服務名稱/代號" at bounding box center [280, 358] width 144 height 25
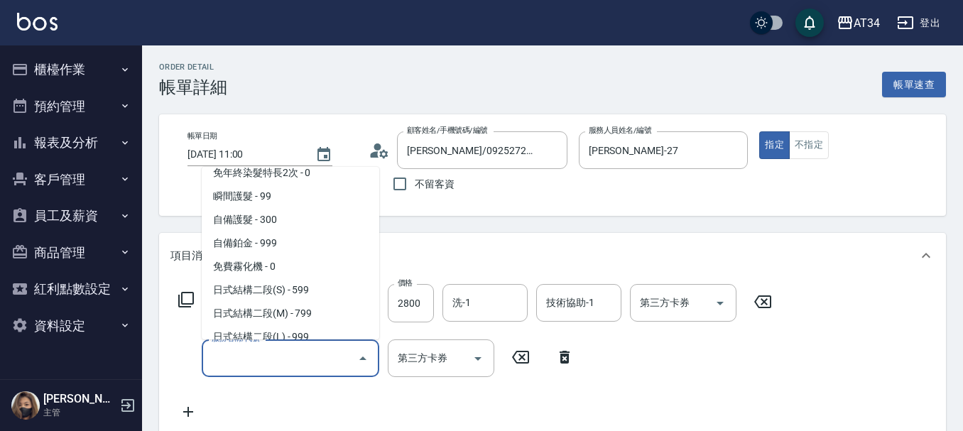
scroll to position [568, 0]
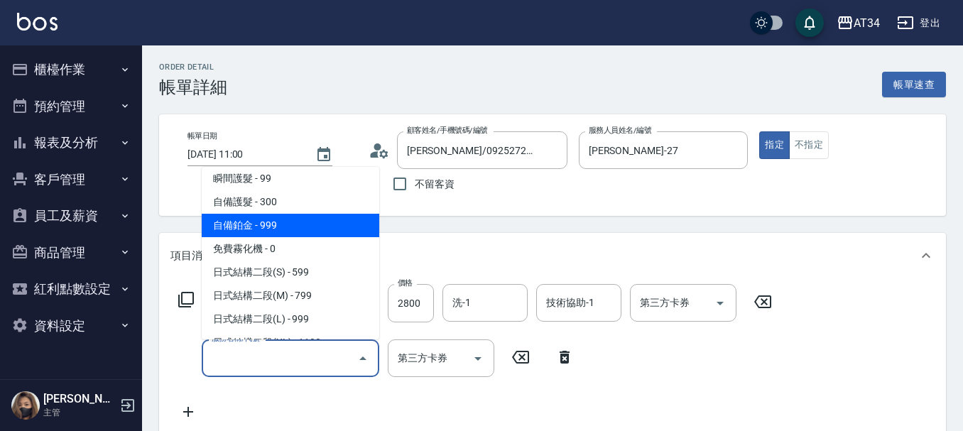
click at [290, 228] on span "自備鉑金 - 999" at bounding box center [291, 225] width 178 height 23
type input "370"
type input "自備鉑金(602)"
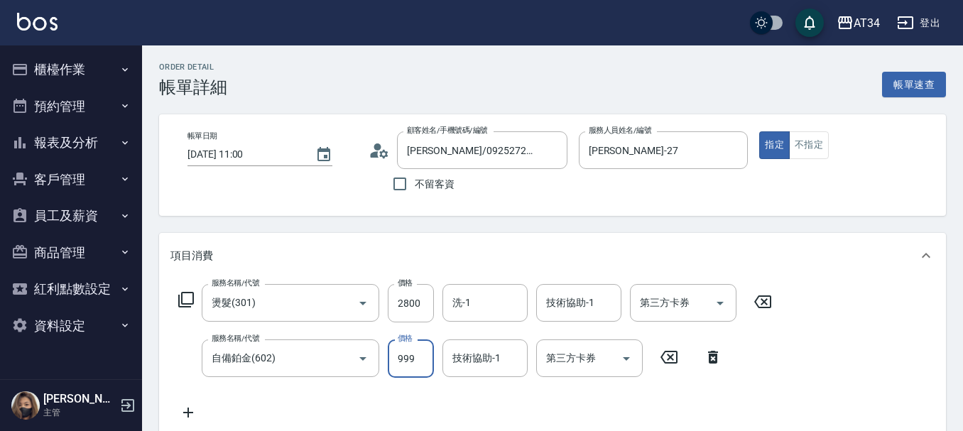
click at [410, 359] on input "999" at bounding box center [411, 359] width 46 height 38
type input "280"
type input "15"
type input "290"
type input "153"
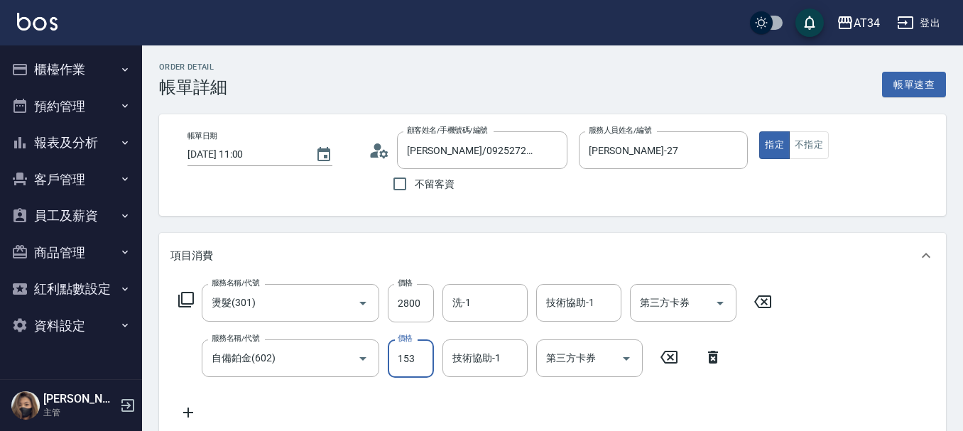
type input "430"
type input "1530"
click at [184, 413] on icon at bounding box center [188, 413] width 10 height 10
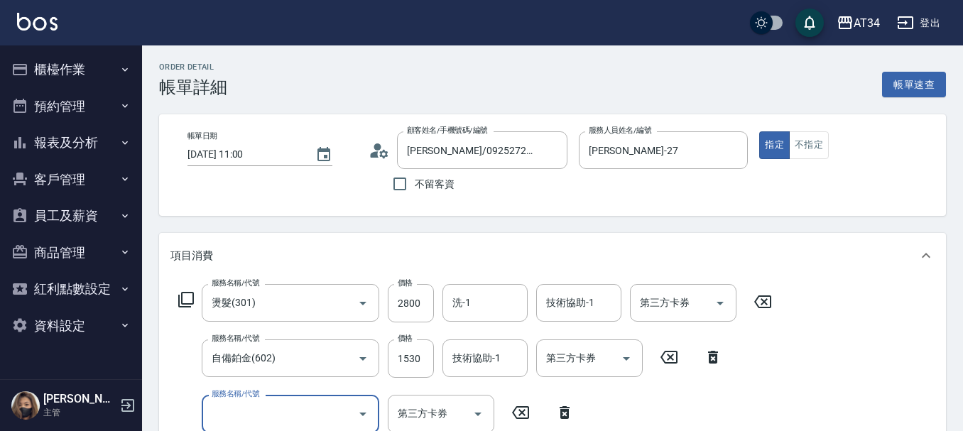
click at [232, 400] on div "服務名稱/代號" at bounding box center [291, 414] width 178 height 38
type input "1006"
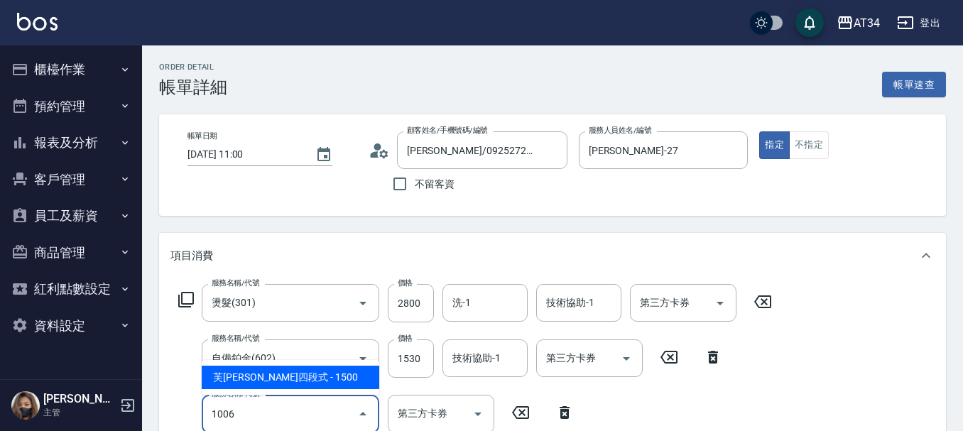
click at [267, 377] on span "芙米勒四段式 - 1500" at bounding box center [291, 377] width 178 height 23
type input "580"
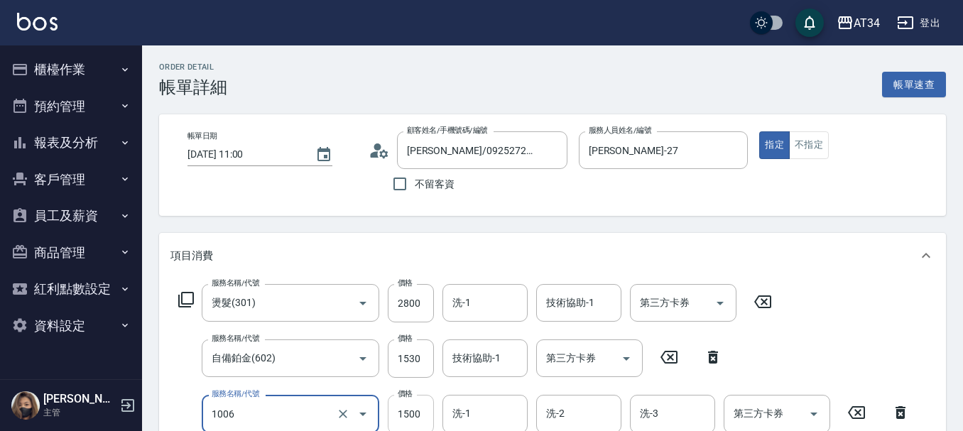
type input "芙米勒四段式(1006)"
drag, startPoint x: 397, startPoint y: 411, endPoint x: 374, endPoint y: 409, distance: 23.5
click at [397, 411] on input "1500" at bounding box center [411, 414] width 46 height 38
type input "430"
type input "12"
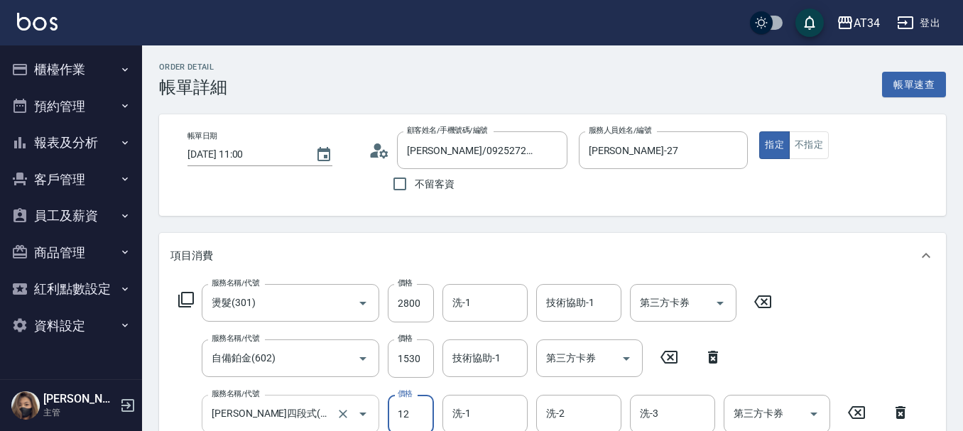
type input "440"
type input "120"
type input "550"
type input "1200"
click at [757, 264] on div "項目消費" at bounding box center [552, 255] width 787 height 45
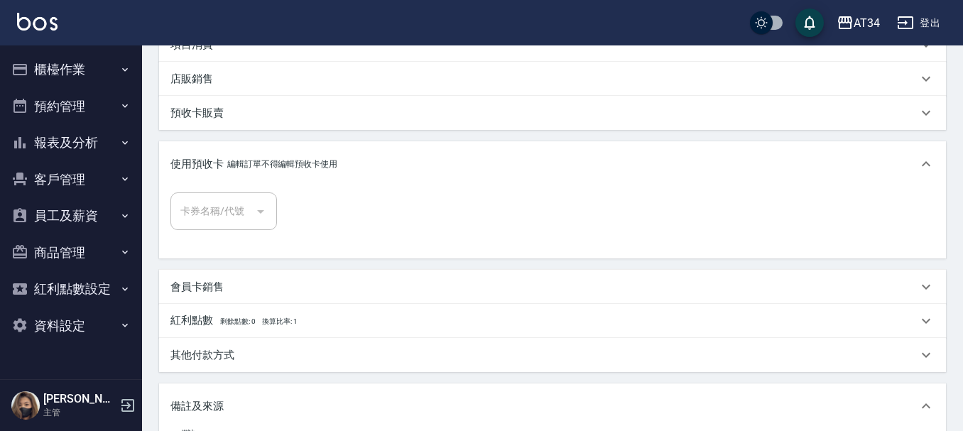
scroll to position [71, 0]
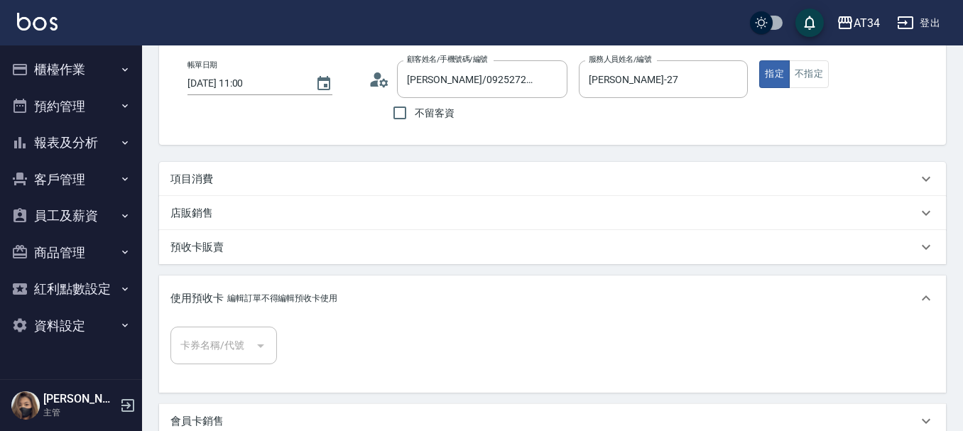
click at [412, 177] on div "項目消費" at bounding box center [544, 179] width 747 height 15
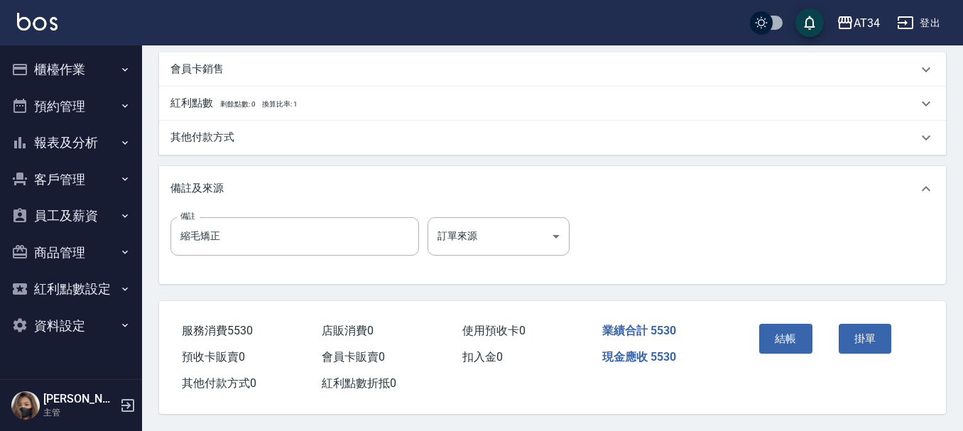
scroll to position [591, 0]
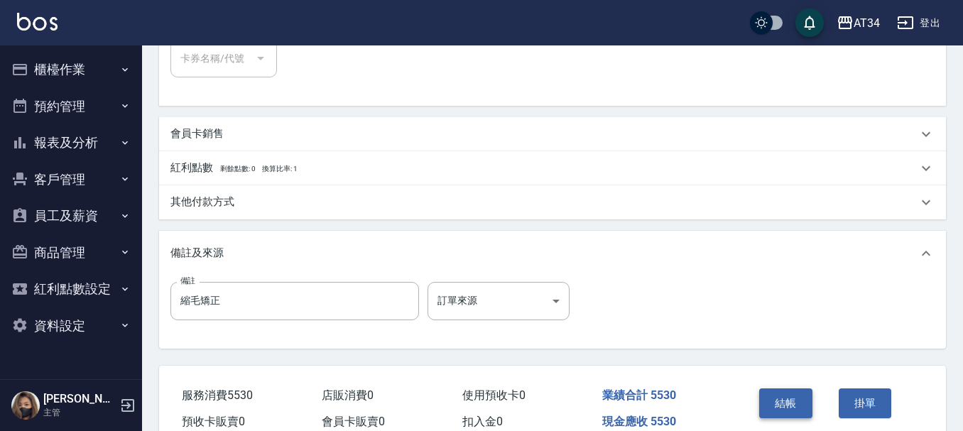
click at [789, 405] on button "結帳" at bounding box center [786, 404] width 53 height 30
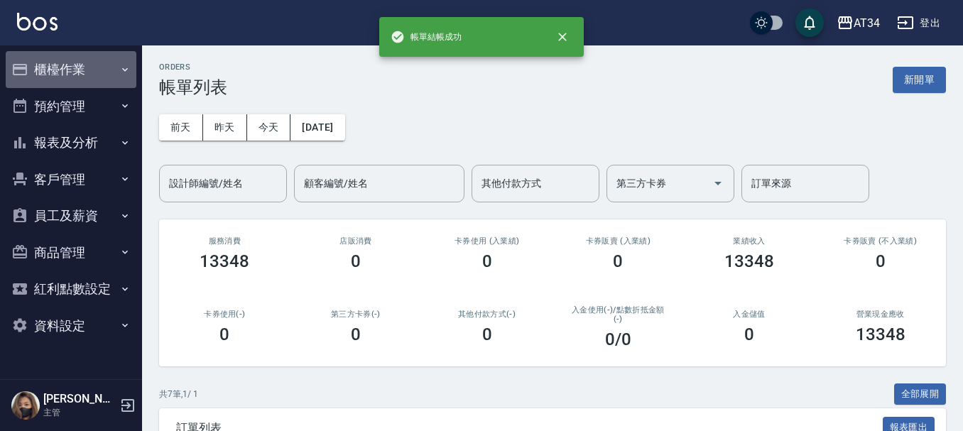
click at [57, 67] on button "櫃檯作業" at bounding box center [71, 69] width 131 height 37
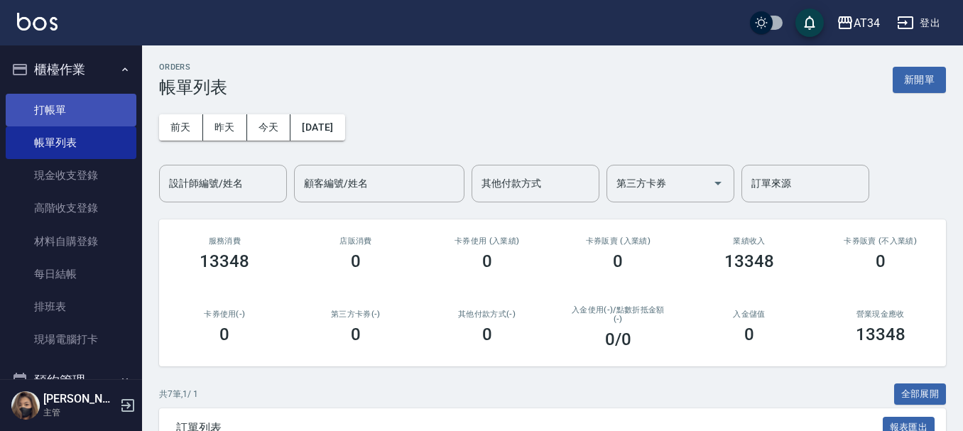
click at [83, 114] on link "打帳單" at bounding box center [71, 110] width 131 height 33
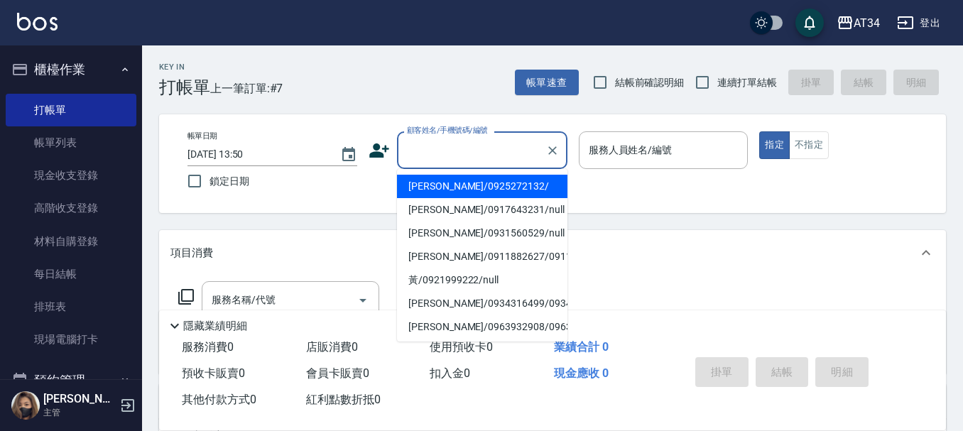
click at [434, 142] on input "顧客姓名/手機號碼/編號" at bounding box center [472, 150] width 136 height 25
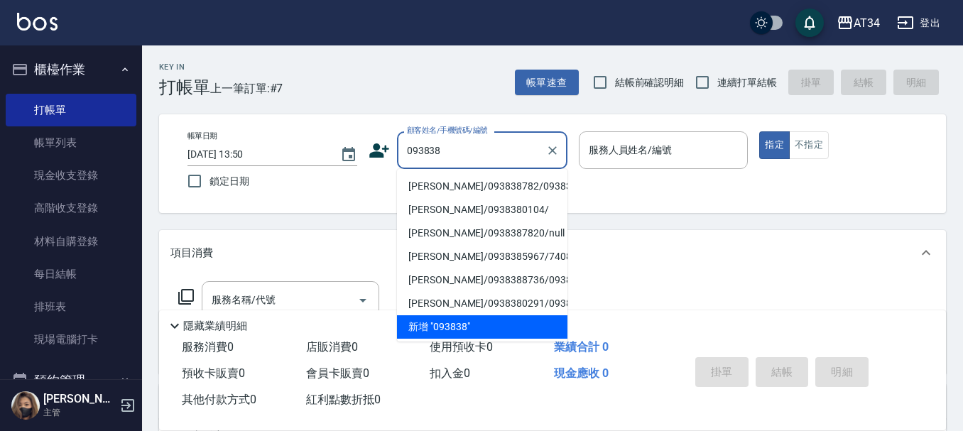
click at [445, 196] on li "鄭偉柏/093838782/0938387820" at bounding box center [482, 186] width 171 height 23
type input "鄭偉柏/093838782/0938387820"
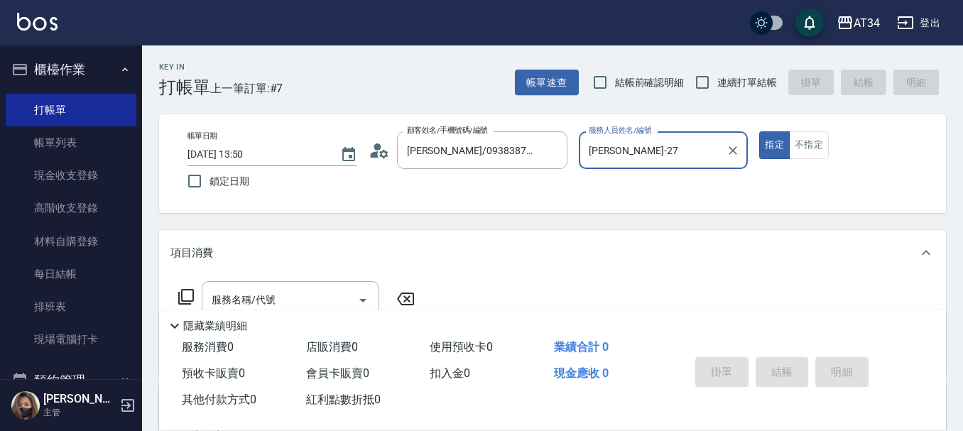
type input "annie-27"
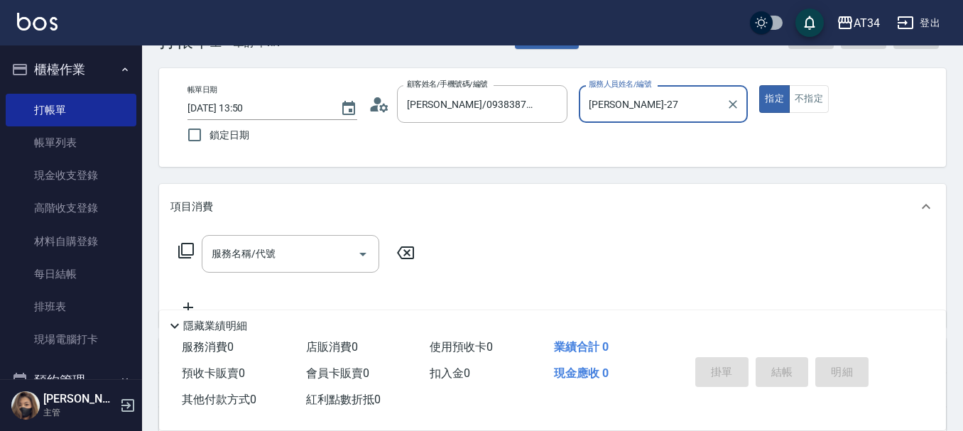
scroll to position [71, 0]
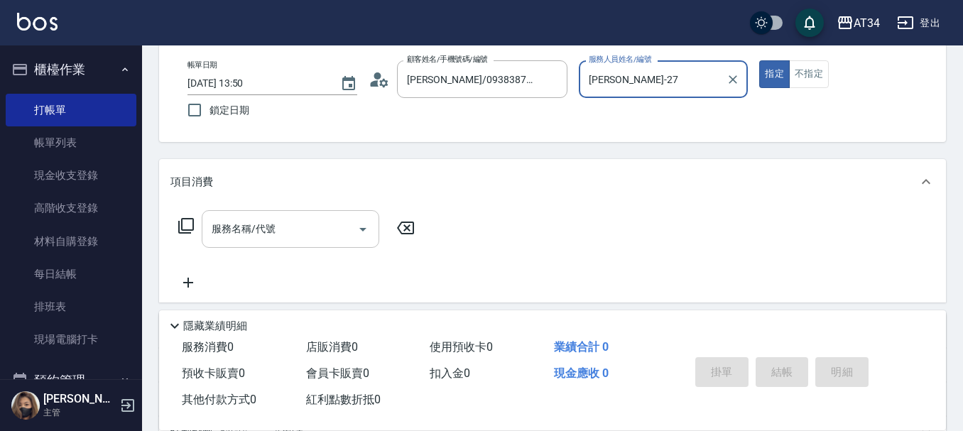
click at [289, 237] on input "服務名稱/代號" at bounding box center [280, 229] width 144 height 25
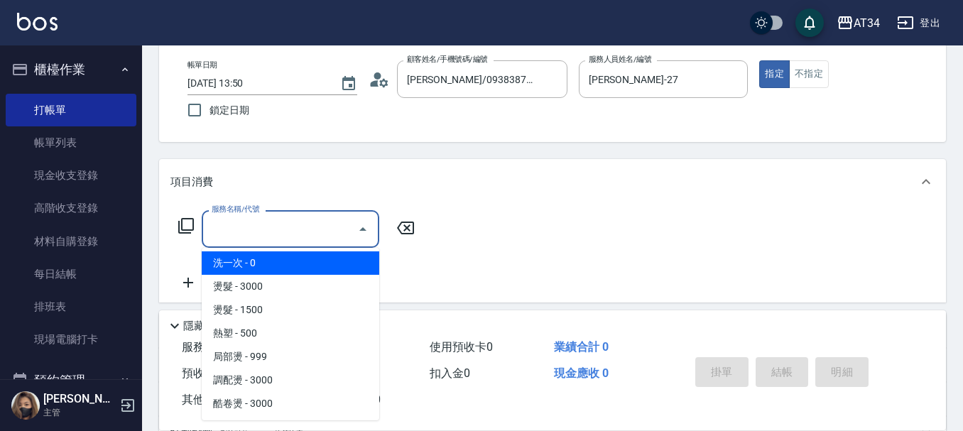
scroll to position [213, 0]
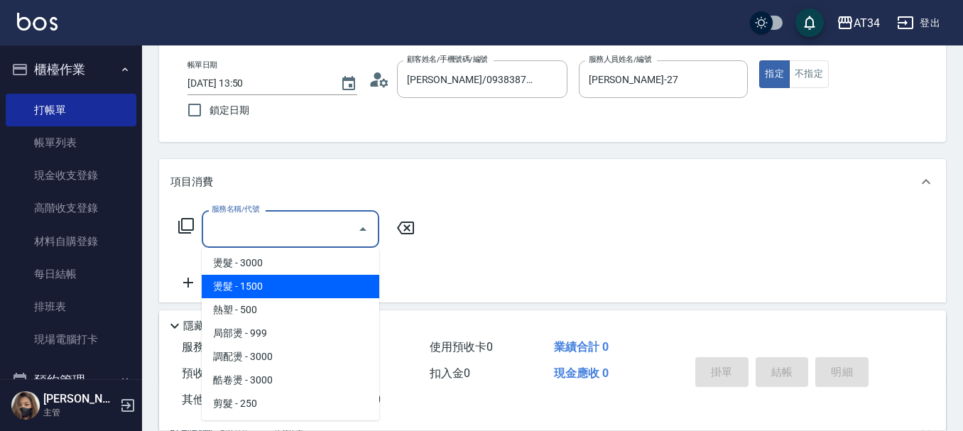
click at [275, 287] on span "燙髮 - 1500" at bounding box center [291, 286] width 178 height 23
type input "燙髮(301)"
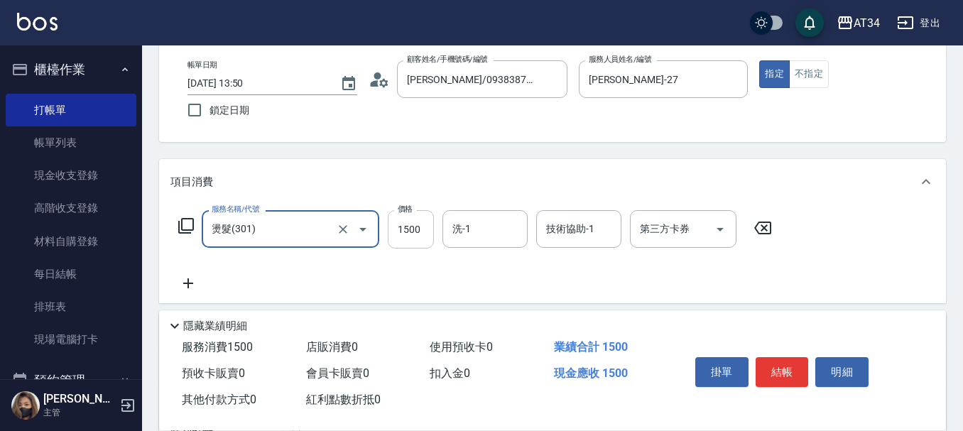
click at [401, 234] on input "1500" at bounding box center [411, 229] width 46 height 38
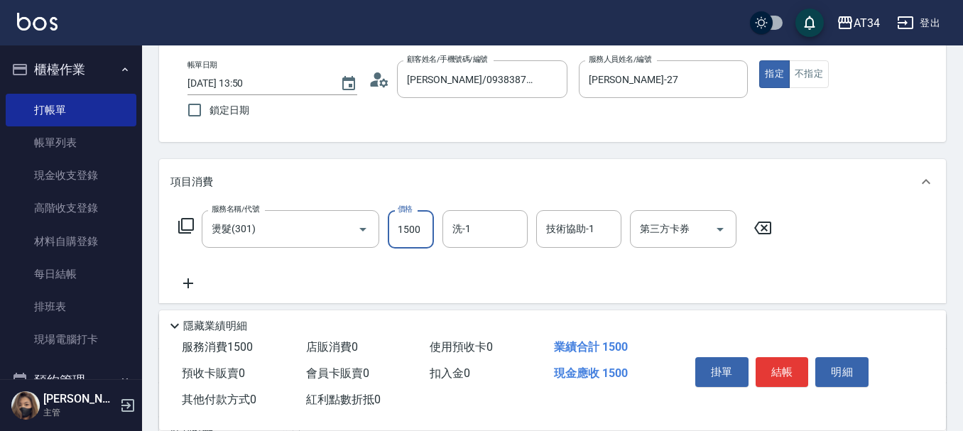
type input "0"
type input "140"
type input "1400"
click at [792, 367] on button "結帳" at bounding box center [782, 372] width 53 height 30
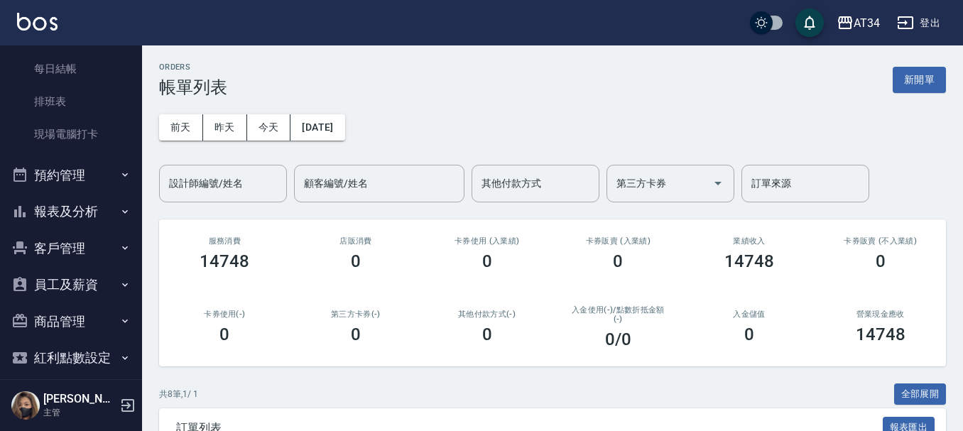
scroll to position [213, 0]
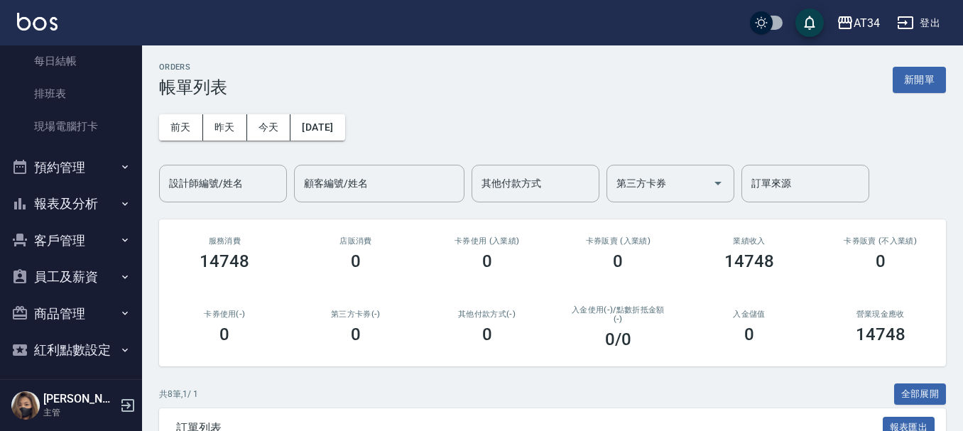
click at [73, 203] on button "報表及分析" at bounding box center [71, 203] width 131 height 37
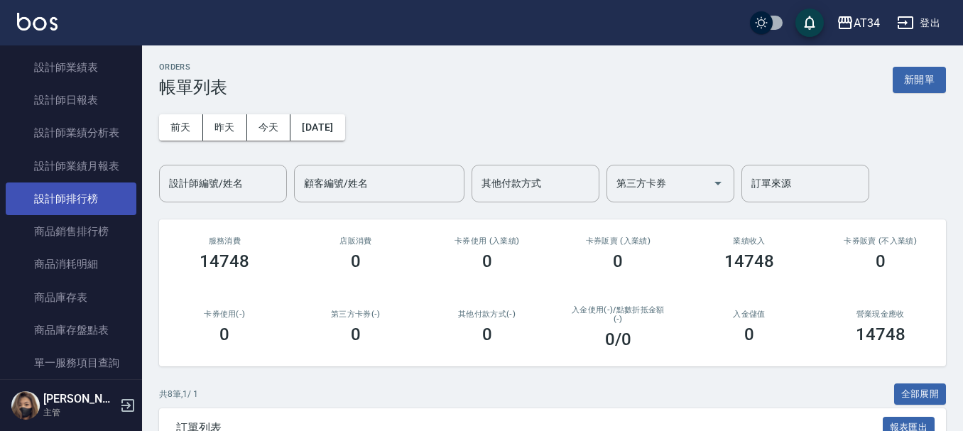
scroll to position [711, 0]
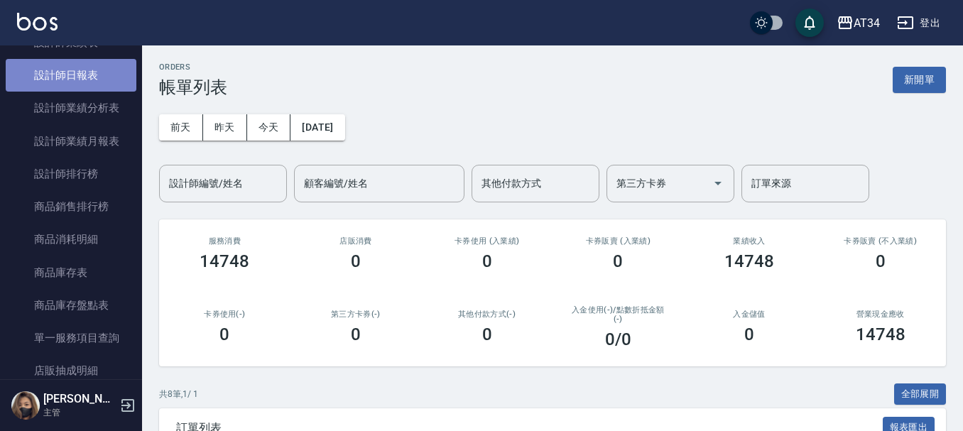
click at [75, 82] on link "設計師日報表" at bounding box center [71, 75] width 131 height 33
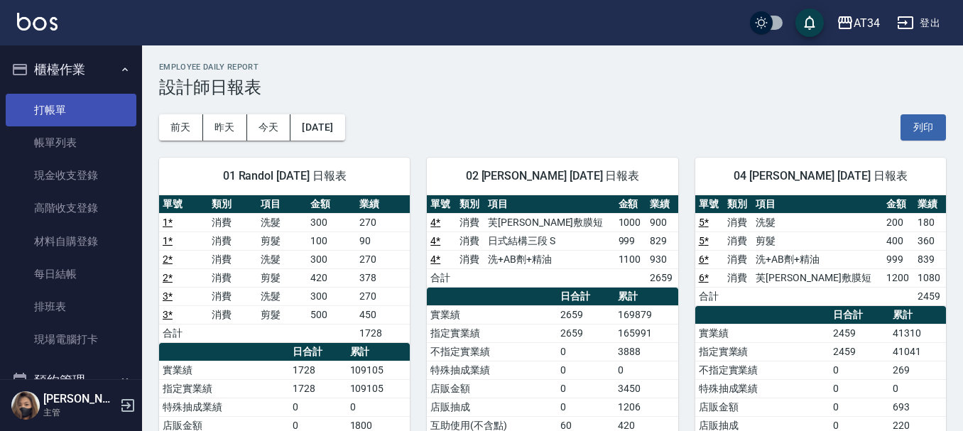
click at [67, 112] on link "打帳單" at bounding box center [71, 110] width 131 height 33
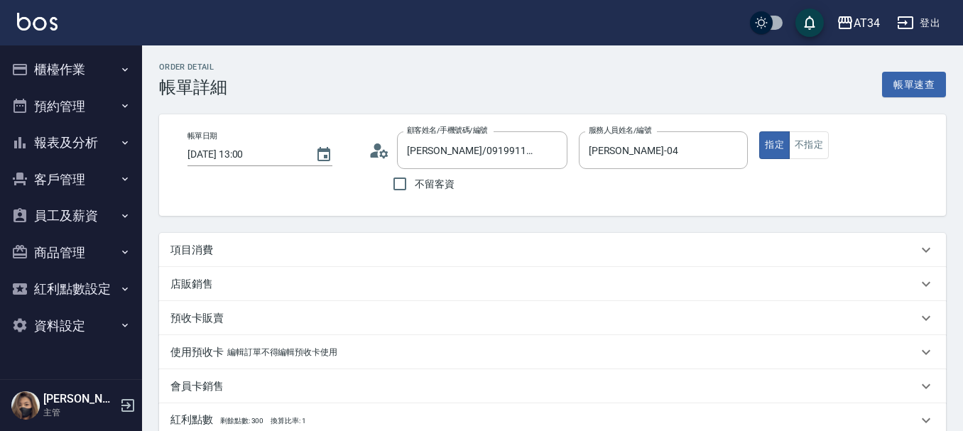
click at [227, 249] on div "項目消費" at bounding box center [544, 250] width 747 height 15
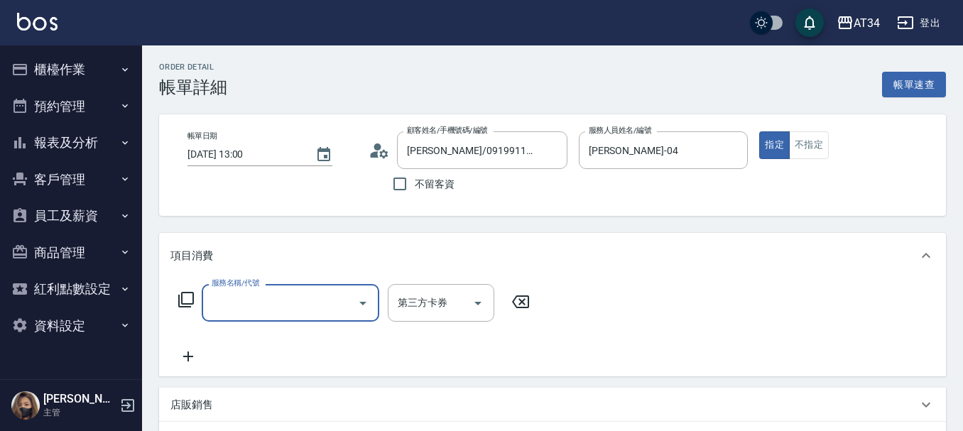
click at [268, 299] on input "服務名稱/代號" at bounding box center [280, 303] width 144 height 25
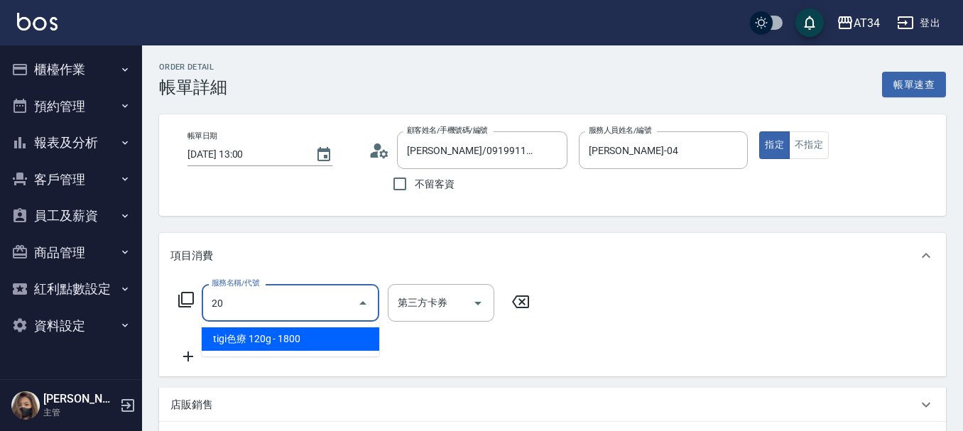
type input "201"
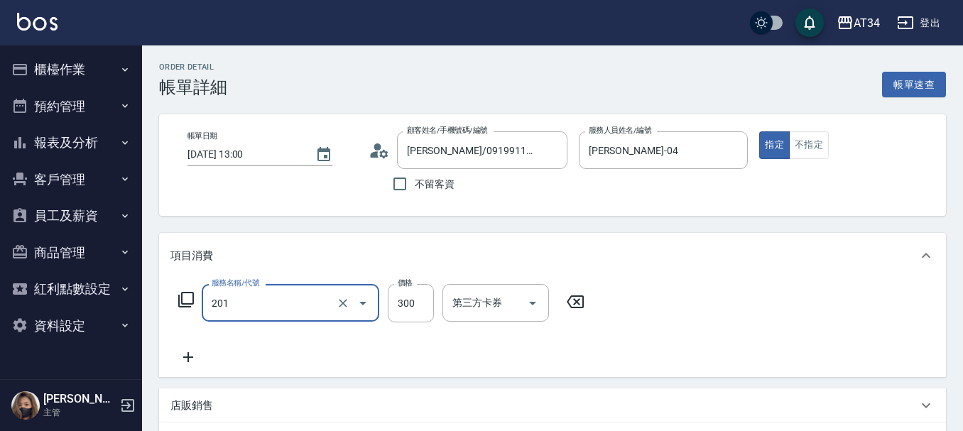
type input "30"
type input "洗髮(201)"
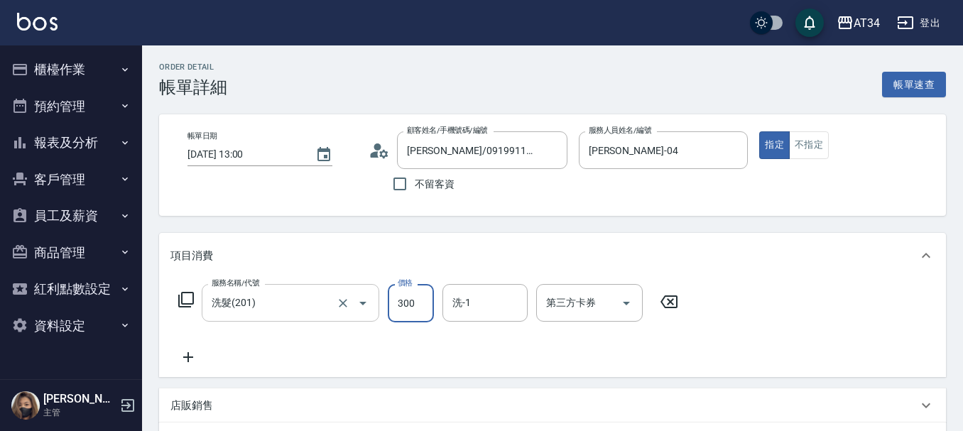
type input "0"
type input "20"
type input "200"
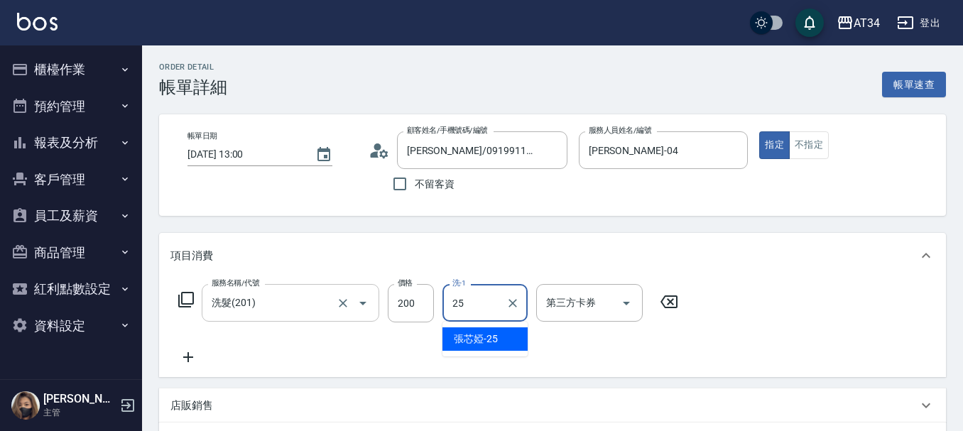
type input "張芯婭-25"
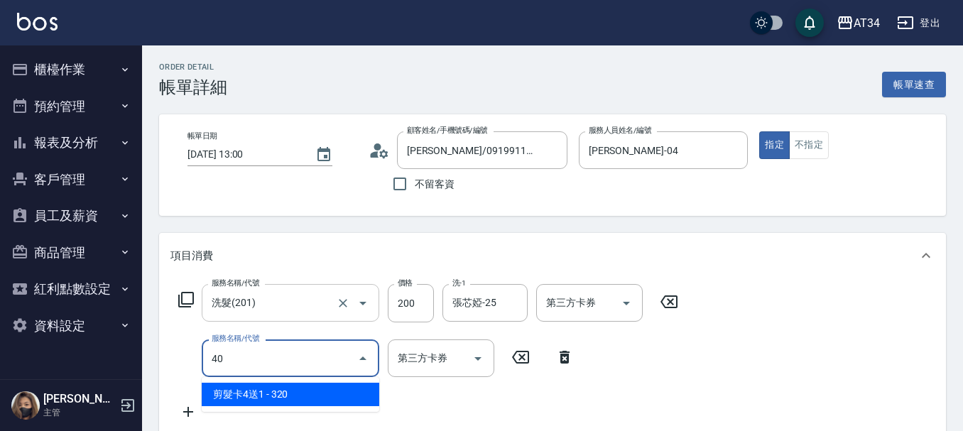
type input "401"
type input "40"
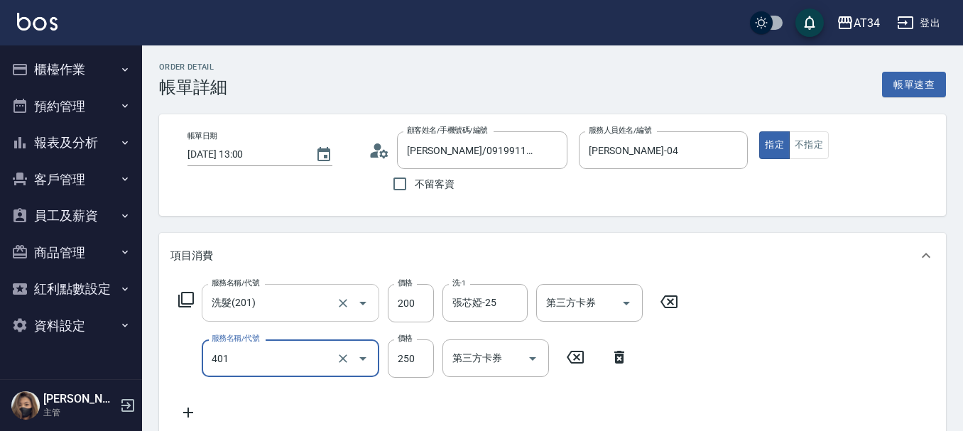
type input "剪髮(401)"
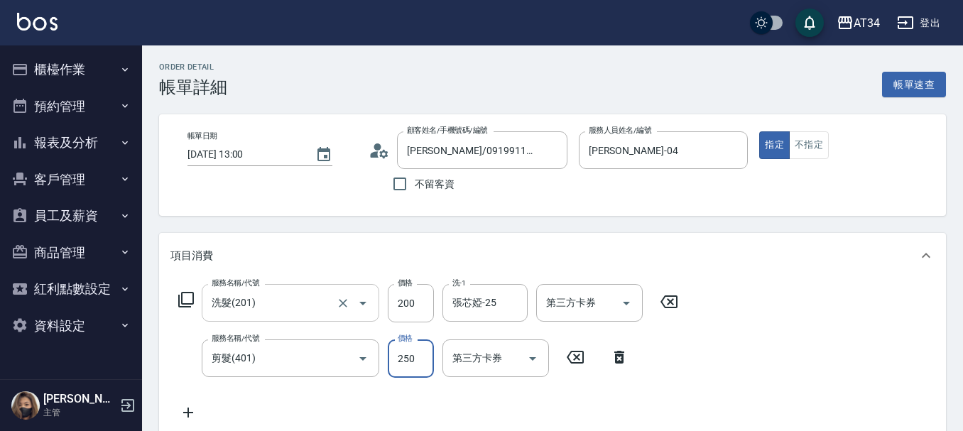
type input "20"
type input "40"
type input "60"
type input "400"
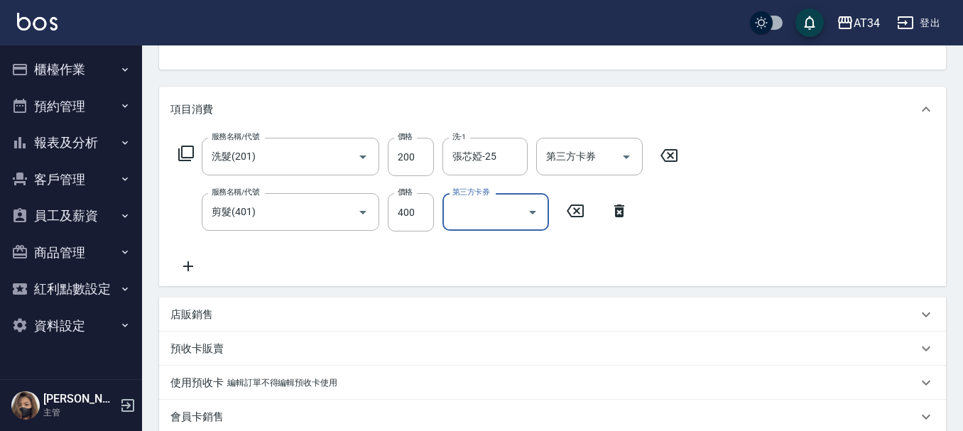
scroll to position [405, 0]
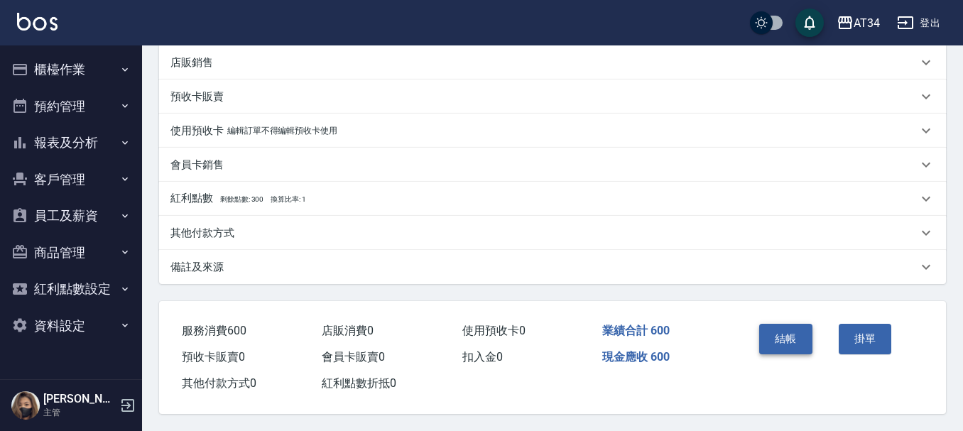
click at [792, 329] on button "結帳" at bounding box center [786, 339] width 53 height 30
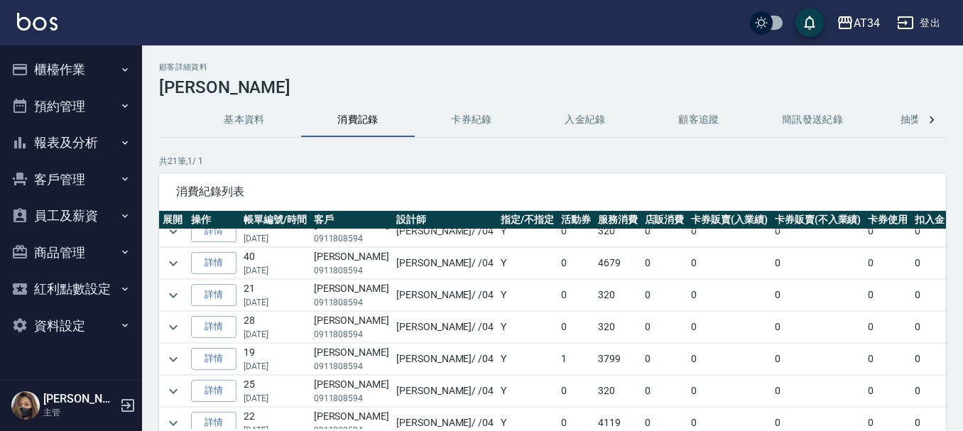
scroll to position [142, 0]
click at [167, 328] on icon "expand row" at bounding box center [173, 326] width 17 height 17
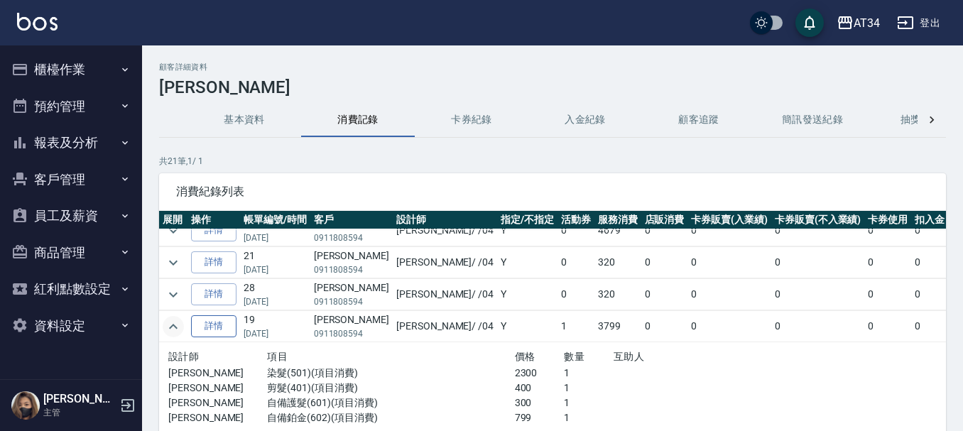
scroll to position [213, 0]
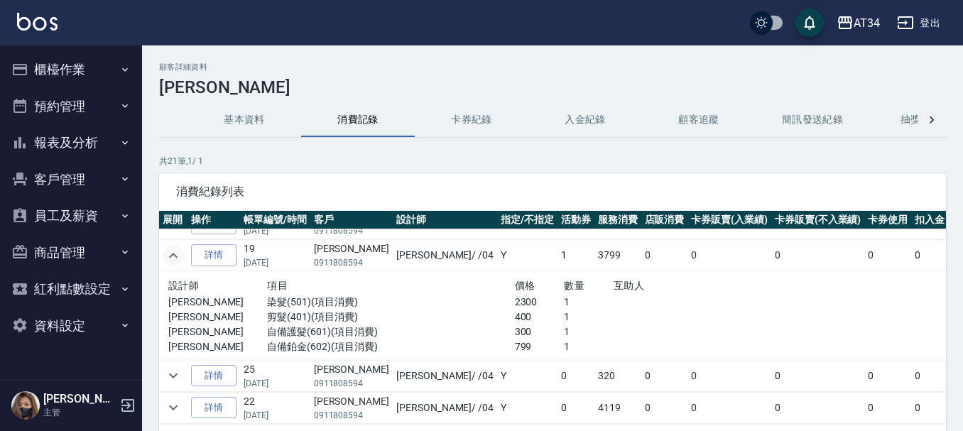
click at [590, 154] on div "顧客詳細資料 [PERSON_NAME] 基本資料 消費記錄 卡券紀錄 入金紀錄 顧客追蹤 簡訊發送紀錄 抽獎券紀錄 共 21 筆, 1 / 1 消費紀錄列表…" at bounding box center [552, 287] width 821 height 448
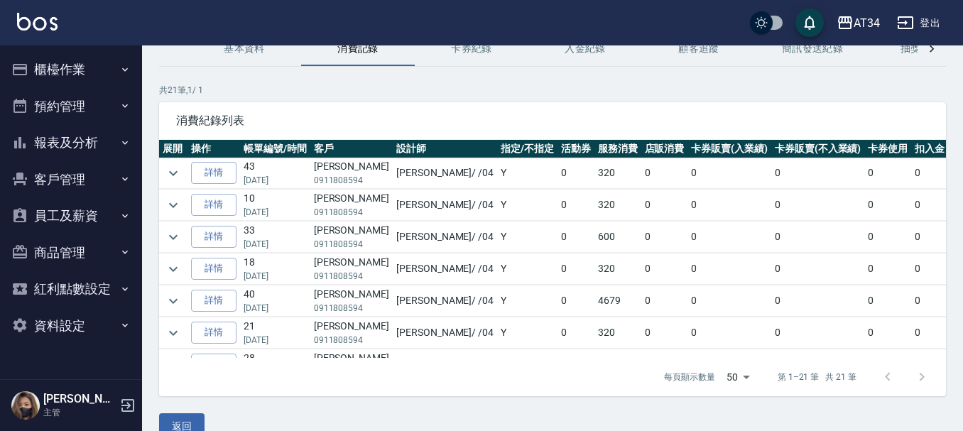
scroll to position [0, 0]
click at [104, 146] on button "報表及分析" at bounding box center [71, 142] width 131 height 37
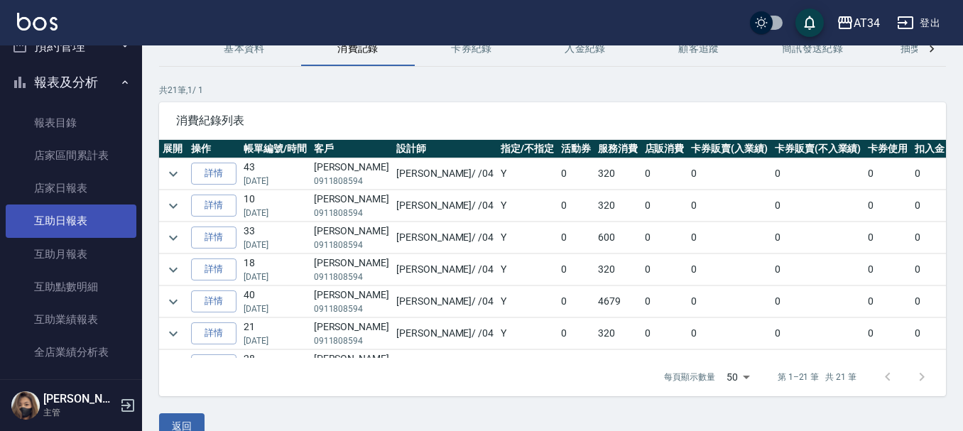
scroll to position [213, 0]
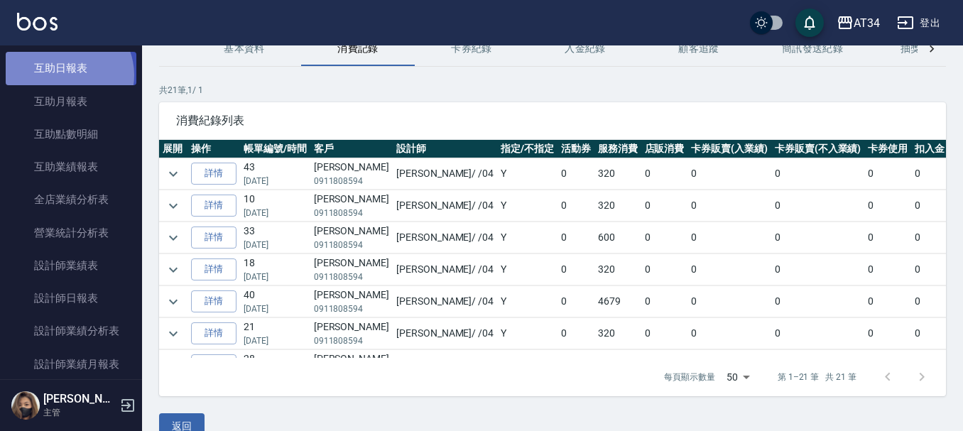
click at [65, 75] on link "互助日報表" at bounding box center [71, 68] width 131 height 33
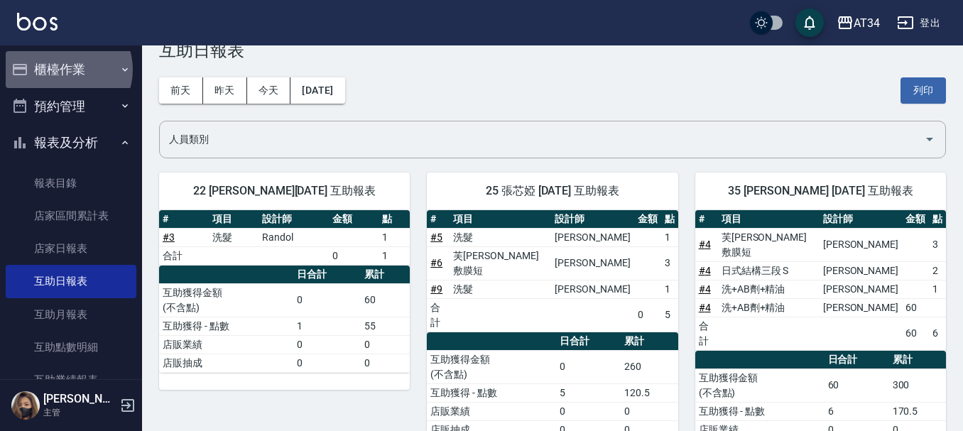
click at [65, 70] on button "櫃檯作業" at bounding box center [71, 69] width 131 height 37
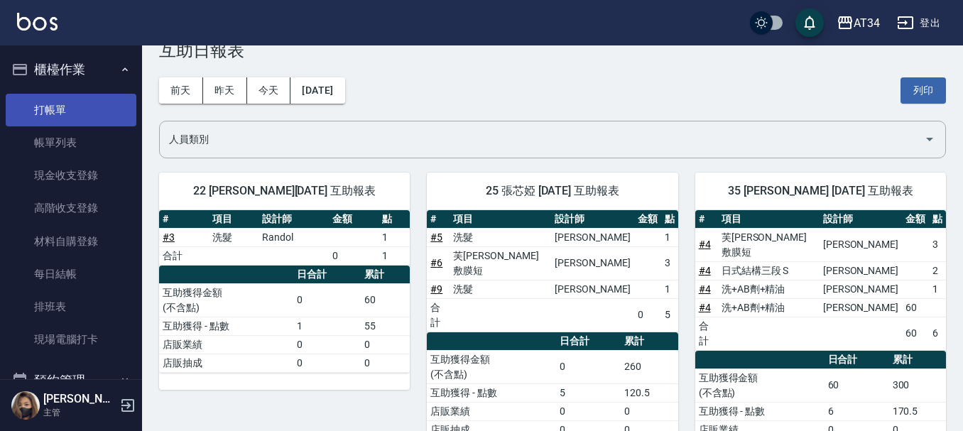
click at [65, 104] on link "打帳單" at bounding box center [71, 110] width 131 height 33
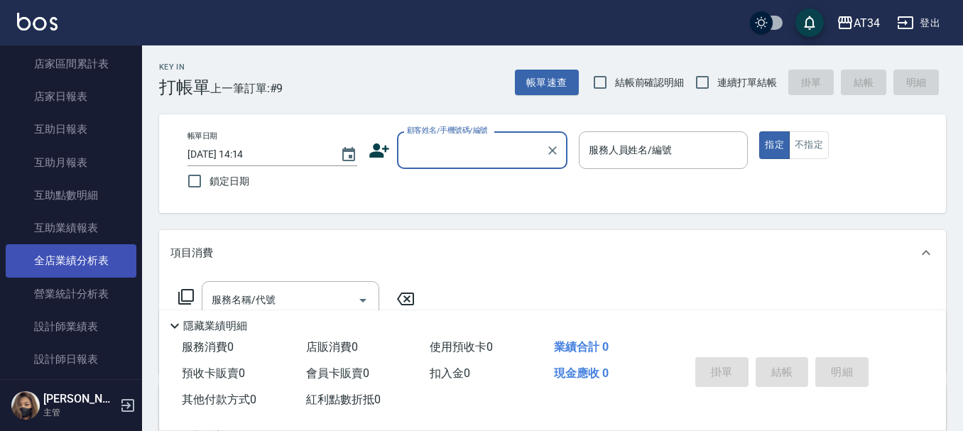
scroll to position [142, 0]
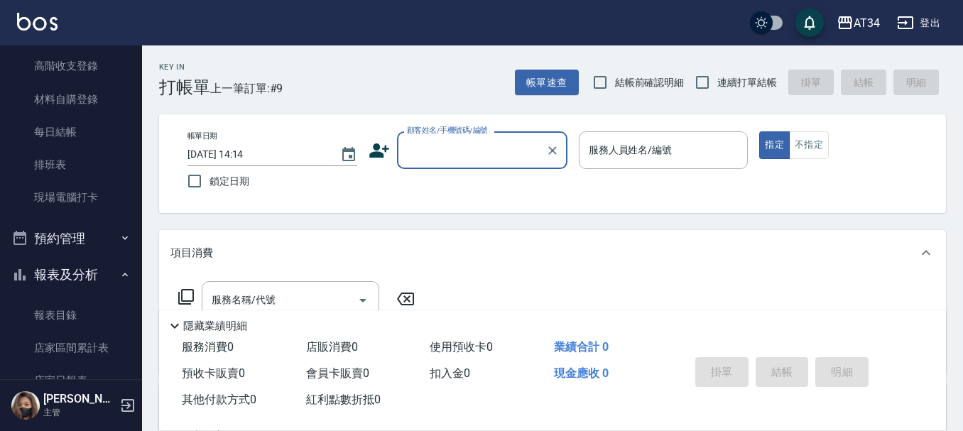
click at [80, 238] on button "預約管理" at bounding box center [71, 238] width 131 height 37
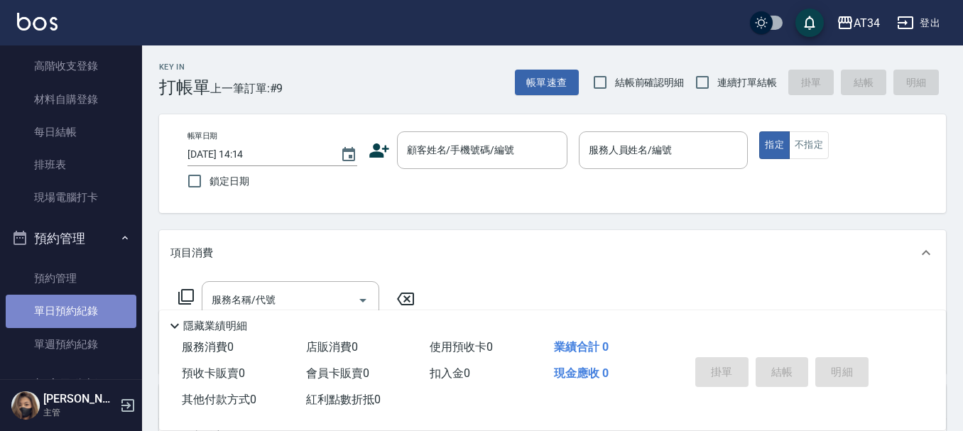
click at [102, 315] on link "單日預約紀錄" at bounding box center [71, 311] width 131 height 33
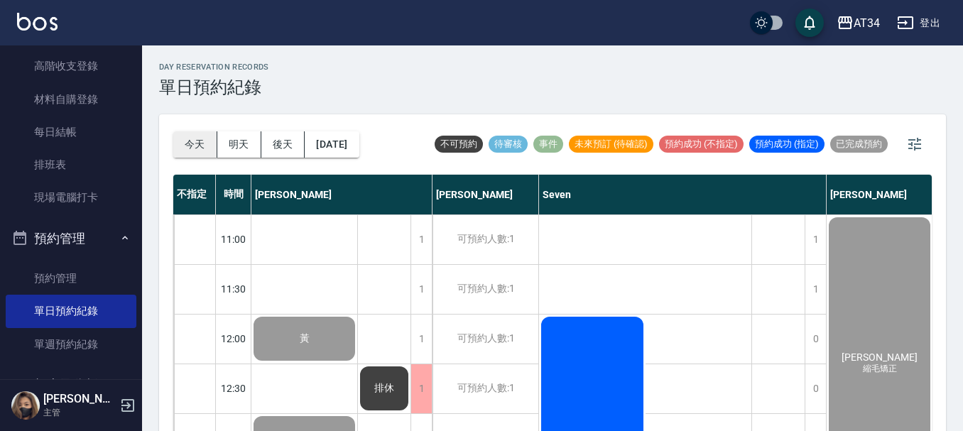
click at [182, 134] on button "今天" at bounding box center [195, 144] width 44 height 26
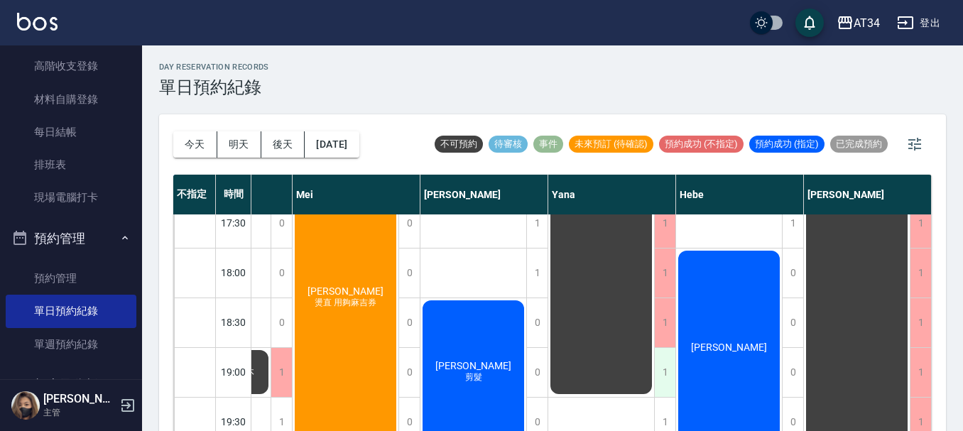
scroll to position [688, 850]
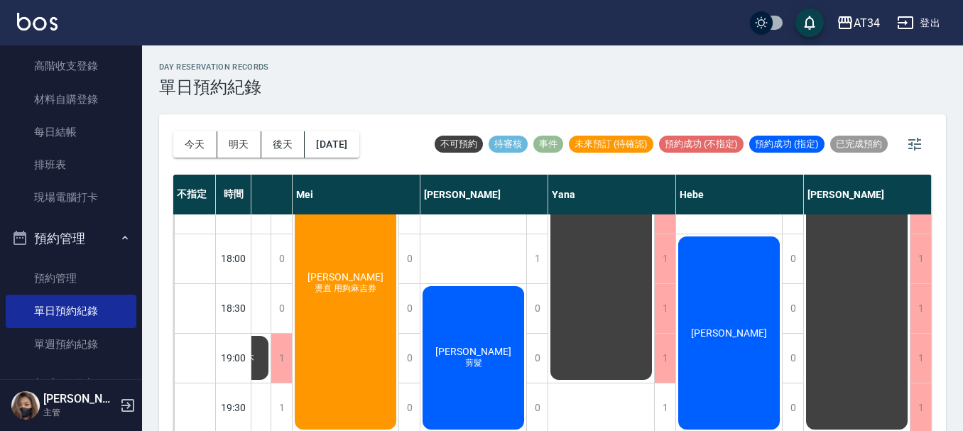
click at [361, 296] on div "鄧小姐 燙直 用夠麻吉券" at bounding box center [346, 283] width 106 height 297
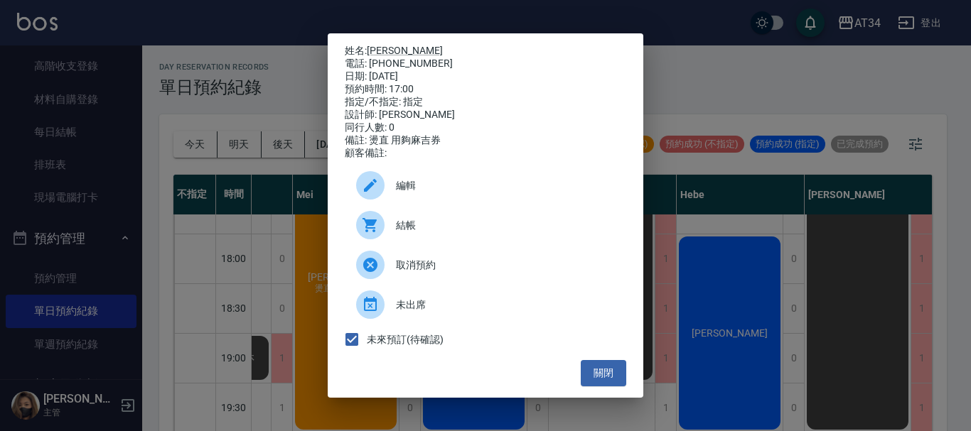
click at [711, 65] on div "姓名: 鄧小姐 電話: 0955152503 日期: 2025/10/12 預約時間: 17:00 指定/不指定: 指定 設計師: Mei 同行人數: 0 備…" at bounding box center [485, 215] width 971 height 431
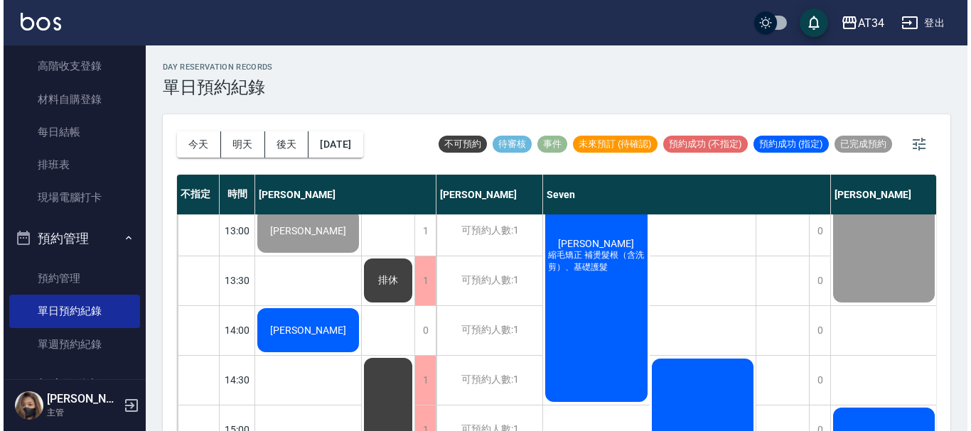
scroll to position [190, 0]
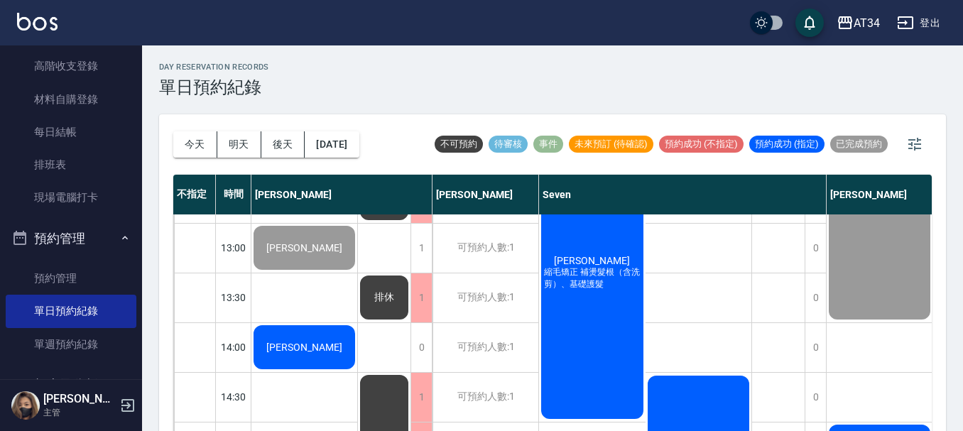
click at [294, 355] on div "[PERSON_NAME]" at bounding box center [305, 347] width 106 height 48
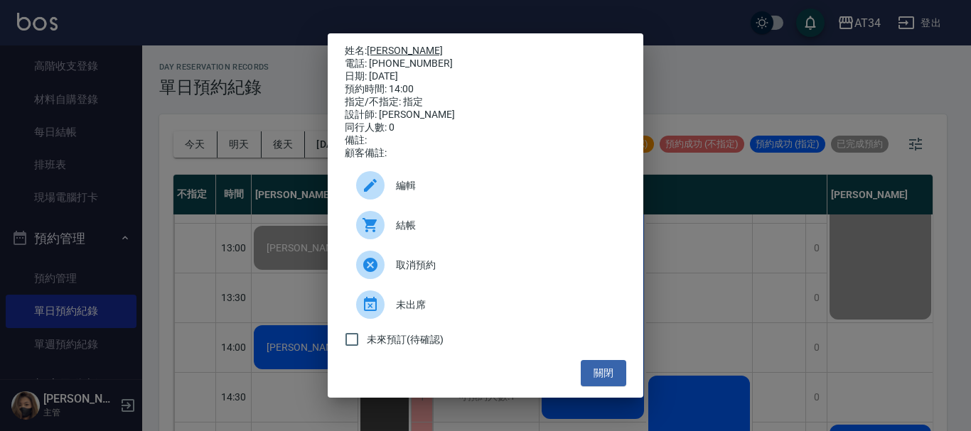
click at [388, 45] on link "[PERSON_NAME]" at bounding box center [405, 50] width 76 height 11
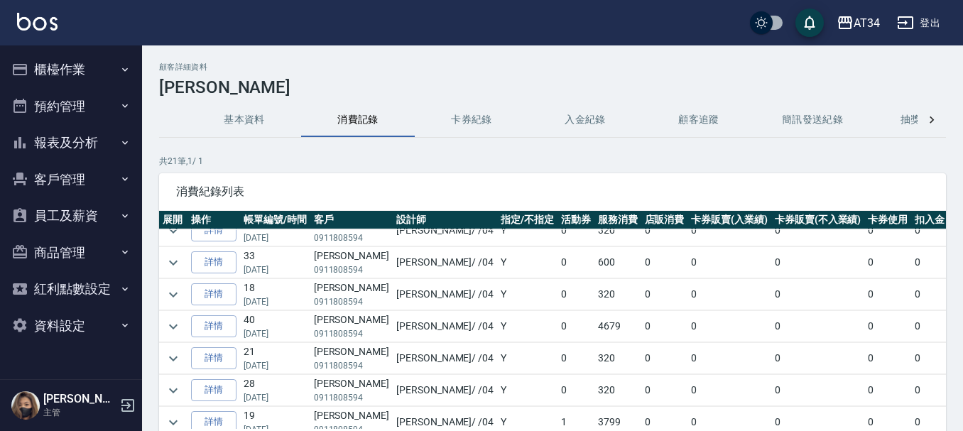
scroll to position [71, 0]
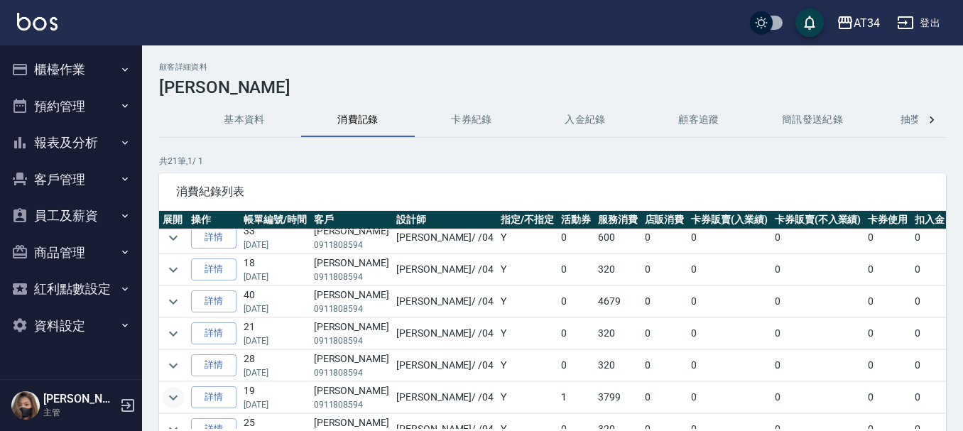
click at [178, 391] on icon "expand row" at bounding box center [173, 397] width 17 height 17
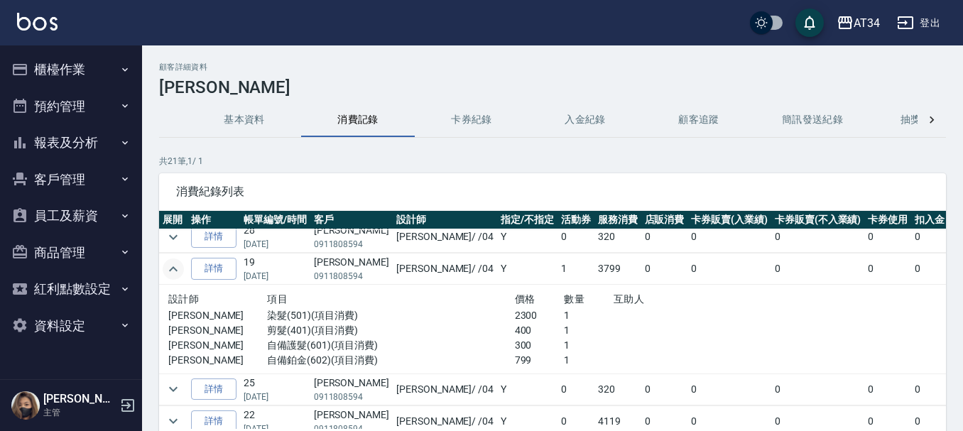
scroll to position [213, 0]
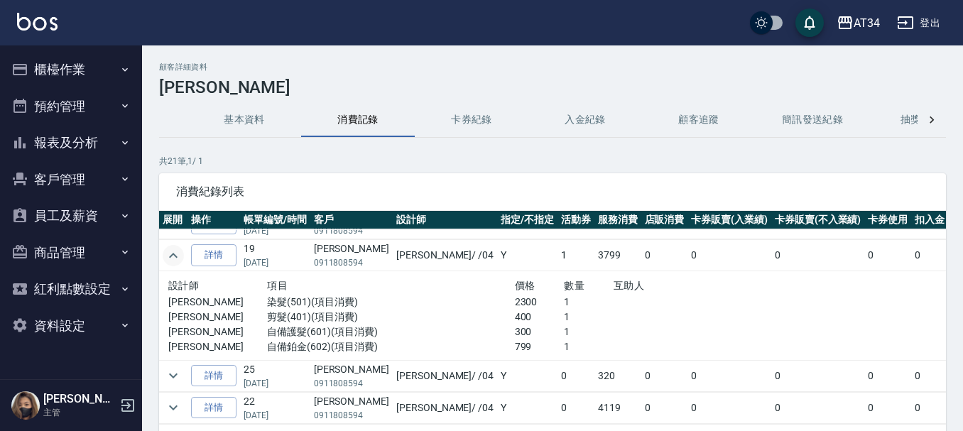
click at [34, 61] on button "櫃檯作業" at bounding box center [71, 69] width 131 height 37
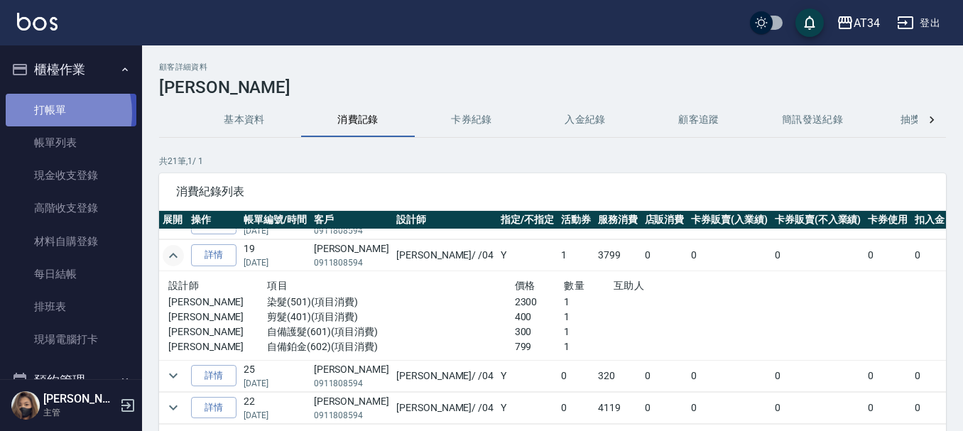
click at [44, 113] on link "打帳單" at bounding box center [71, 110] width 131 height 33
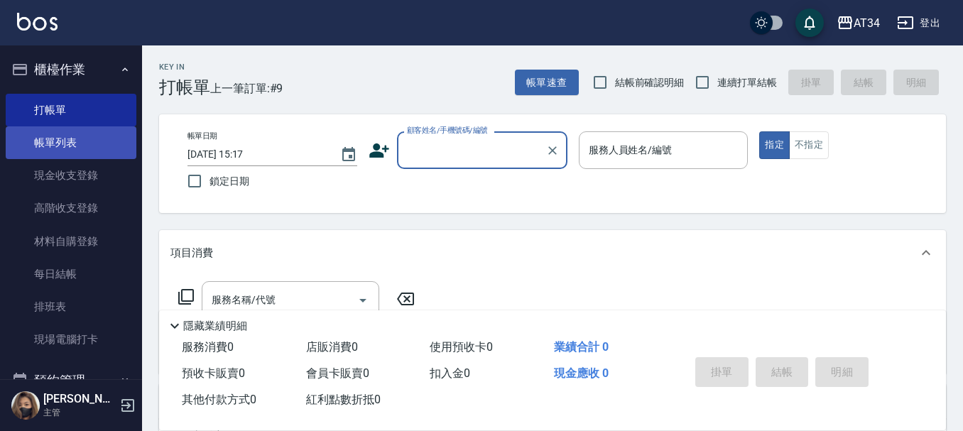
click at [50, 142] on link "帳單列表" at bounding box center [71, 142] width 131 height 33
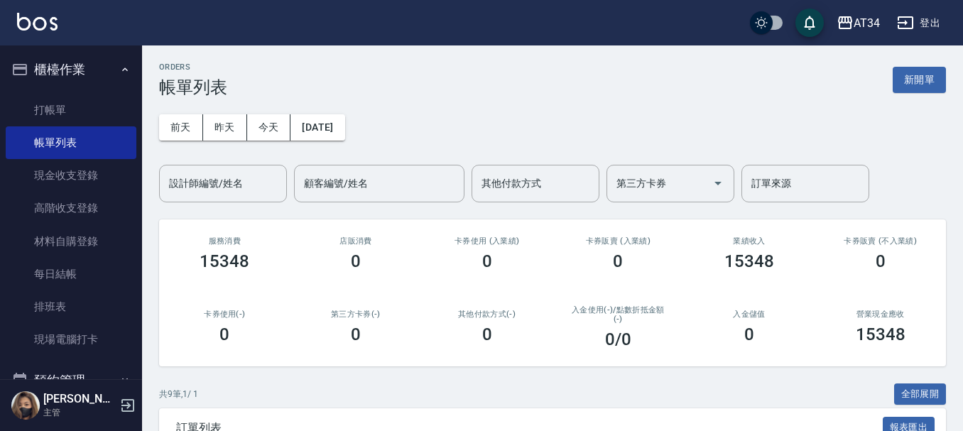
click at [257, 191] on input "設計師編號/姓名" at bounding box center [223, 183] width 115 height 25
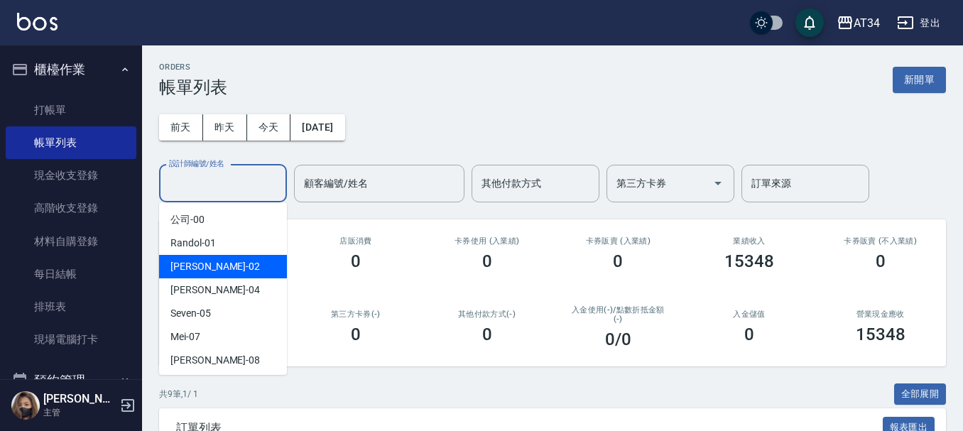
click at [241, 262] on div "[PERSON_NAME] -02" at bounding box center [223, 266] width 128 height 23
type input "[PERSON_NAME]-02"
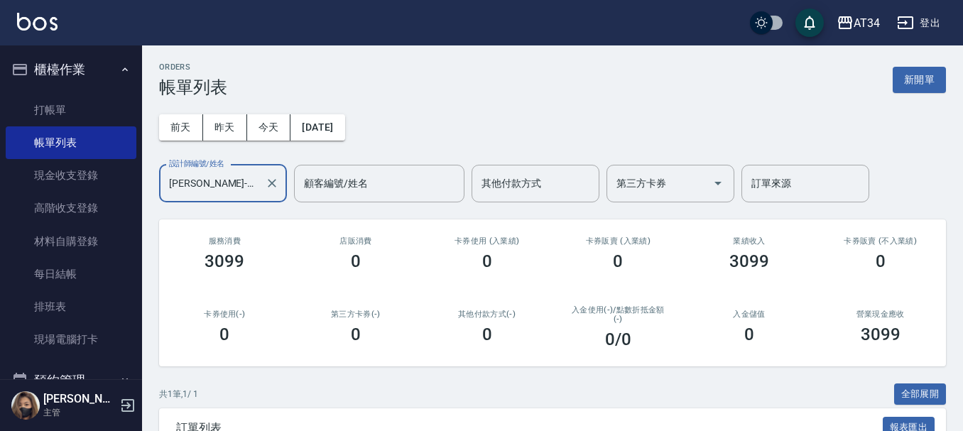
scroll to position [151, 0]
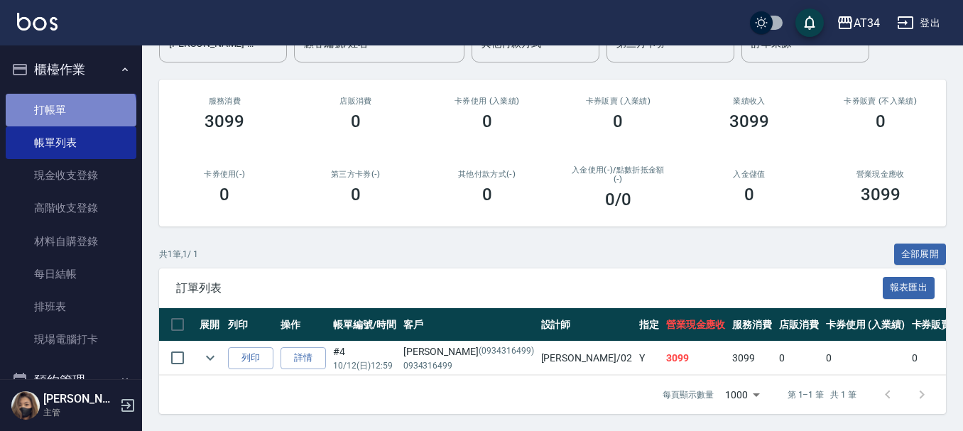
click at [70, 115] on link "打帳單" at bounding box center [71, 110] width 131 height 33
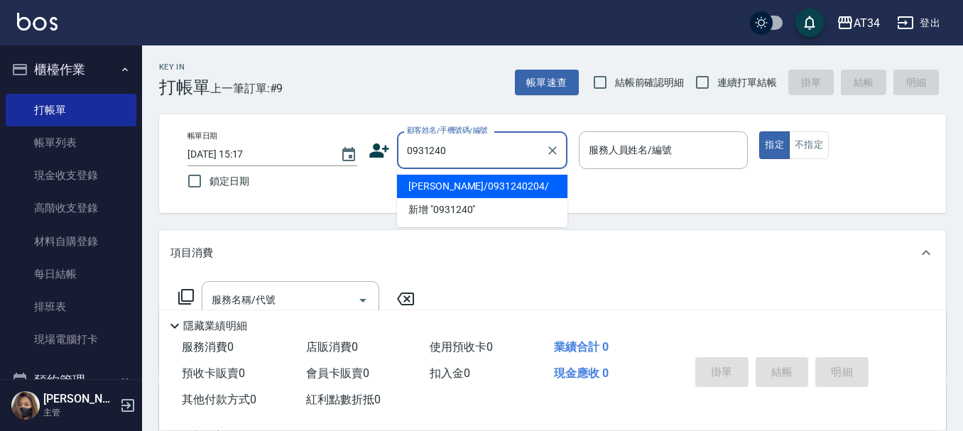
click at [421, 189] on li "[PERSON_NAME]/0931240204/" at bounding box center [482, 186] width 171 height 23
type input "[PERSON_NAME]/0931240204/"
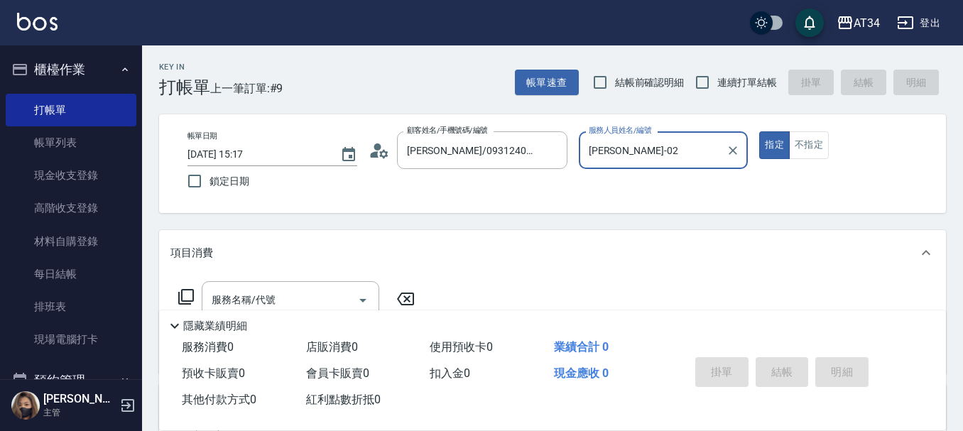
type input "[PERSON_NAME]-02"
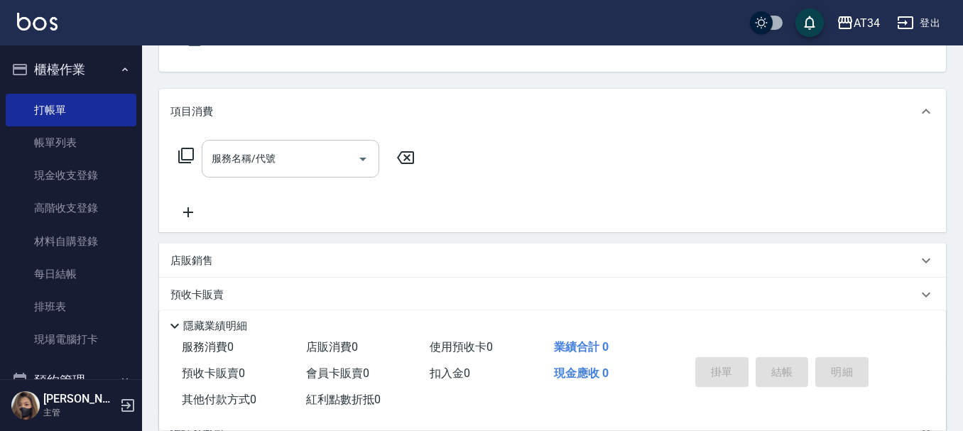
scroll to position [142, 0]
click at [319, 153] on input "服務名稱/代號" at bounding box center [280, 158] width 144 height 25
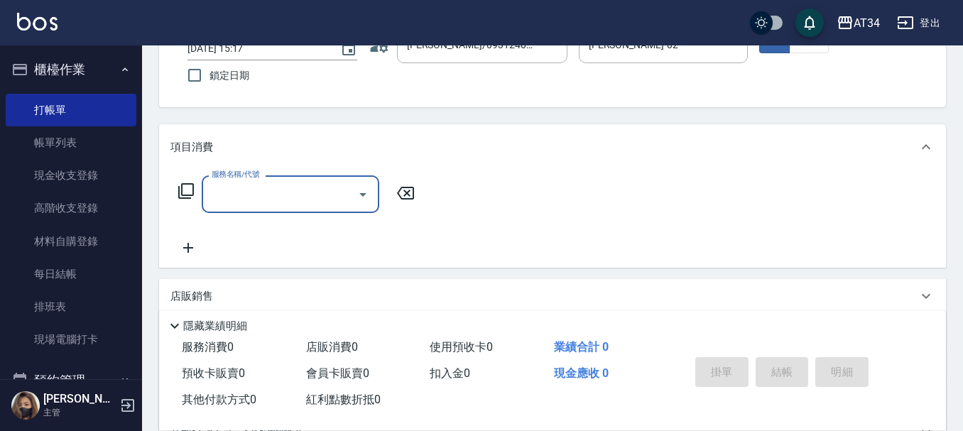
scroll to position [71, 0]
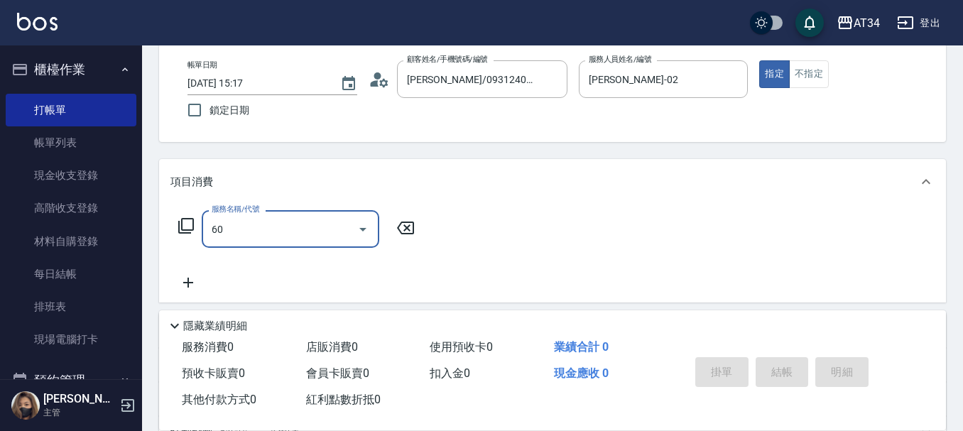
type input "602"
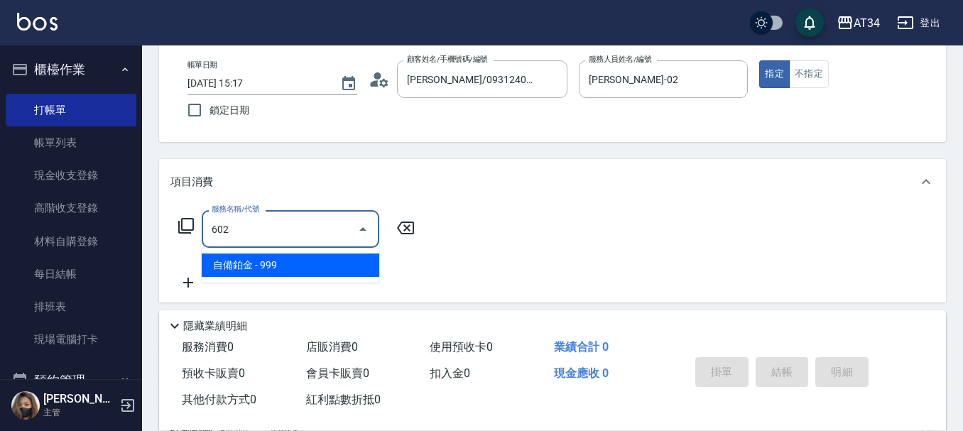
type input "90"
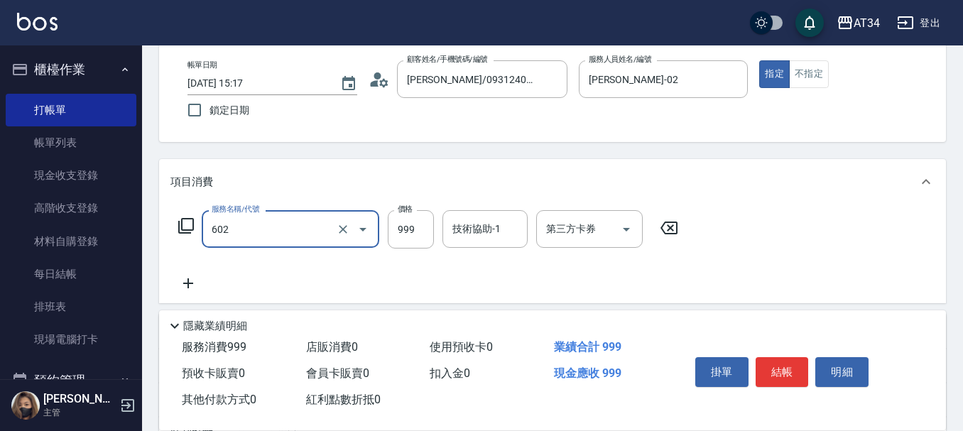
type input "自備鉑金(602)"
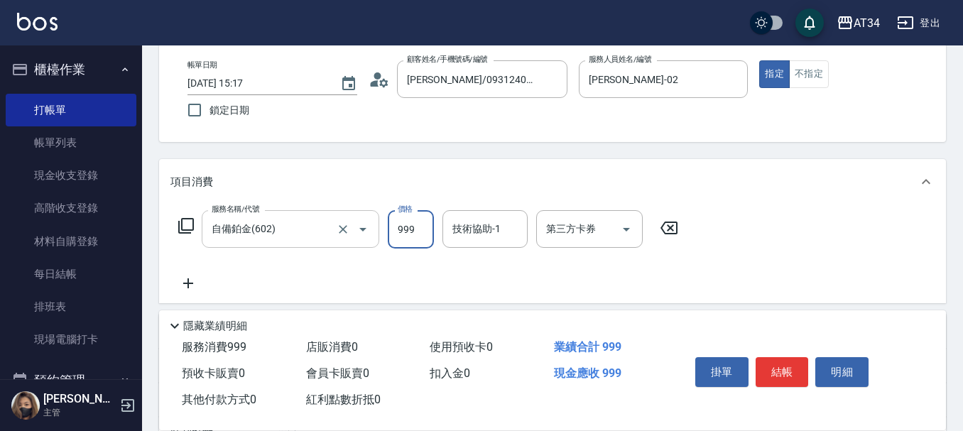
type input "1"
type input "0"
type input "18"
type input "10"
type input "180"
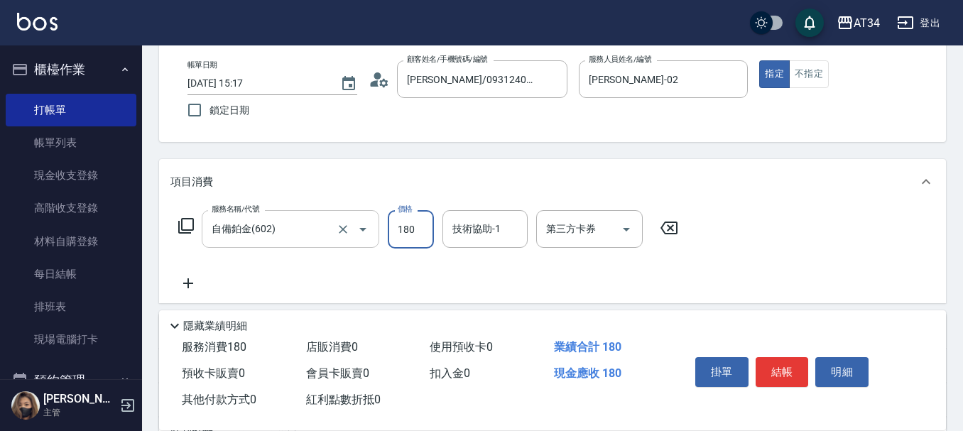
type input "180"
type input "1800"
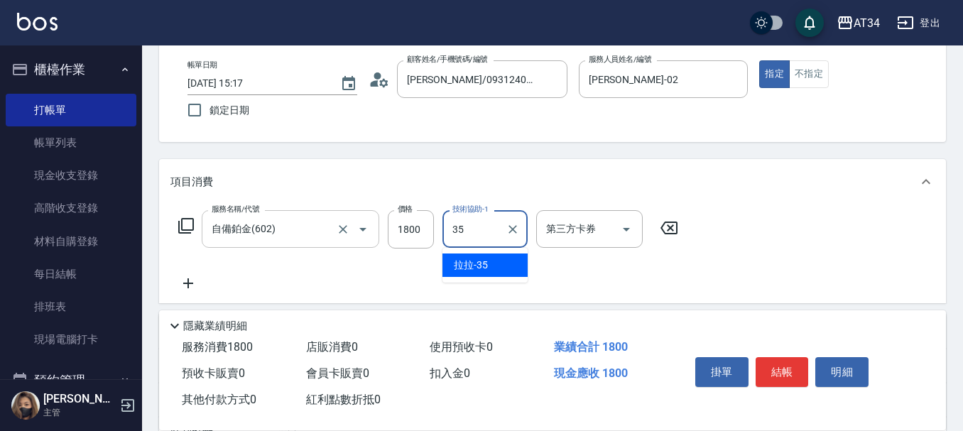
type input "拉拉-35"
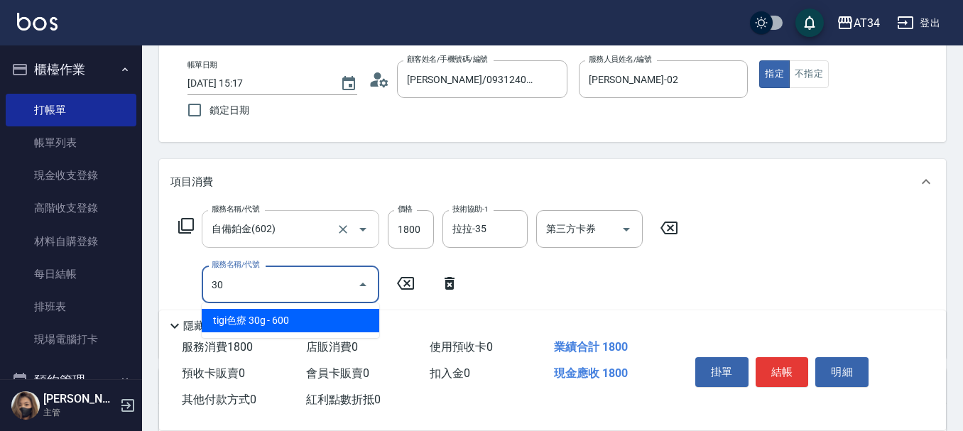
type input "301"
type input "330"
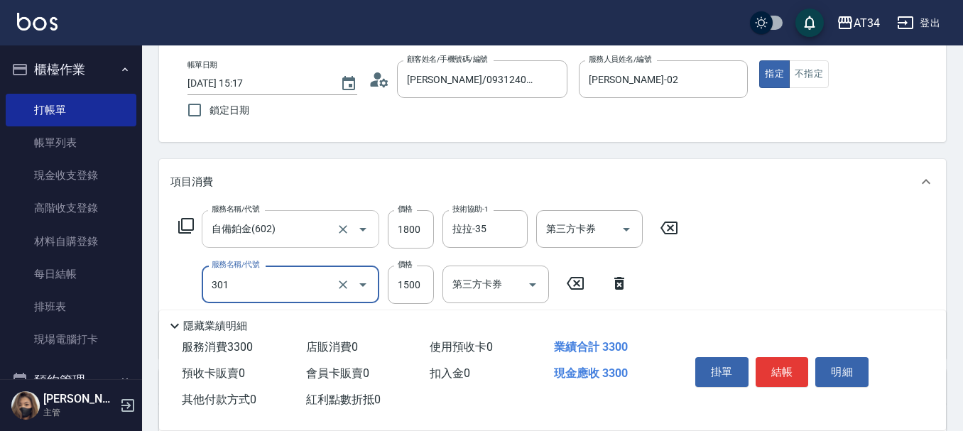
type input "燙髮(301)"
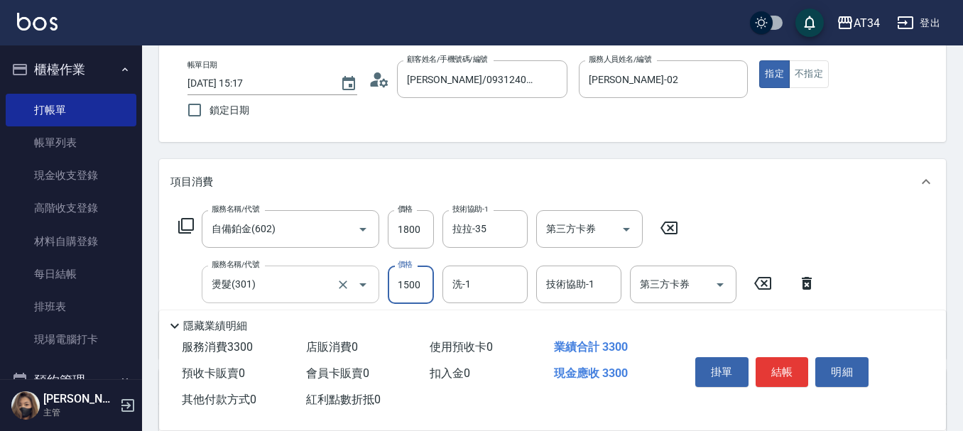
click at [261, 280] on input "燙髮(301)" at bounding box center [270, 284] width 125 height 25
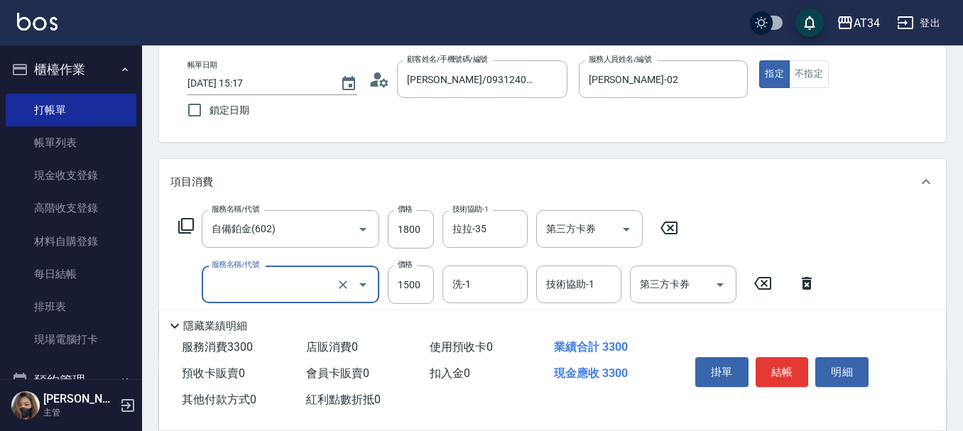
type input "180"
type input "0"
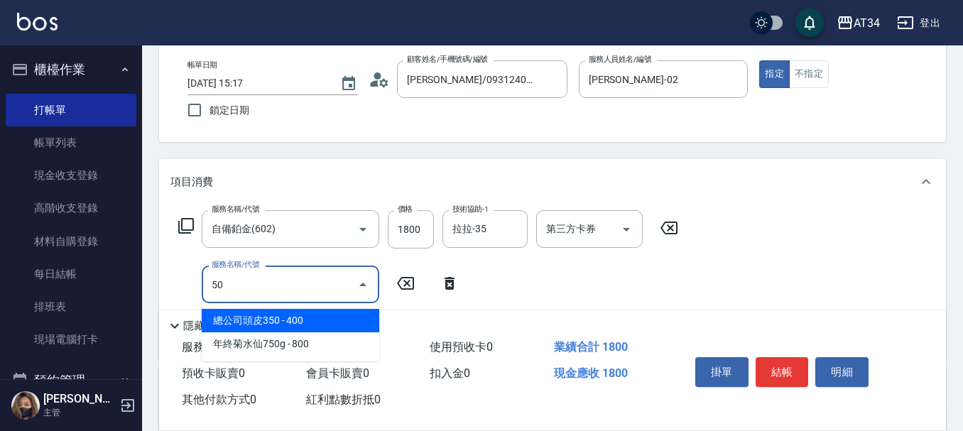
type input "501"
type input "280"
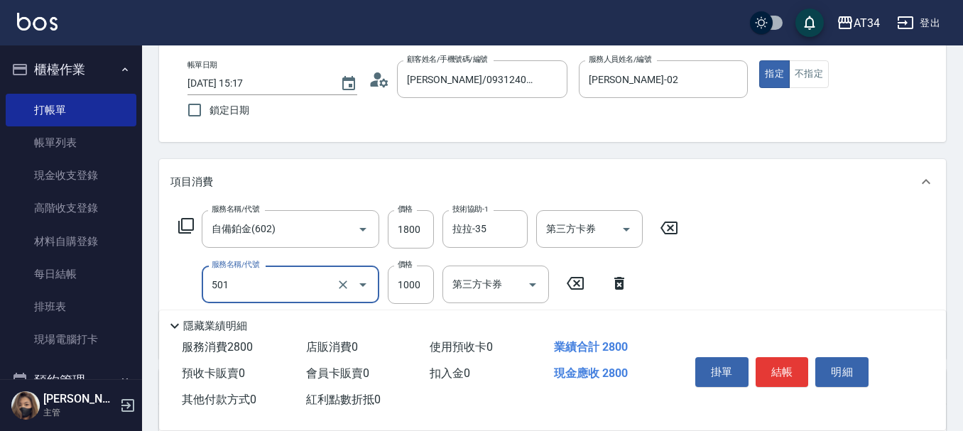
type input "染髮(501)"
type input "1"
type input "180"
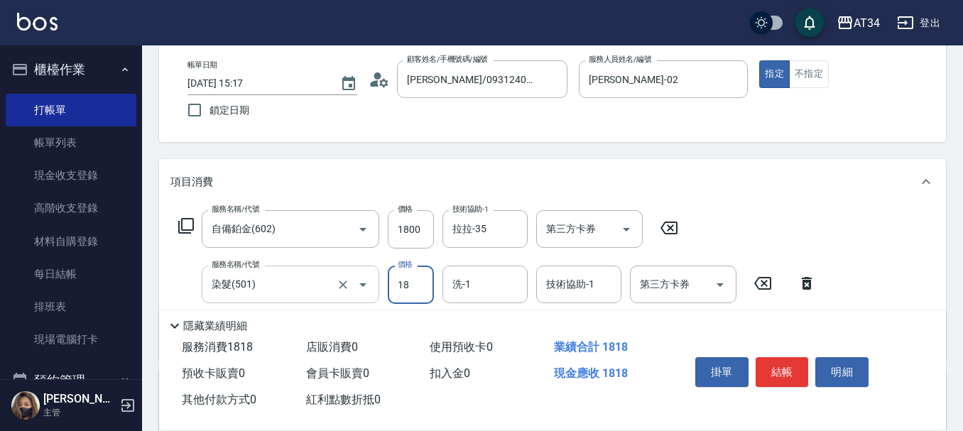
type input "180"
type input "360"
type input "1800"
type input "拉拉-35"
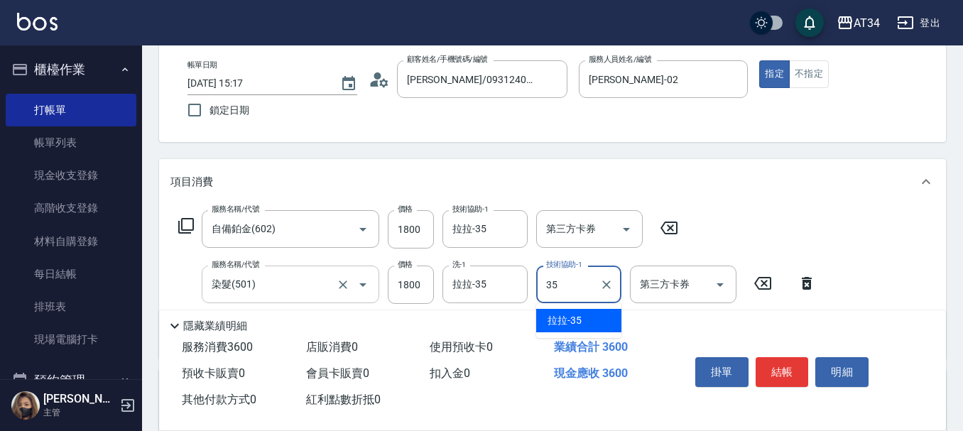
type input "拉拉-35"
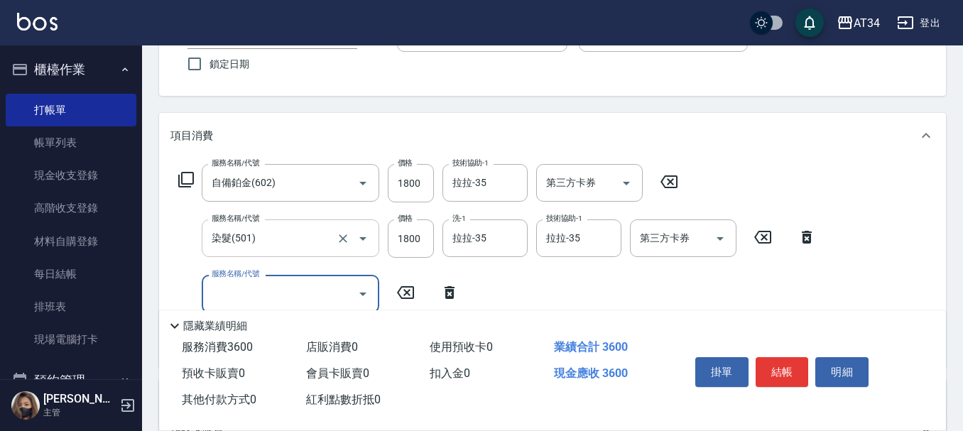
scroll to position [142, 0]
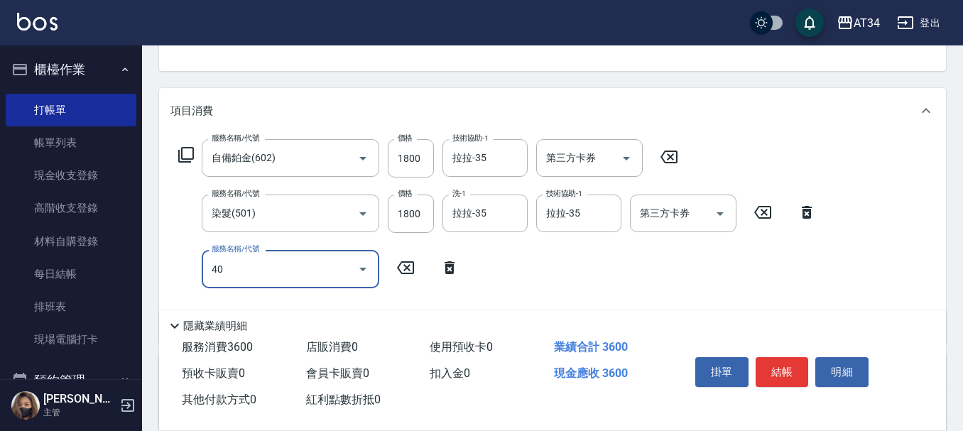
type input "401"
type input "380"
type input "剪髮(401)"
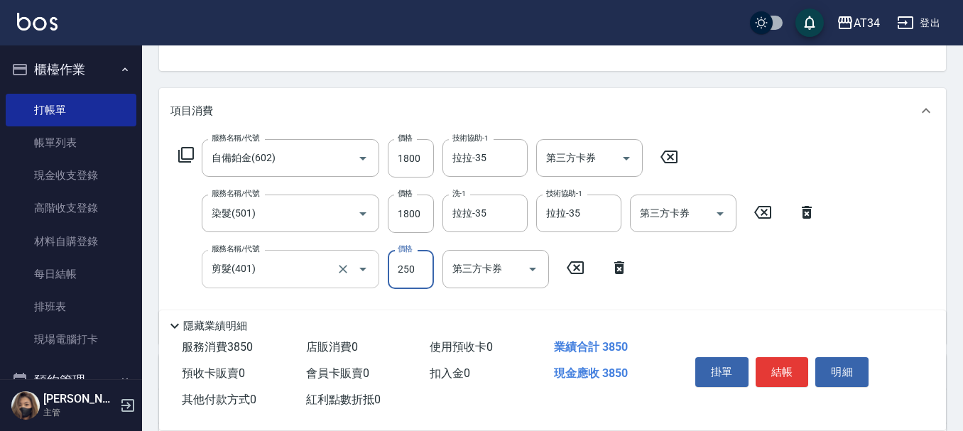
type input "360"
type input "300"
type input "390"
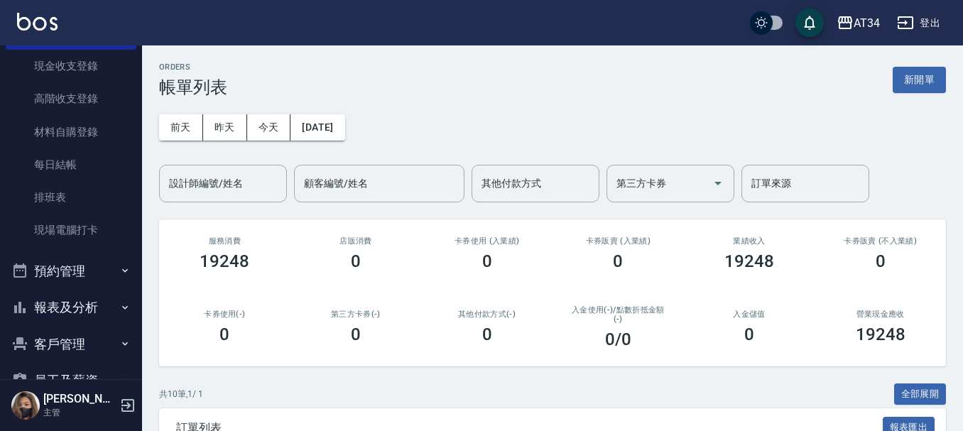
scroll to position [142, 0]
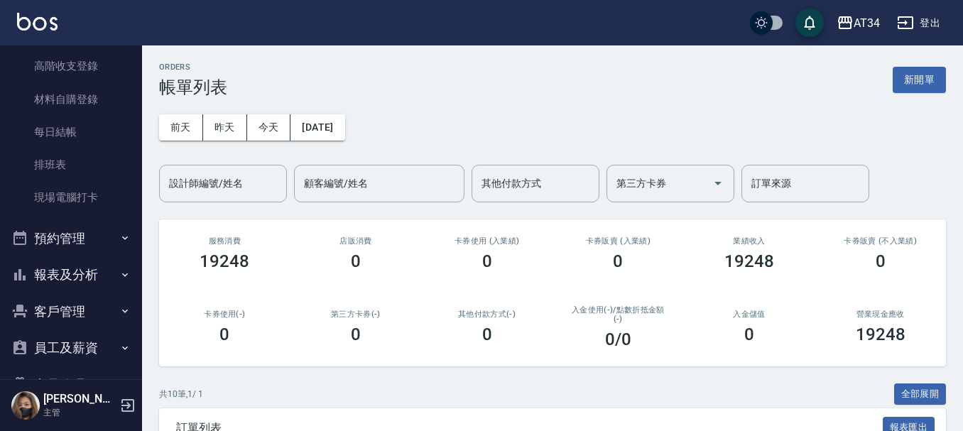
click at [85, 238] on button "預約管理" at bounding box center [71, 238] width 131 height 37
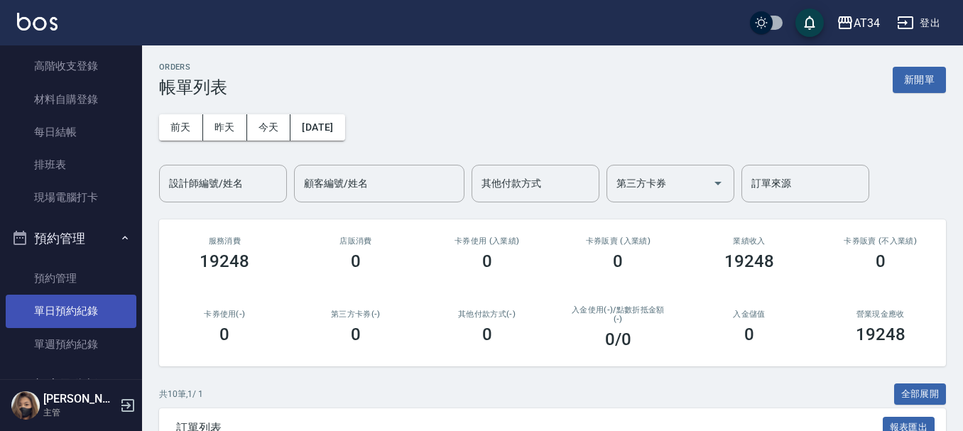
click at [70, 309] on link "單日預約紀錄" at bounding box center [71, 311] width 131 height 33
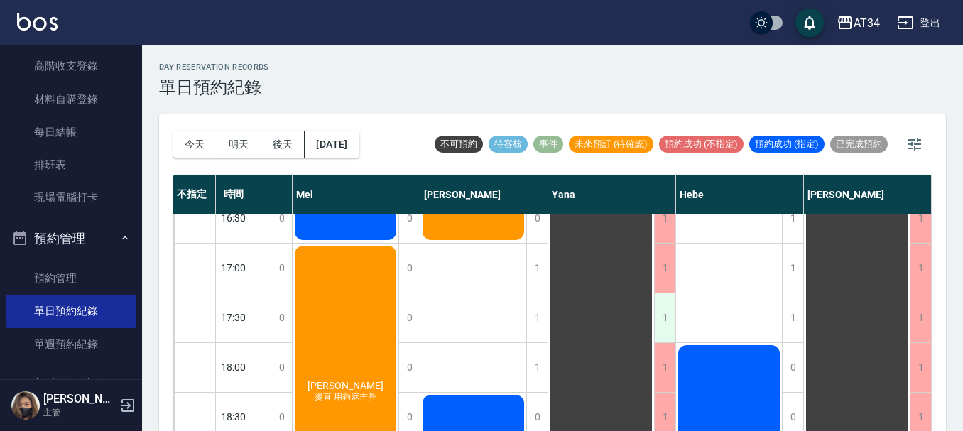
scroll to position [497, 850]
